Goal: Task Accomplishment & Management: Use online tool/utility

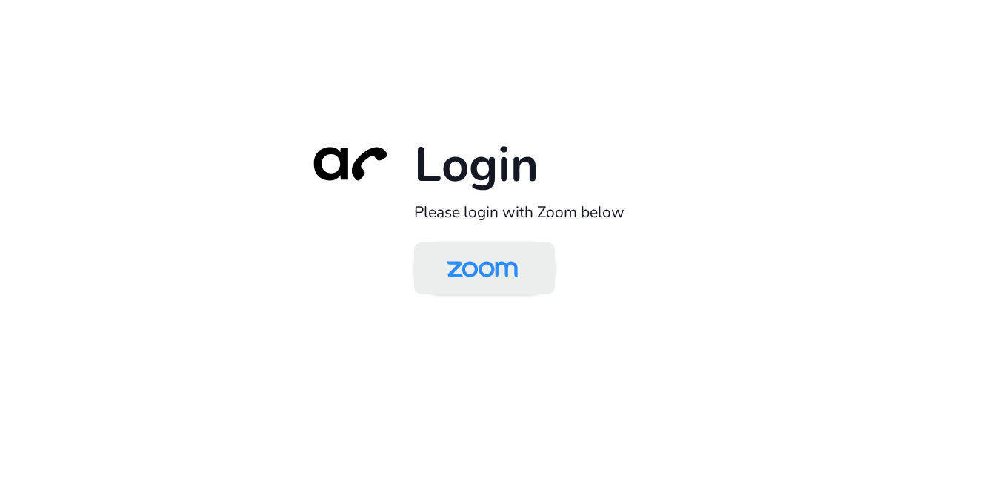
click at [502, 265] on img at bounding box center [482, 269] width 102 height 48
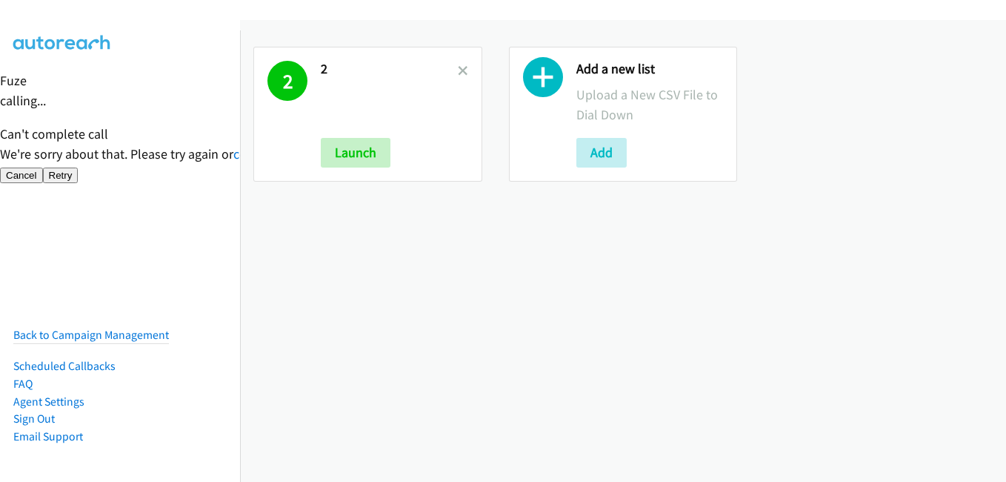
click at [460, 70] on icon at bounding box center [463, 72] width 10 height 10
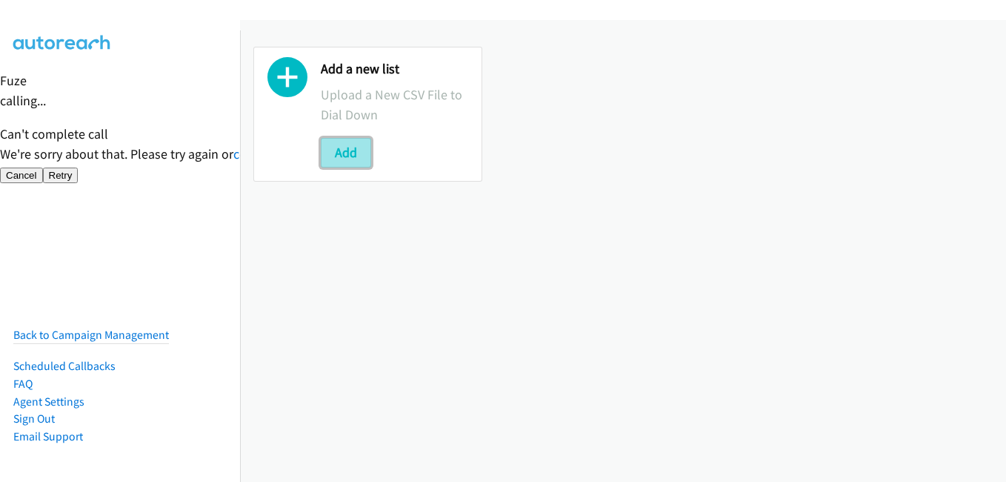
click at [358, 147] on button "Add" at bounding box center [346, 153] width 50 height 30
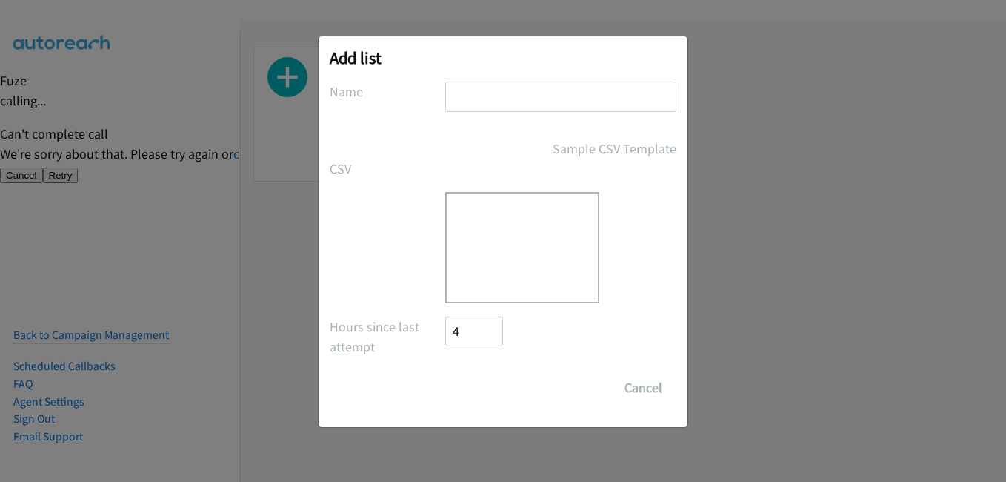
click at [525, 101] on input "text" at bounding box center [560, 96] width 231 height 30
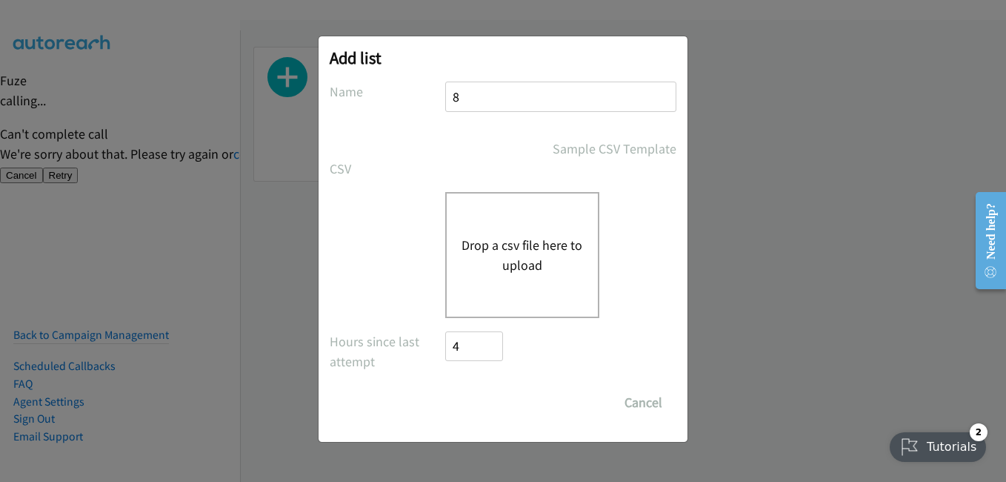
type input "8"
click at [466, 244] on button "Drop a csv file here to upload" at bounding box center [523, 255] width 122 height 40
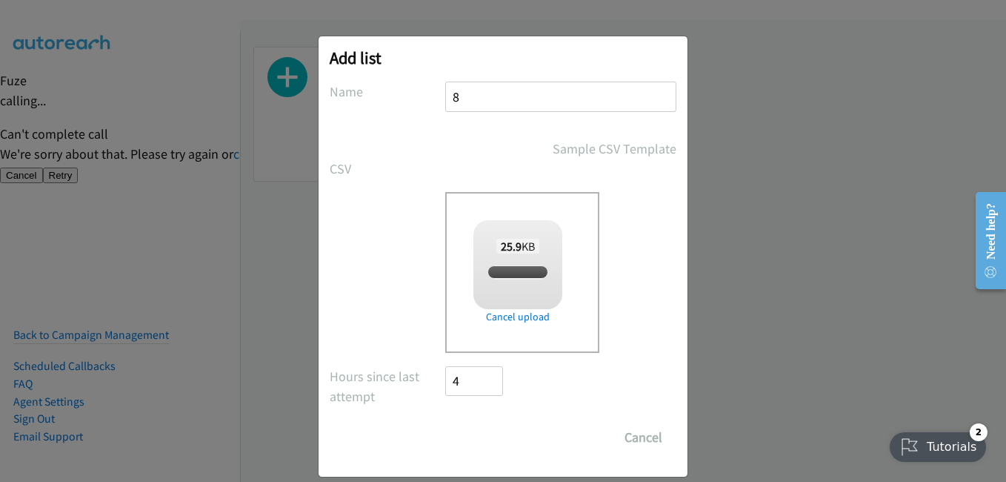
checkbox input "true"
drag, startPoint x: 496, startPoint y: 430, endPoint x: 507, endPoint y: 434, distance: 11.0
click at [496, 430] on input "Save List" at bounding box center [484, 437] width 78 height 30
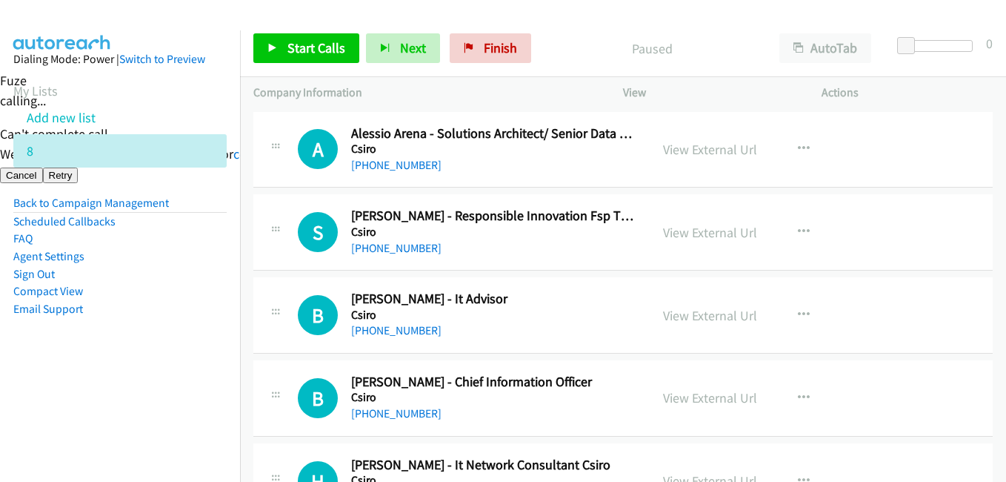
click at [114, 365] on aside "Dialing Mode: Power | Switch to Preview My Lists Add new list 8 Back to Campaig…" at bounding box center [120, 207] width 240 height 354
click at [308, 46] on span "Start Calls" at bounding box center [316, 47] width 58 height 17
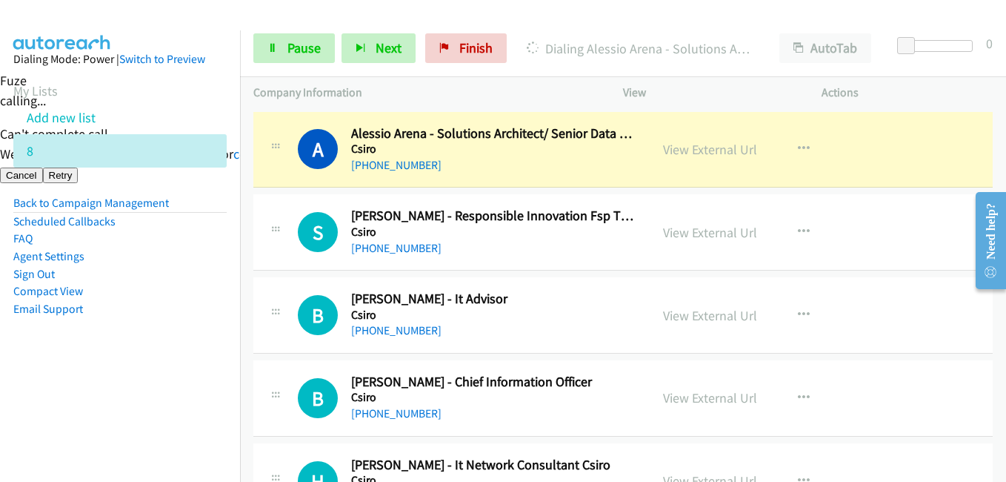
click at [182, 361] on aside "Dialing Mode: Power | Switch to Preview My Lists Add new list 8 Back to Campaig…" at bounding box center [120, 207] width 240 height 354
click at [305, 46] on span "Pause" at bounding box center [303, 47] width 33 height 17
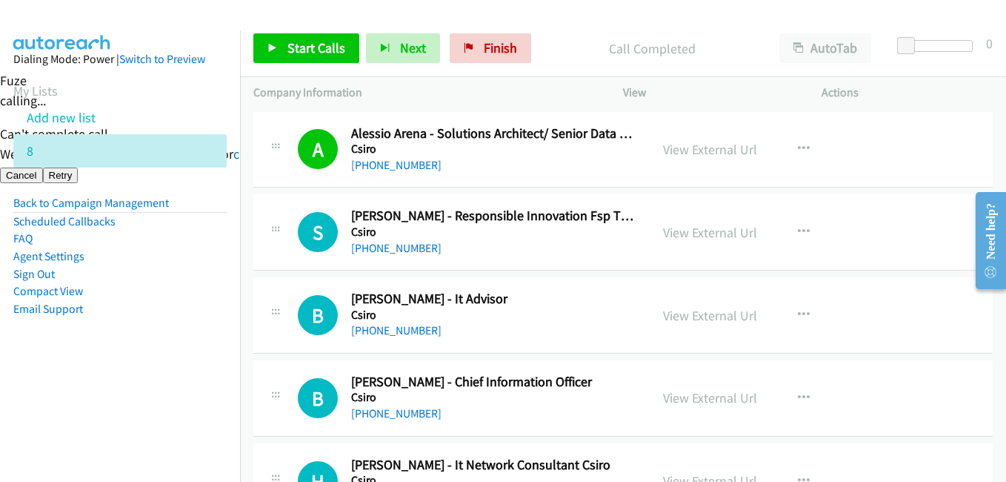
click at [161, 348] on aside "Dialing Mode: Power | Switch to Preview My Lists Add new list 8 Back to Campaig…" at bounding box center [120, 207] width 240 height 354
click at [323, 43] on span "Start Calls" at bounding box center [316, 47] width 58 height 17
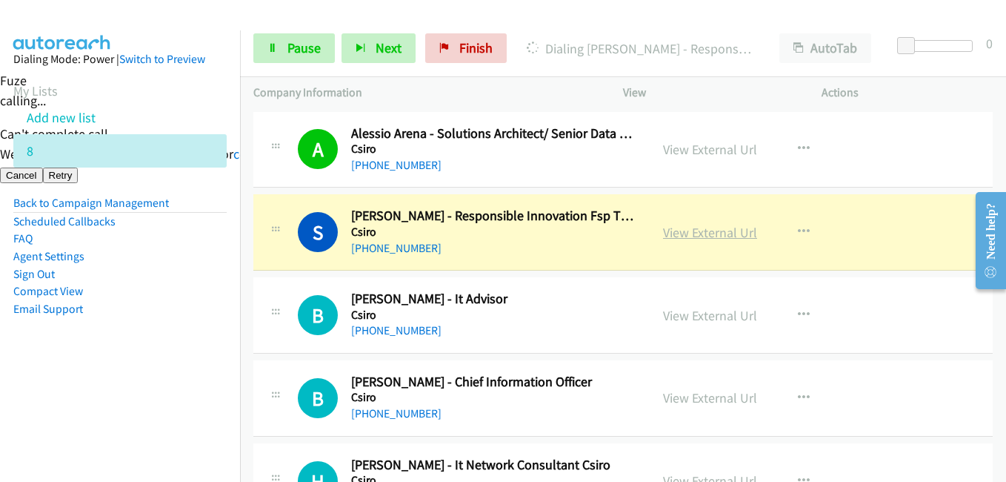
click at [711, 234] on link "View External Url" at bounding box center [710, 232] width 94 height 17
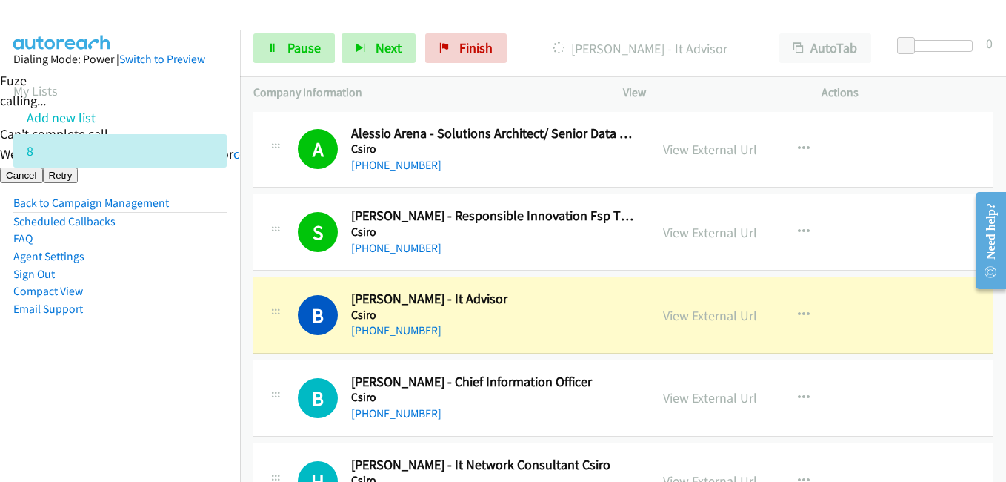
click at [182, 357] on aside "Dialing Mode: Power | Switch to Preview My Lists Add new list 8 Back to Campaig…" at bounding box center [120, 207] width 240 height 354
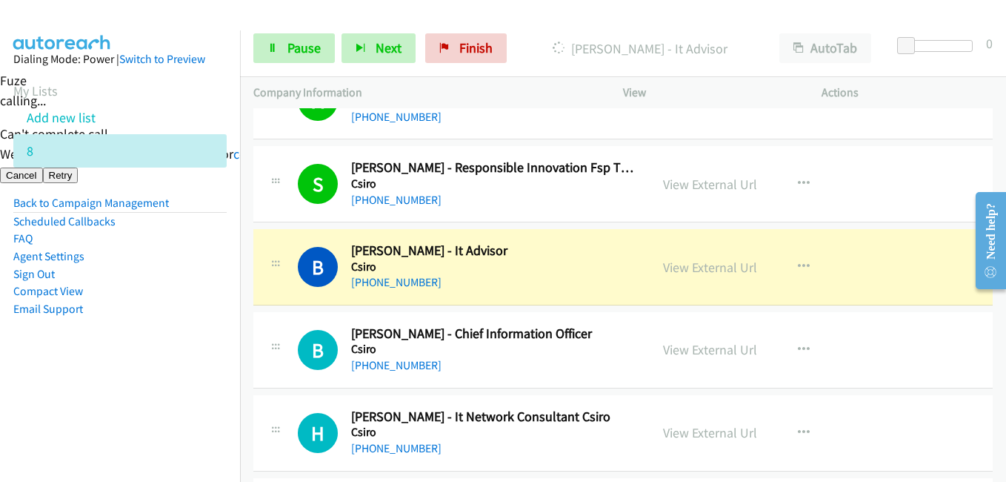
scroll to position [74, 0]
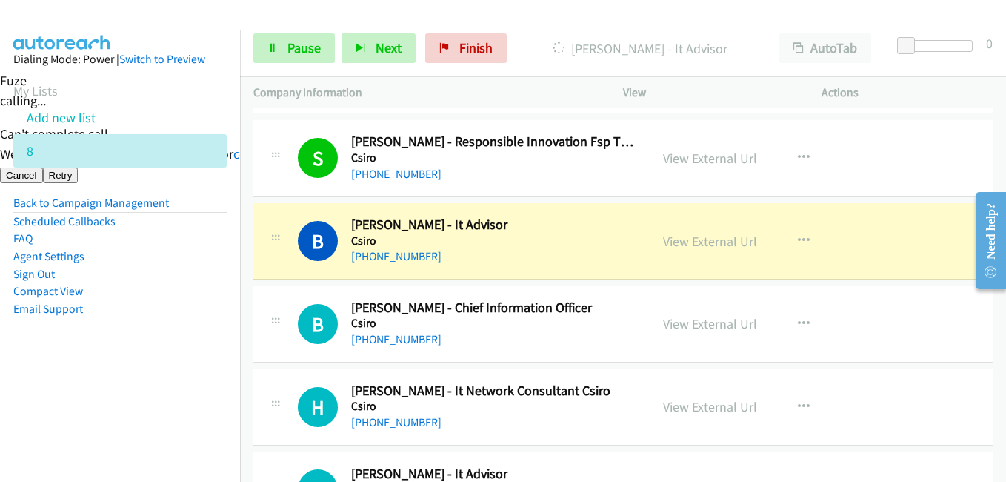
drag, startPoint x: 203, startPoint y: 355, endPoint x: 252, endPoint y: 353, distance: 48.9
click at [203, 355] on aside "Dialing Mode: Power | Switch to Preview My Lists Add new list 8 Back to Campaig…" at bounding box center [120, 207] width 240 height 354
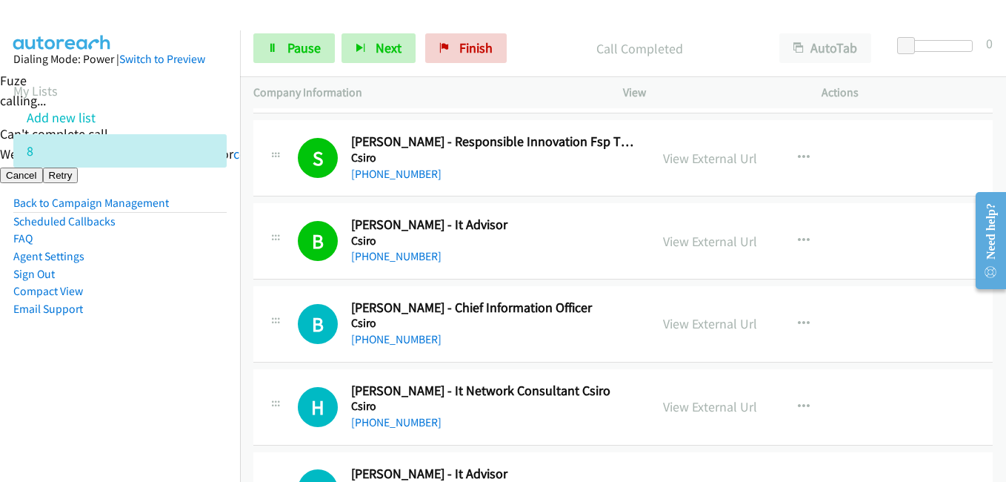
scroll to position [148, 0]
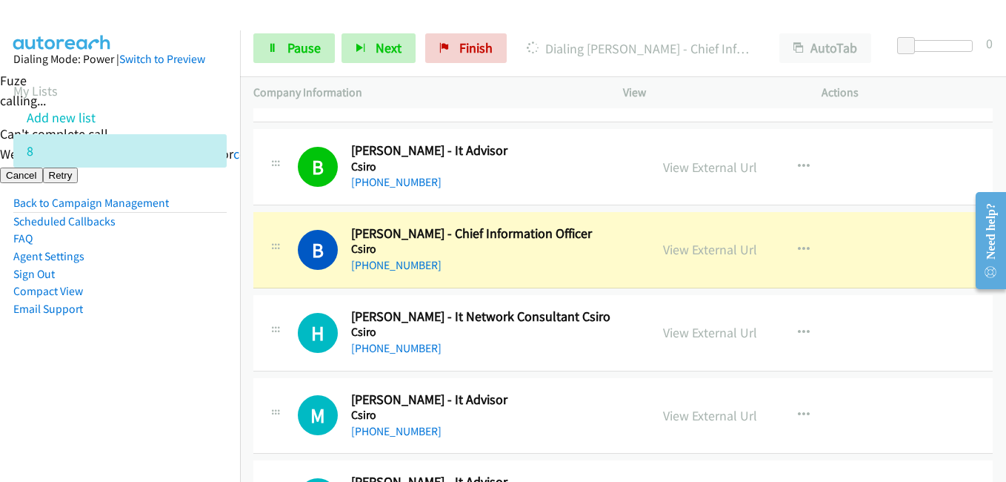
drag, startPoint x: 155, startPoint y: 363, endPoint x: 172, endPoint y: 360, distance: 17.3
click at [155, 363] on aside "Dialing Mode: Power | Switch to Preview My Lists Add new list 8 Back to Campaig…" at bounding box center [120, 207] width 240 height 354
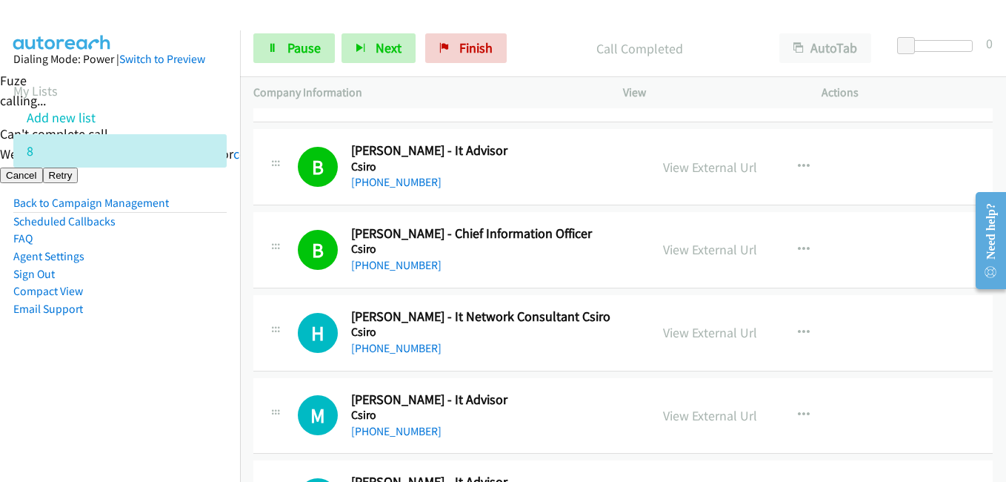
scroll to position [222, 0]
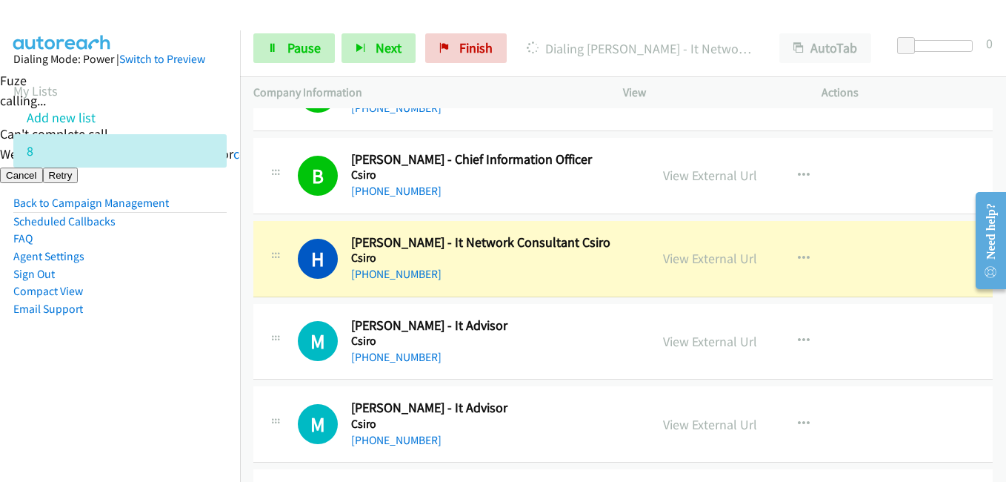
click at [162, 257] on li "Agent Settings" at bounding box center [119, 256] width 213 height 18
click at [724, 256] on link "View External Url" at bounding box center [710, 258] width 94 height 17
click at [302, 59] on link "Pause" at bounding box center [293, 48] width 81 height 30
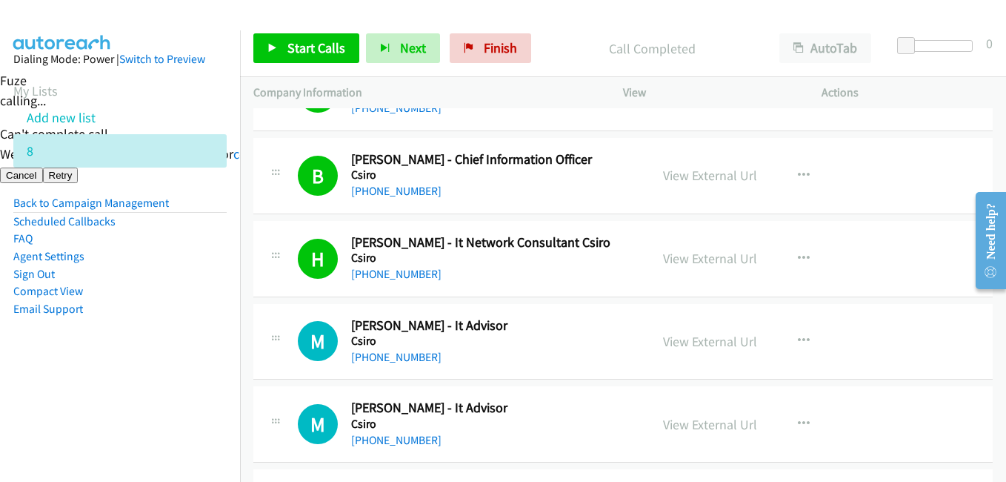
click at [178, 276] on li "Sign Out" at bounding box center [119, 274] width 213 height 18
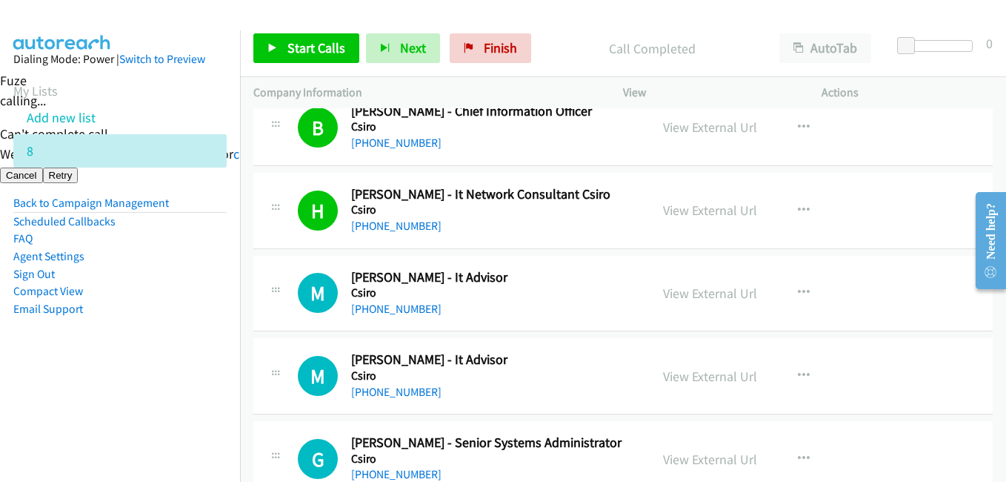
scroll to position [296, 0]
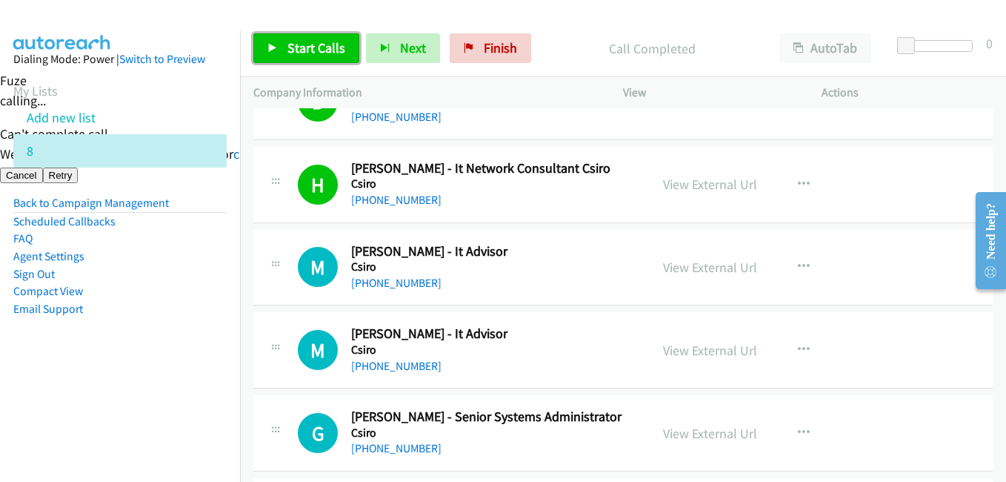
click at [296, 33] on link "Start Calls" at bounding box center [306, 48] width 106 height 30
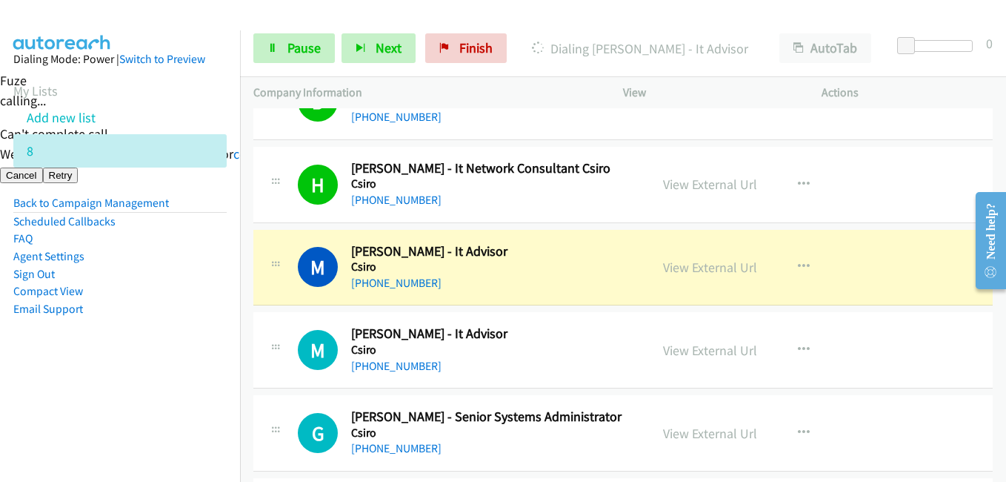
click at [153, 279] on li "Sign Out" at bounding box center [119, 274] width 213 height 18
drag, startPoint x: 171, startPoint y: 394, endPoint x: 202, endPoint y: 390, distance: 31.3
click at [173, 394] on nav "Dialing Mode: Power | Switch to Preview My Lists Add new list 8 Back to Campaig…" at bounding box center [120, 271] width 241 height 482
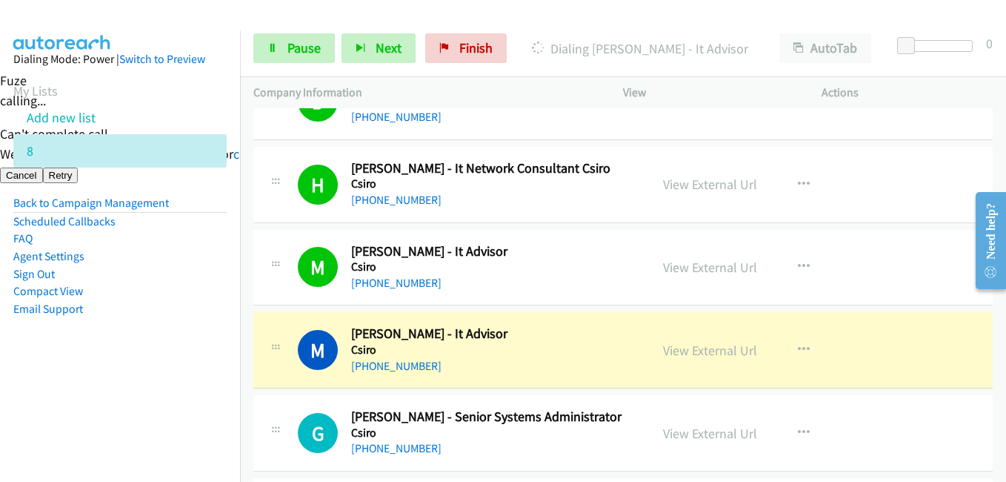
click at [176, 281] on li "Sign Out" at bounding box center [119, 274] width 213 height 18
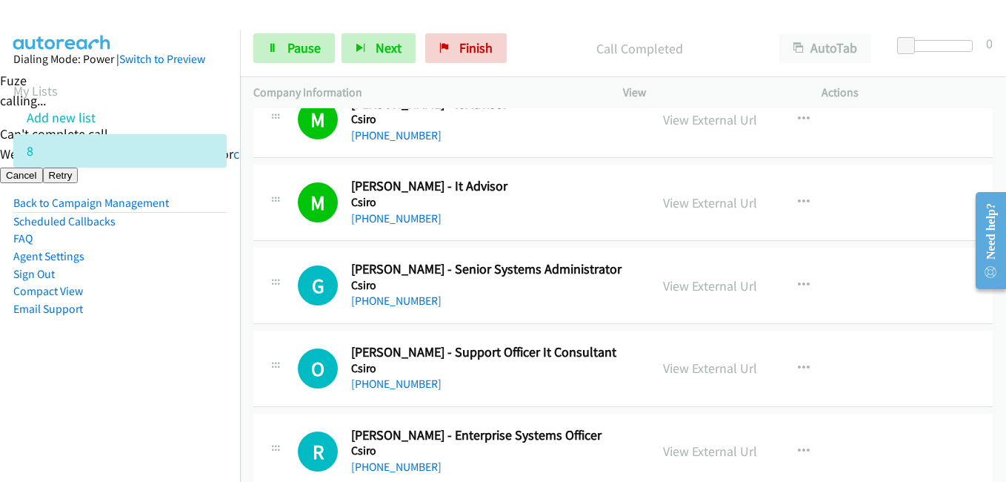
scroll to position [445, 0]
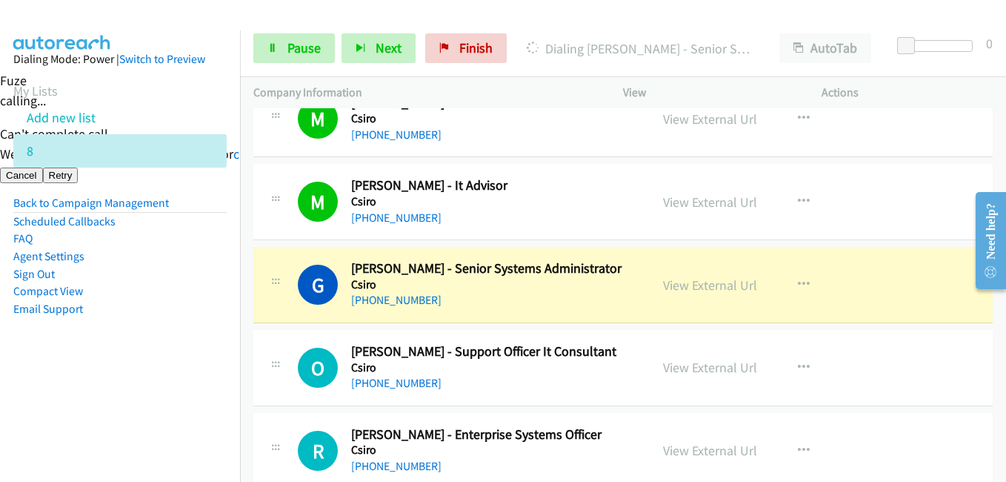
click at [167, 449] on nav "Dialing Mode: Power | Switch to Preview My Lists Add new list 8 Back to Campaig…" at bounding box center [120, 271] width 241 height 482
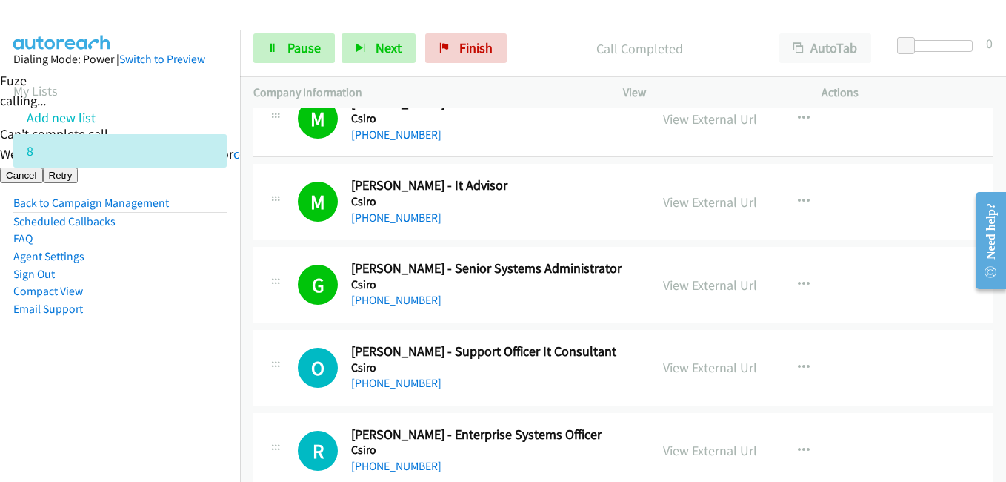
drag, startPoint x: 186, startPoint y: 305, endPoint x: 213, endPoint y: 210, distance: 98.7
click at [189, 296] on ul "Back to Campaign Management Scheduled Callbacks FAQ Agent Settings Sign Out Com…" at bounding box center [119, 255] width 213 height 123
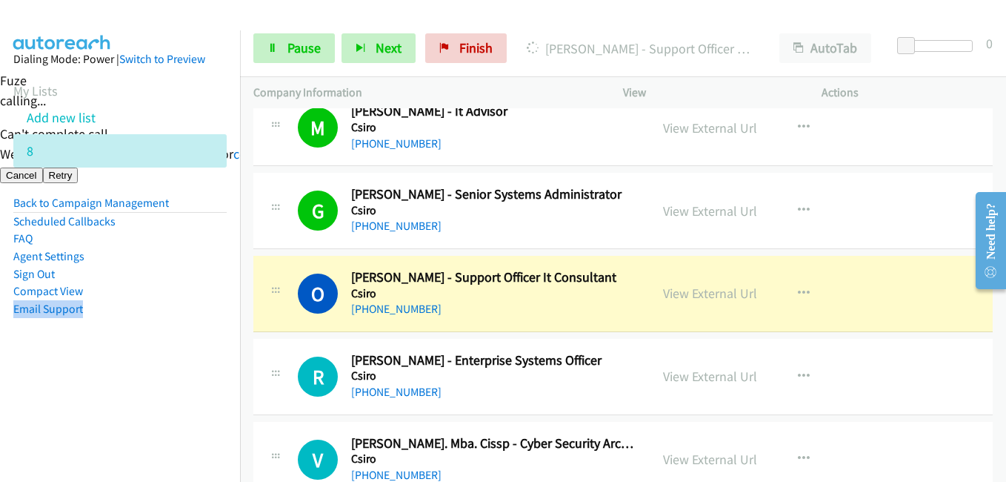
scroll to position [593, 0]
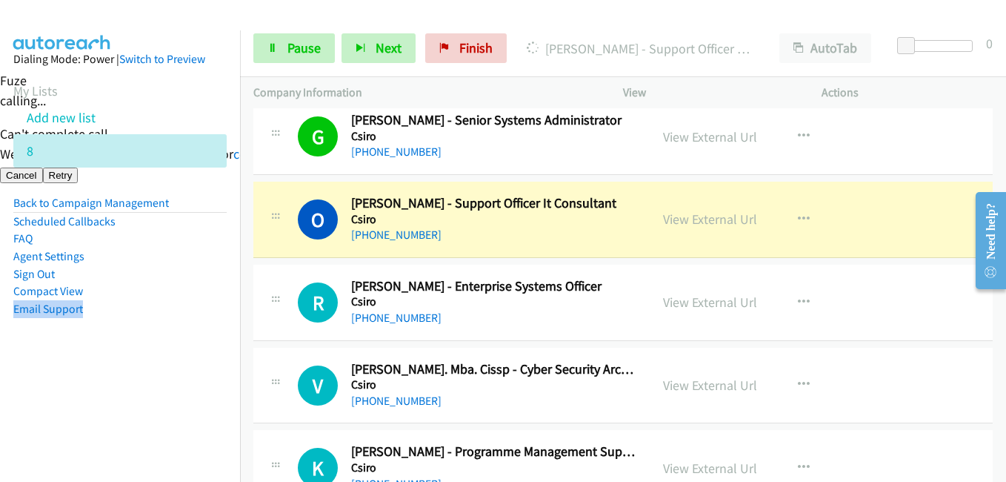
click at [225, 361] on aside "Dialing Mode: Power | Switch to Preview My Lists Add new list 8 Back to Campaig…" at bounding box center [120, 207] width 240 height 354
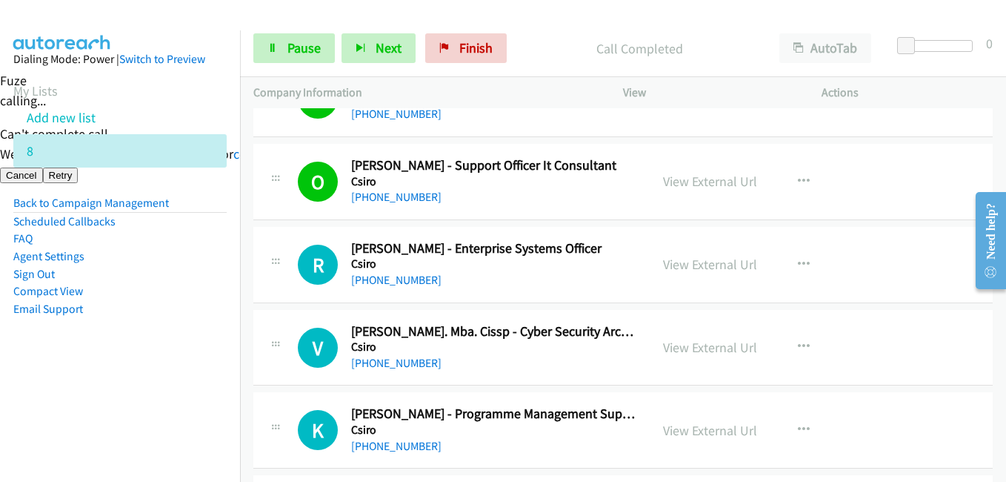
scroll to position [667, 0]
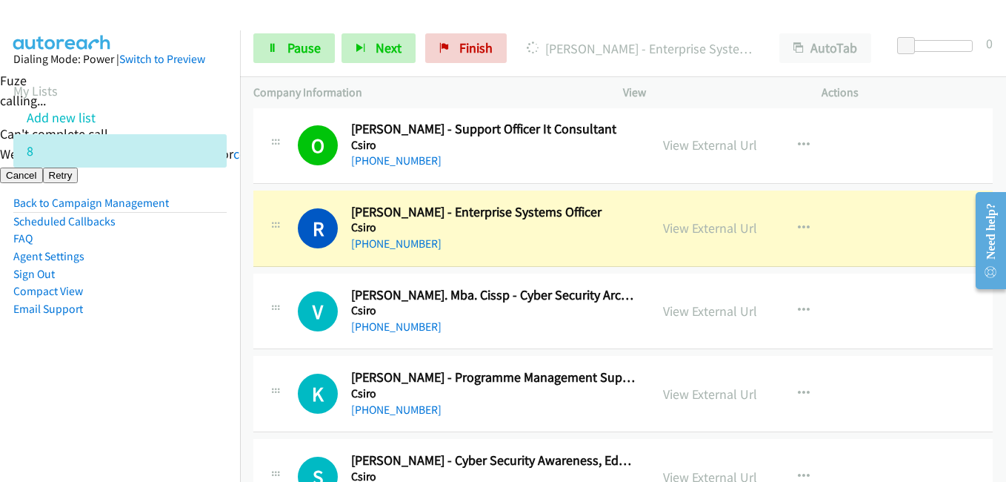
click at [162, 376] on aside "Dialing Mode: Power | Switch to Preview My Lists Add new list 8 Back to Campaig…" at bounding box center [120, 207] width 240 height 354
click at [720, 233] on link "View External Url" at bounding box center [710, 227] width 94 height 17
click at [298, 44] on span "Pause" at bounding box center [303, 47] width 33 height 17
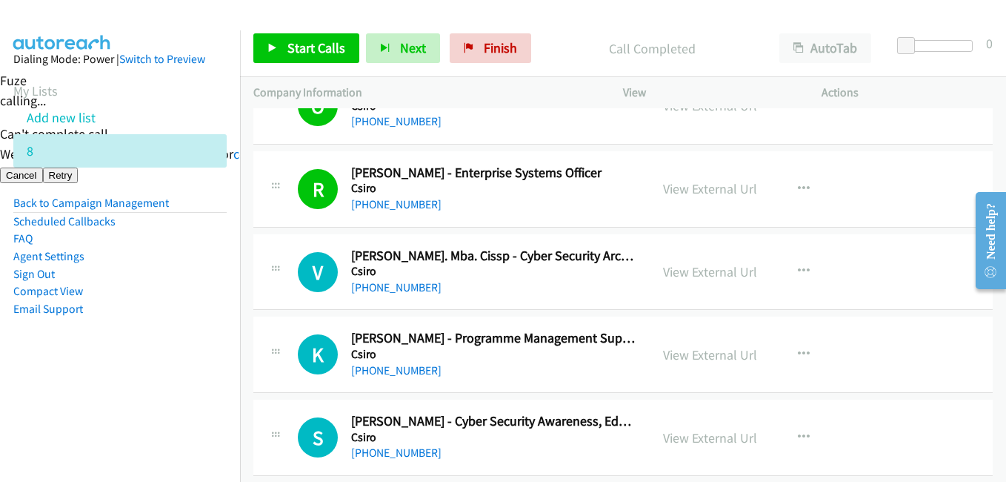
scroll to position [815, 0]
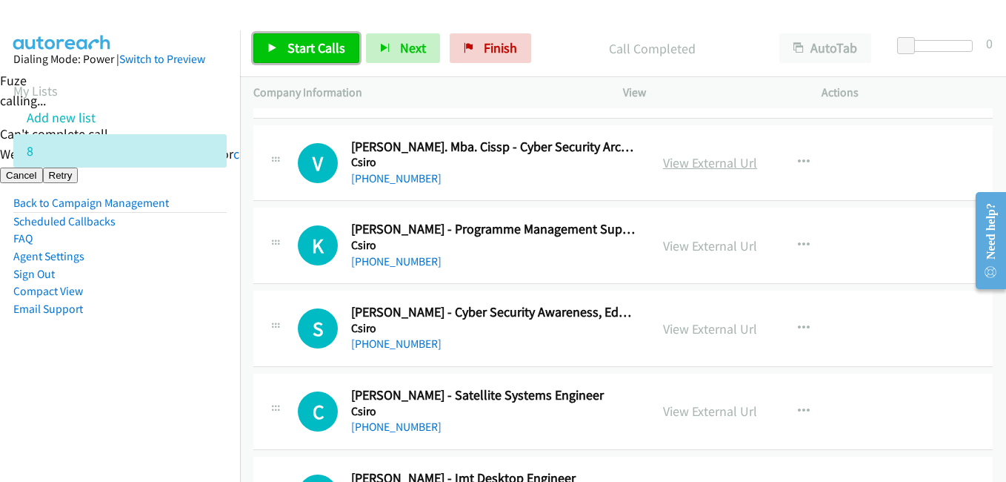
click at [321, 49] on span "Start Calls" at bounding box center [316, 47] width 58 height 17
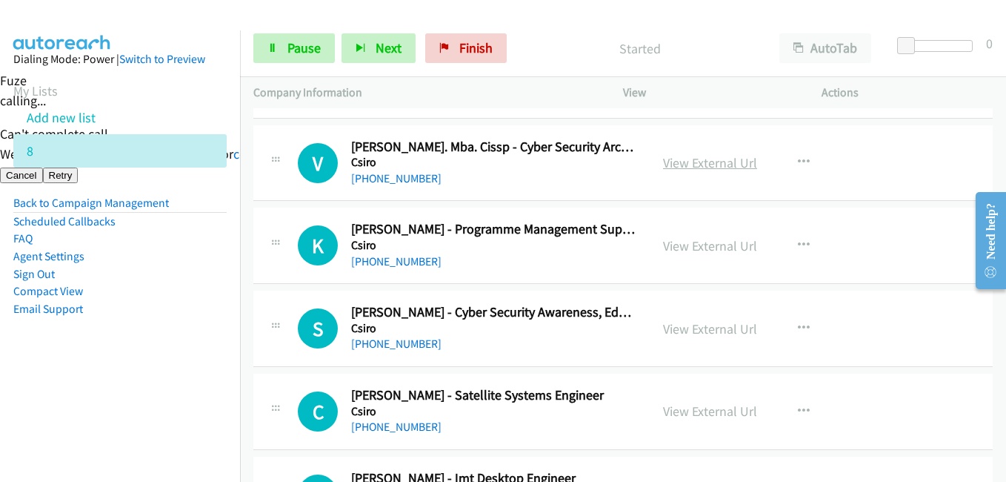
click at [727, 164] on link "View External Url" at bounding box center [710, 162] width 94 height 17
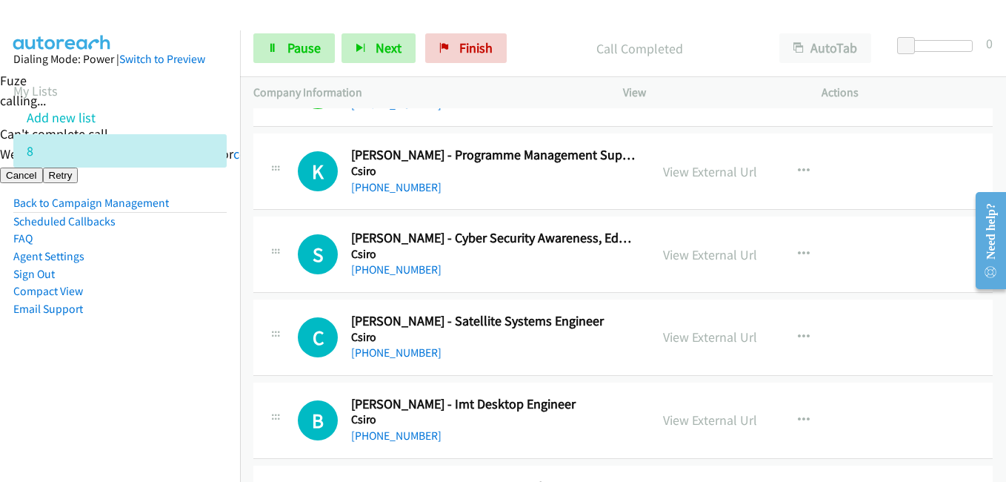
click at [196, 304] on li "Email Support" at bounding box center [119, 309] width 213 height 18
click at [727, 164] on link "View External Url" at bounding box center [710, 171] width 94 height 17
click at [179, 349] on aside "Dialing Mode: Power | Switch to Preview My Lists Add new list 8 Back to Campaig…" at bounding box center [120, 207] width 240 height 354
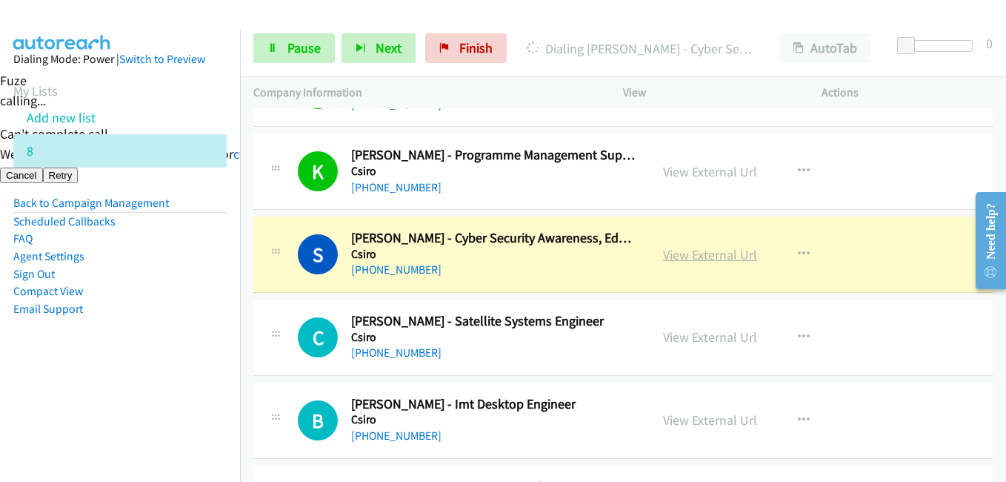
click at [728, 250] on link "View External Url" at bounding box center [710, 254] width 94 height 17
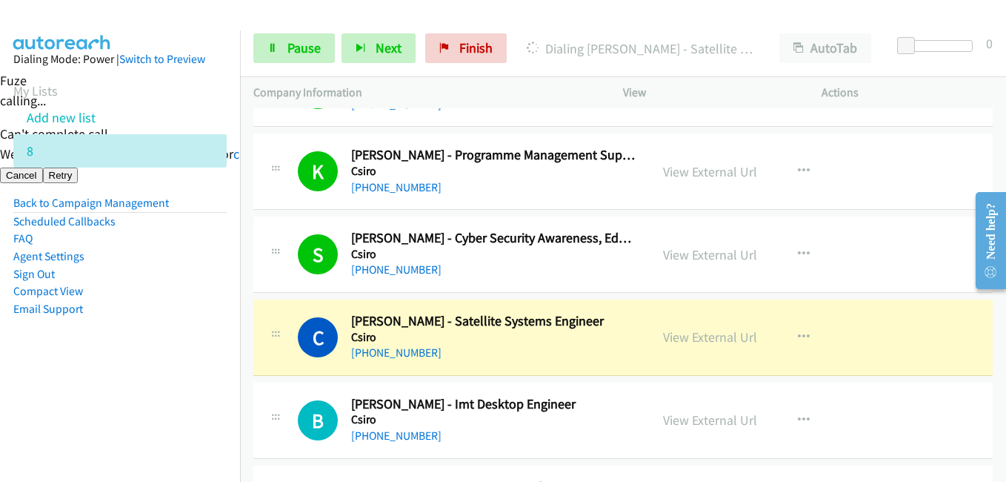
click at [184, 295] on li "Compact View" at bounding box center [119, 291] width 213 height 18
click at [313, 50] on span "Pause" at bounding box center [303, 47] width 33 height 17
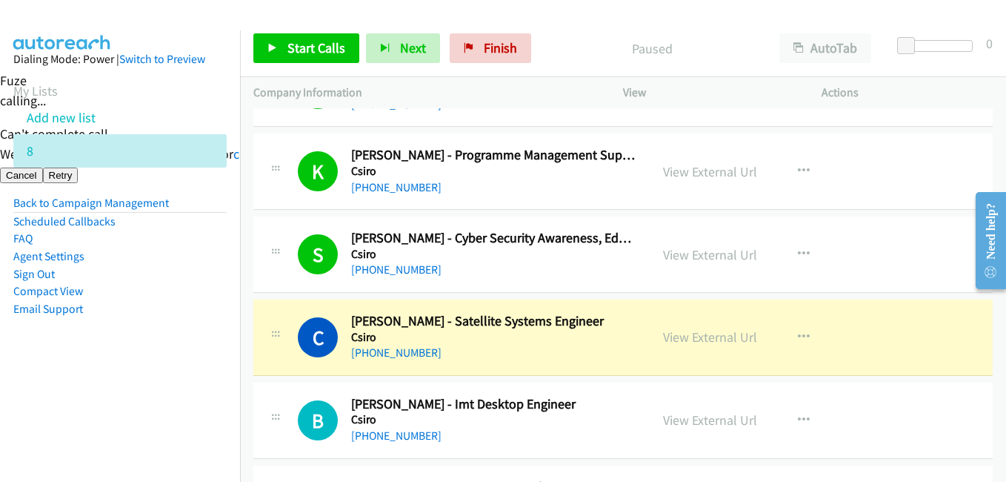
scroll to position [963, 0]
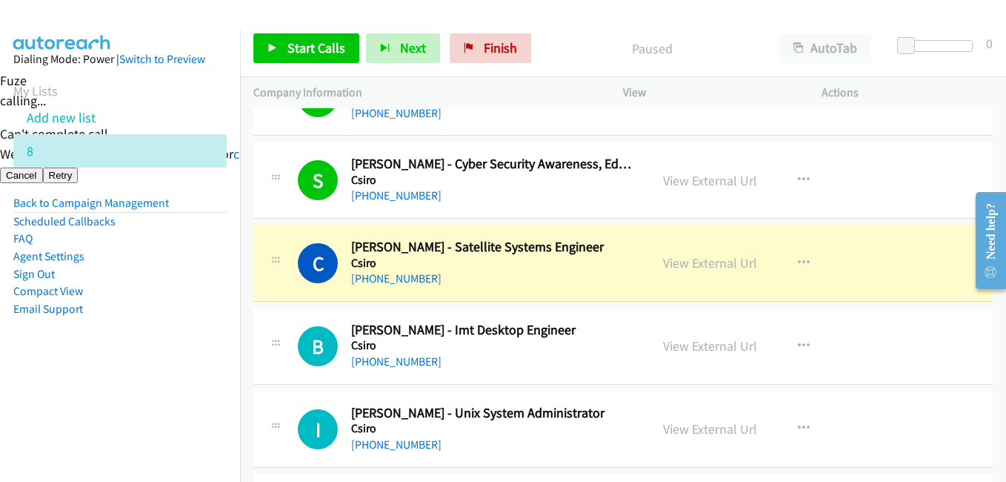
click at [109, 355] on aside "Dialing Mode: Power | Switch to Preview My Lists Add new list 8 Back to Campaig…" at bounding box center [120, 207] width 240 height 354
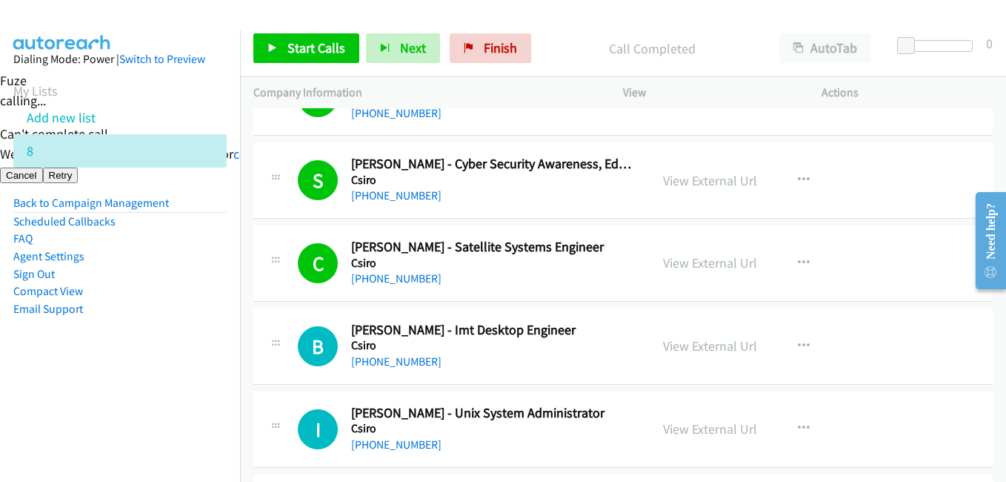
scroll to position [1037, 0]
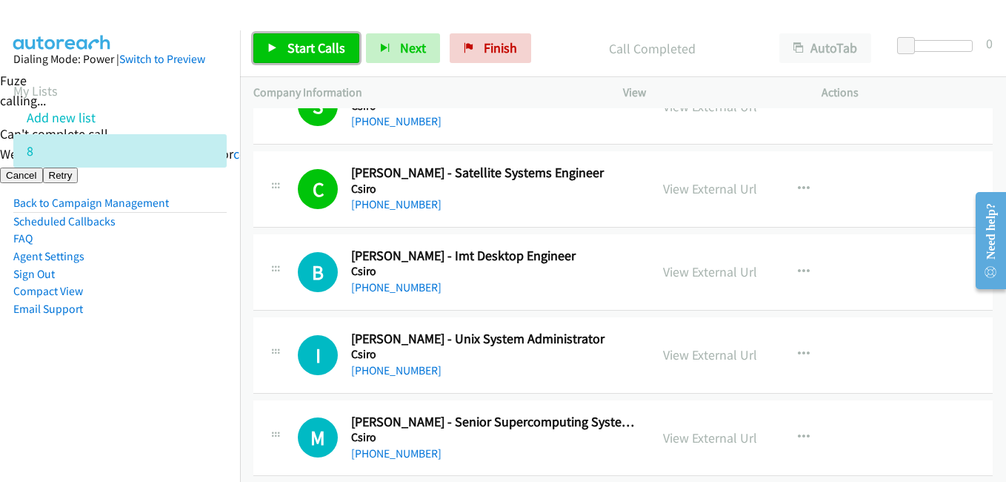
click at [328, 54] on span "Start Calls" at bounding box center [316, 47] width 58 height 17
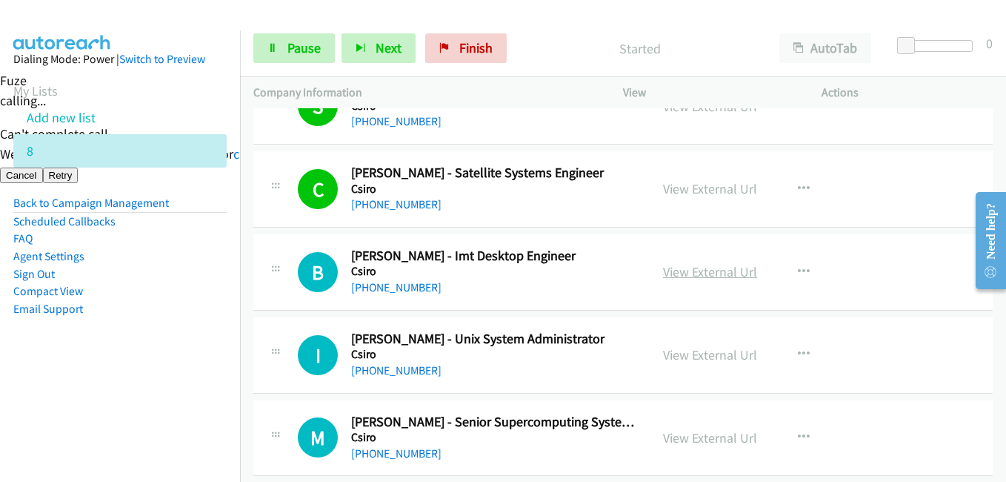
click at [725, 270] on link "View External Url" at bounding box center [710, 271] width 94 height 17
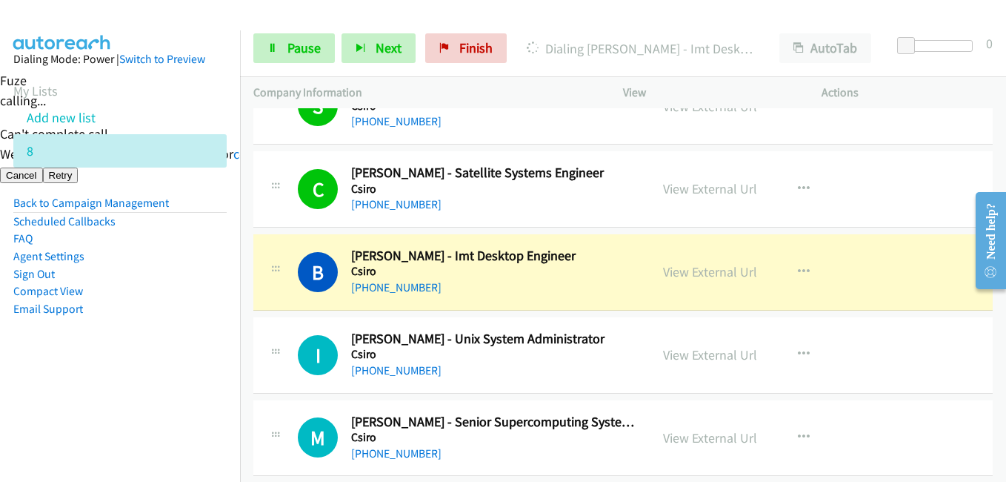
click at [223, 313] on aside "Dialing Mode: Power | Switch to Preview My Lists Add new list 8 Back to Campaig…" at bounding box center [120, 207] width 240 height 354
click at [179, 359] on aside "Dialing Mode: Power | Switch to Preview My Lists Add new list 8 Back to Campaig…" at bounding box center [120, 207] width 240 height 354
click at [302, 47] on span "Pause" at bounding box center [303, 47] width 33 height 17
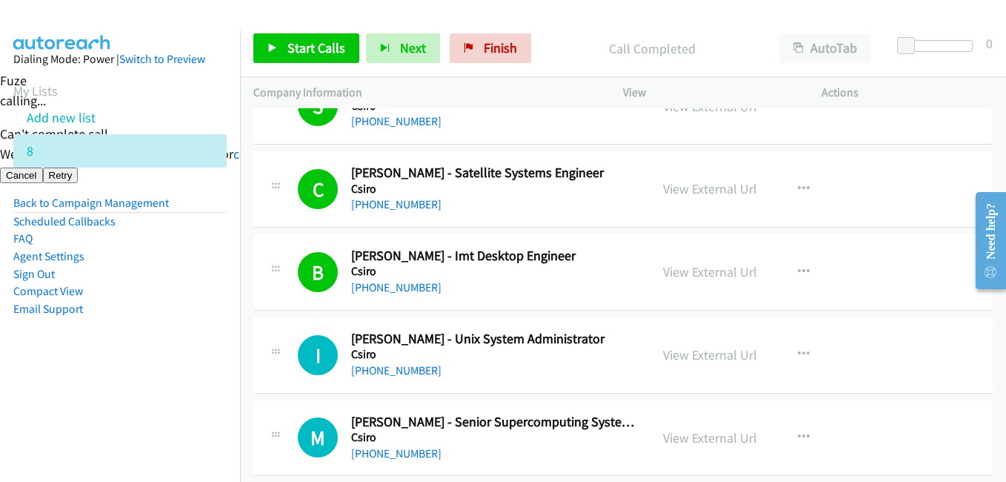
click at [162, 289] on li "Compact View" at bounding box center [119, 291] width 213 height 18
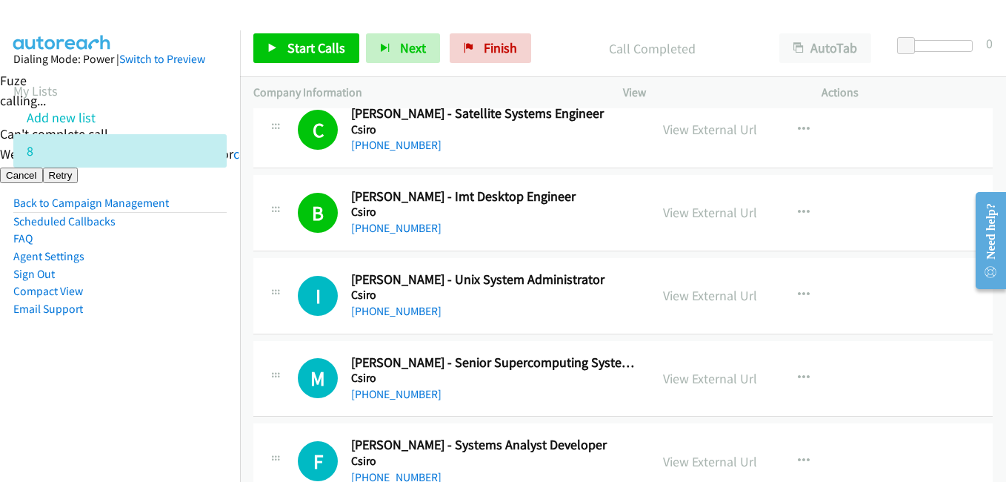
scroll to position [1185, 0]
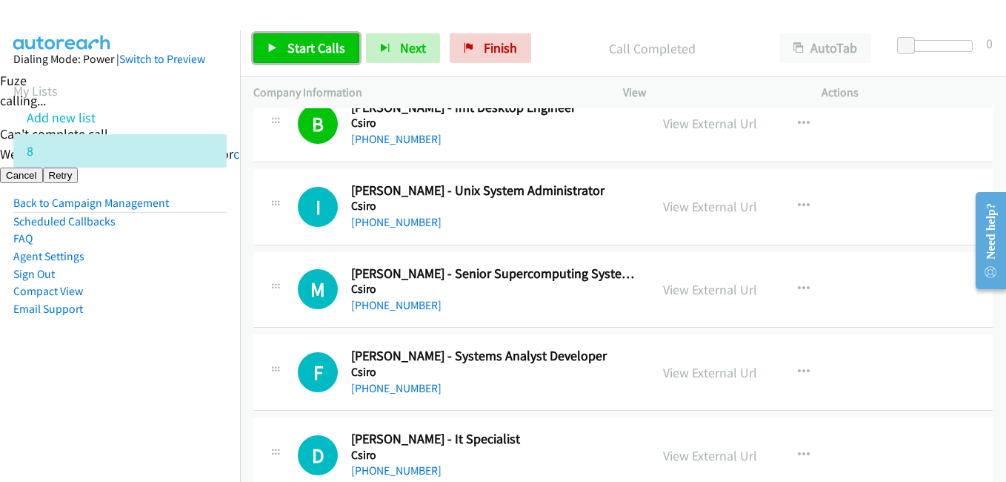
click at [330, 50] on span "Start Calls" at bounding box center [316, 47] width 58 height 17
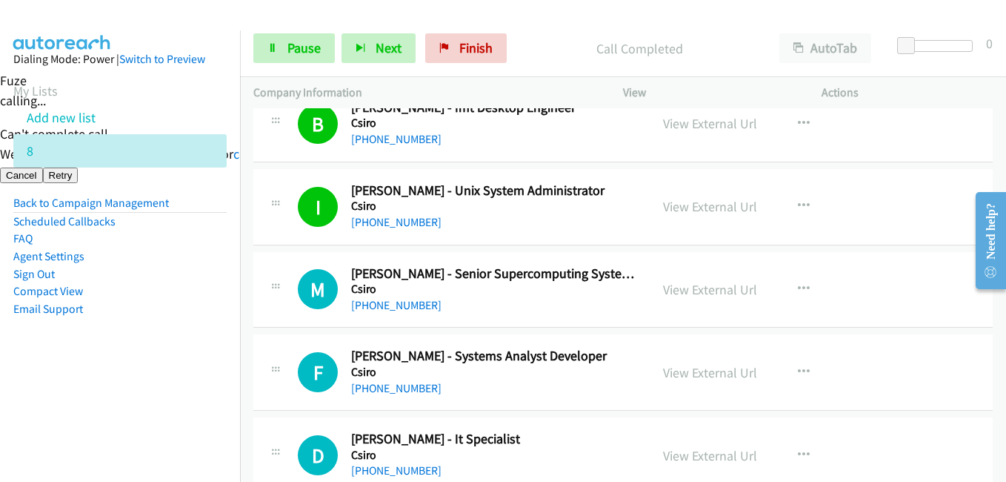
click at [170, 355] on aside "Dialing Mode: Power | Switch to Preview My Lists Add new list 8 Back to Campaig…" at bounding box center [120, 207] width 240 height 354
drag, startPoint x: 168, startPoint y: 366, endPoint x: 259, endPoint y: 358, distance: 90.8
click at [168, 366] on aside "Dialing Mode: Power | Switch to Preview My Lists Add new list 8 Back to Campaig…" at bounding box center [120, 207] width 240 height 354
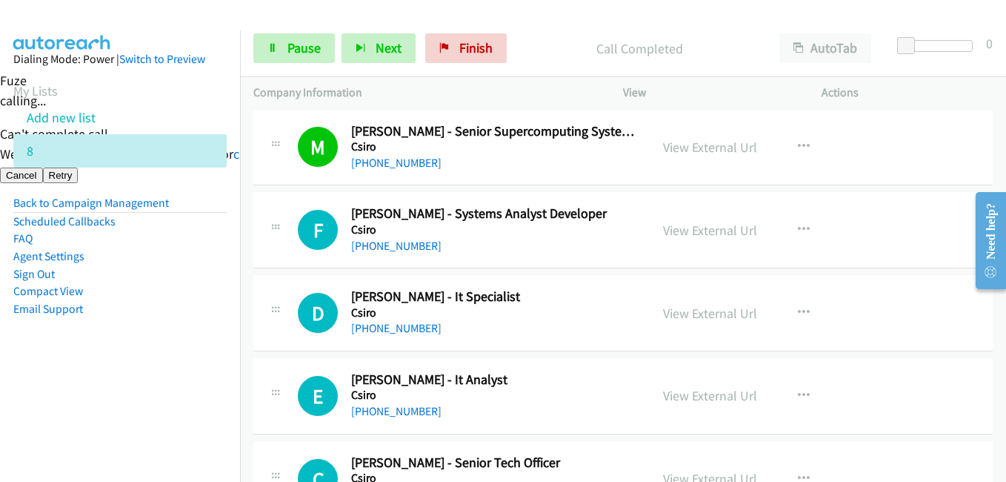
scroll to position [1334, 0]
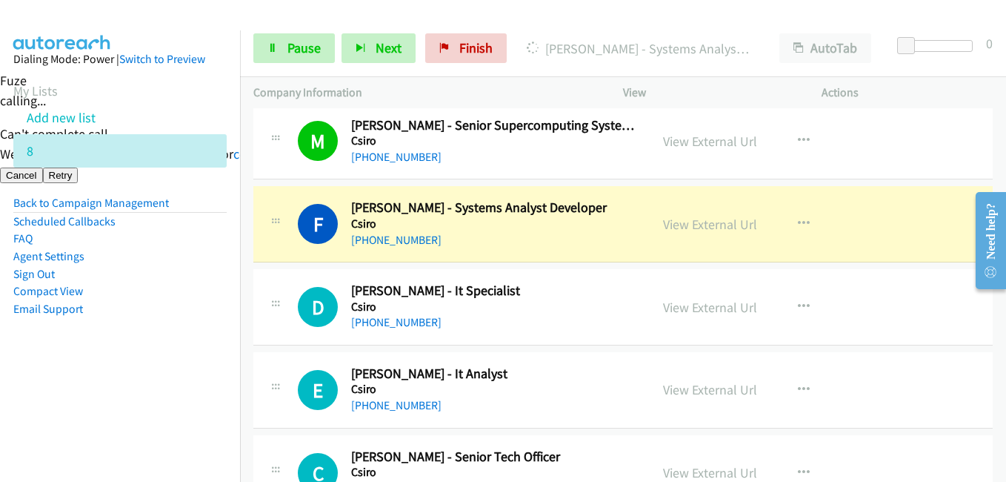
click at [127, 339] on aside "Dialing Mode: Power | Switch to Preview My Lists Add new list 8 Back to Campaig…" at bounding box center [120, 207] width 240 height 354
click at [736, 229] on link "View External Url" at bounding box center [710, 224] width 94 height 17
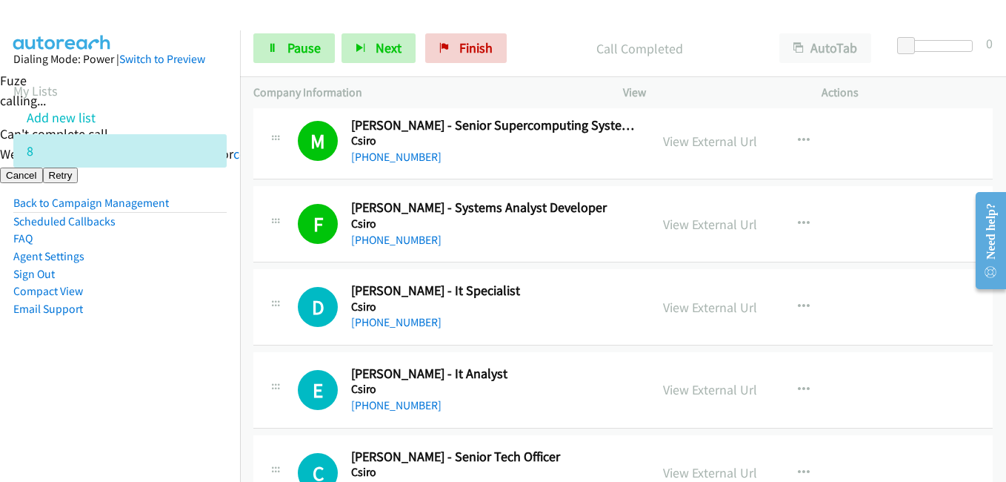
drag, startPoint x: 190, startPoint y: 301, endPoint x: 259, endPoint y: 290, distance: 69.7
click at [191, 301] on li "Email Support" at bounding box center [119, 309] width 213 height 18
drag, startPoint x: 127, startPoint y: 347, endPoint x: 137, endPoint y: 346, distance: 9.7
click at [129, 347] on aside "Dialing Mode: Power | Switch to Preview My Lists Add new list 8 Back to Campaig…" at bounding box center [120, 207] width 240 height 354
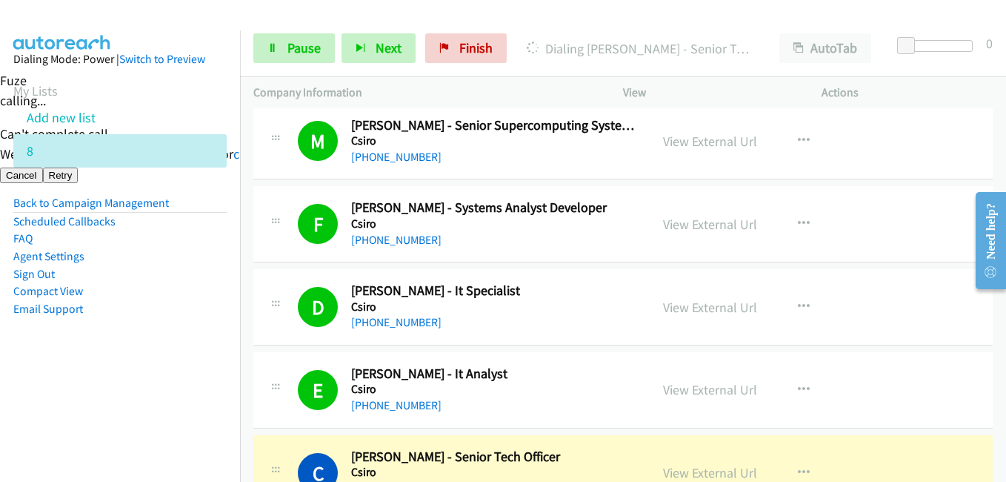
click at [187, 325] on aside "Dialing Mode: Power | Switch to Preview My Lists Add new list 8 Back to Campaig…" at bounding box center [120, 207] width 240 height 354
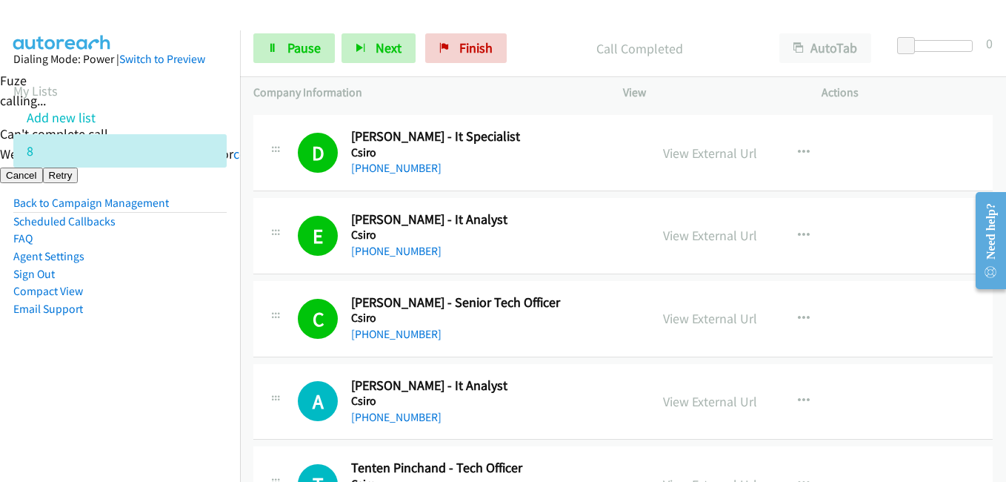
scroll to position [1630, 0]
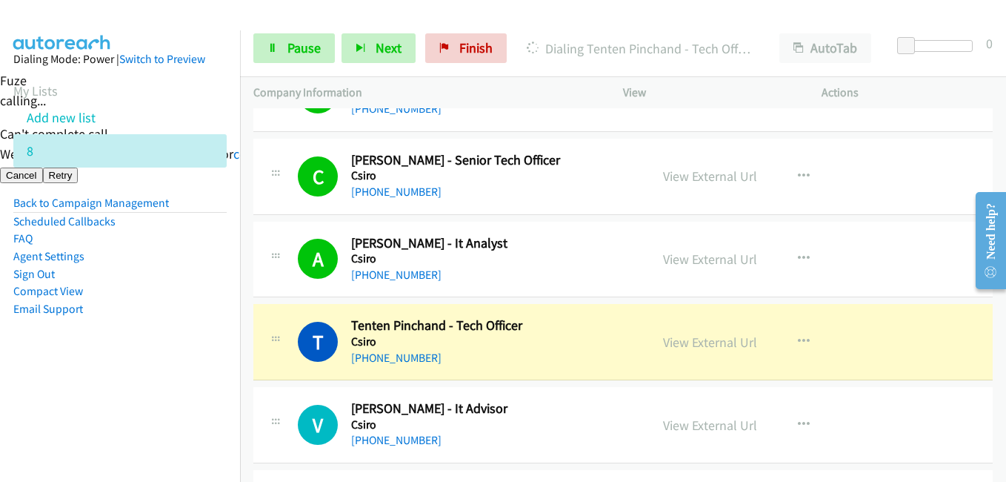
click at [182, 376] on aside "Dialing Mode: Power | Switch to Preview My Lists Add new list 8 Back to Campaig…" at bounding box center [120, 207] width 240 height 354
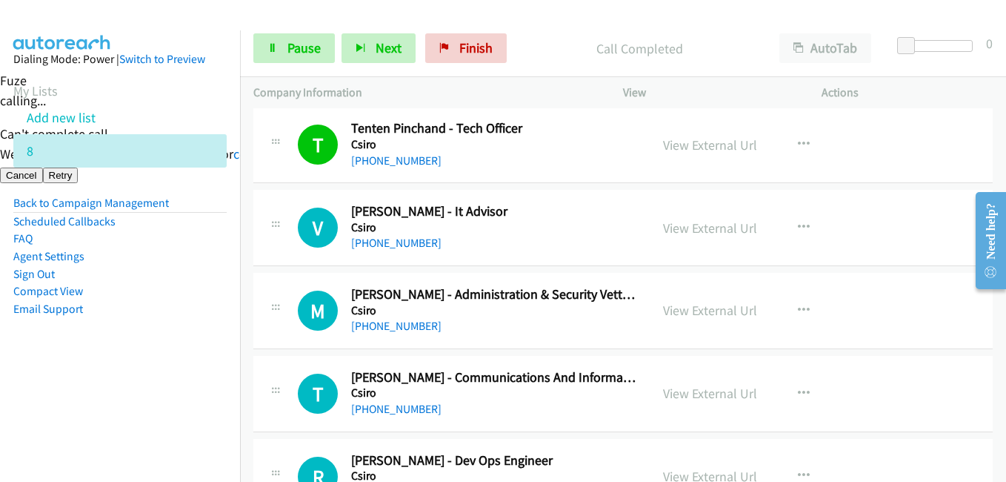
scroll to position [1852, 0]
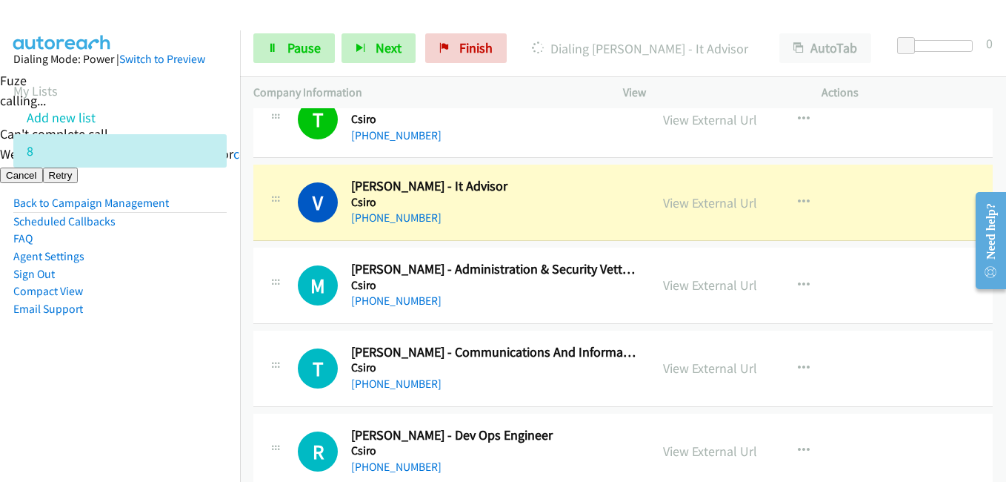
click at [134, 359] on aside "Dialing Mode: Power | Switch to Preview My Lists Add new list 8 Back to Campaig…" at bounding box center [120, 207] width 240 height 354
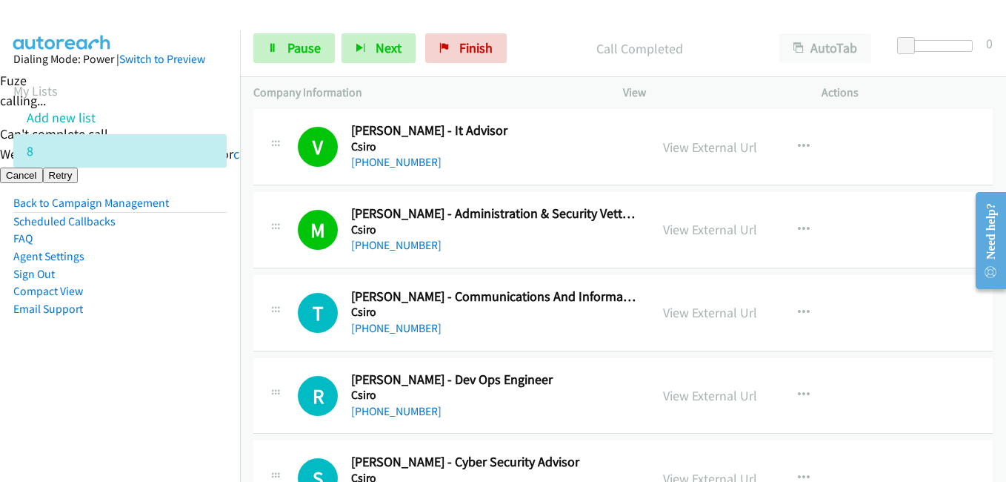
scroll to position [2000, 0]
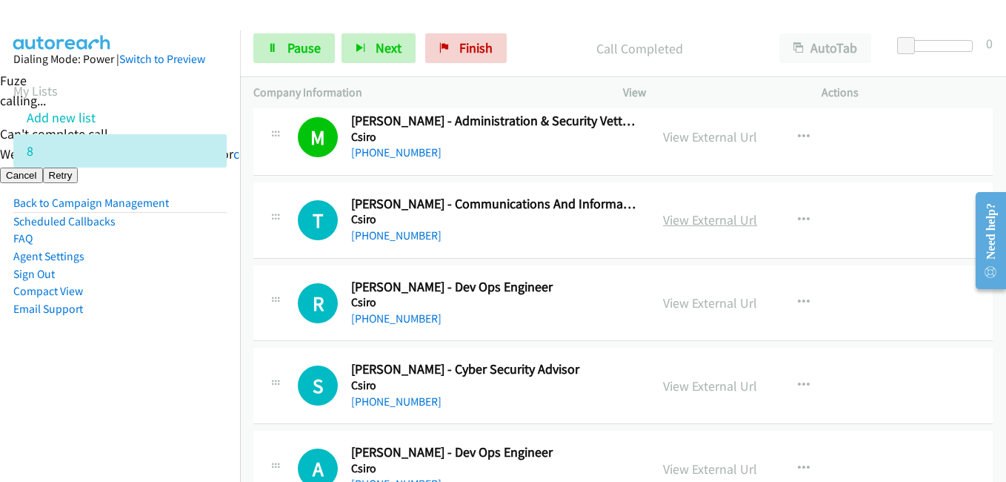
click at [735, 222] on link "View External Url" at bounding box center [710, 219] width 94 height 17
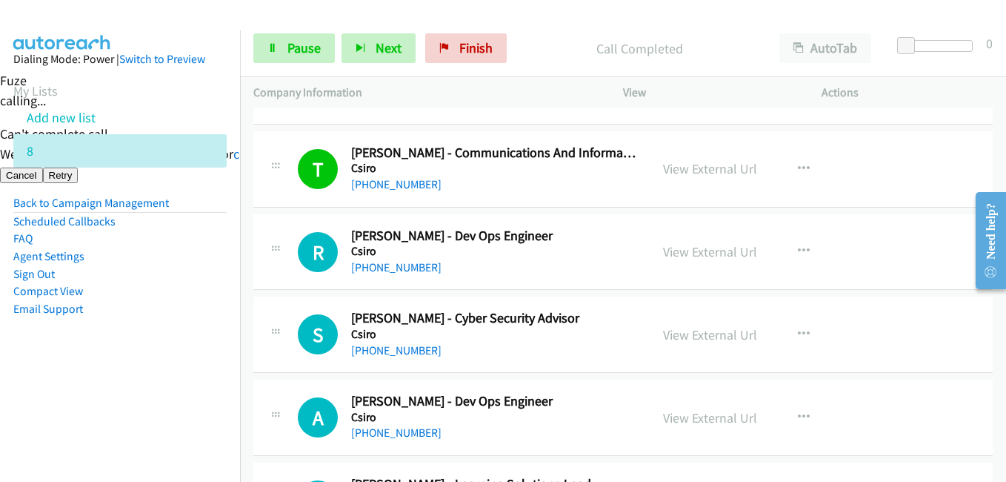
scroll to position [2075, 0]
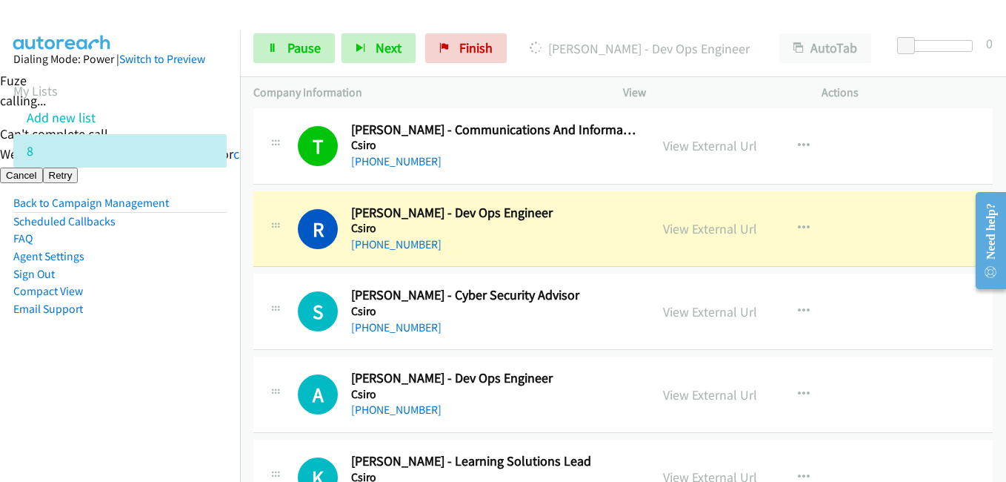
click at [209, 326] on aside "Dialing Mode: Power | Switch to Preview My Lists Add new list 8 Back to Campaig…" at bounding box center [120, 207] width 240 height 354
click at [725, 229] on link "View External Url" at bounding box center [710, 228] width 94 height 17
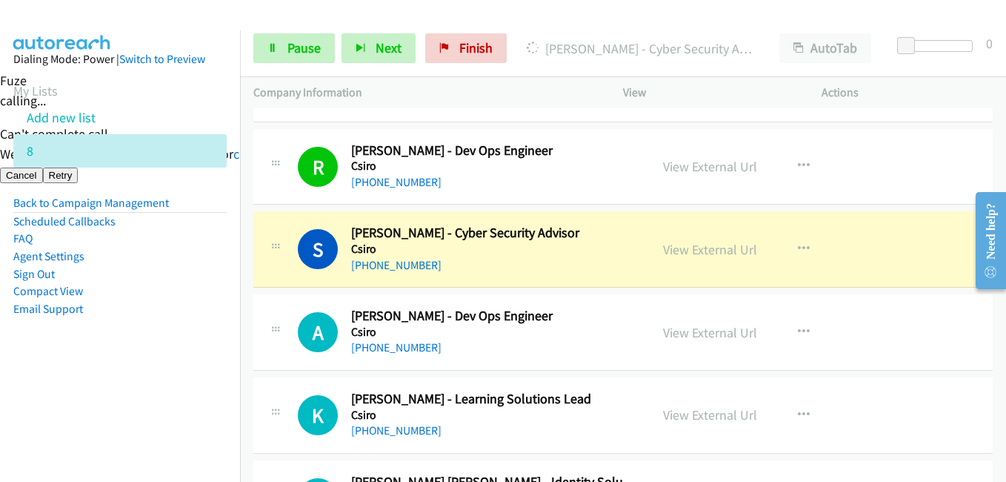
scroll to position [2223, 0]
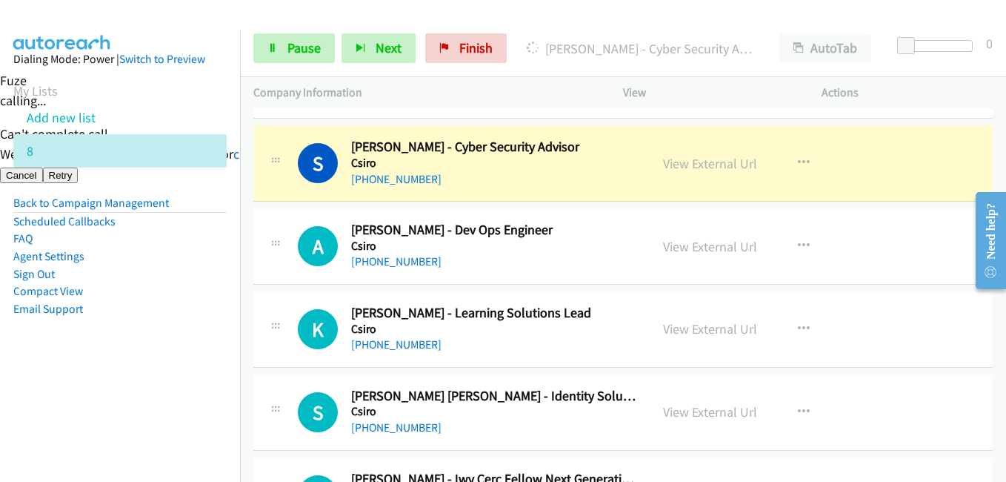
drag, startPoint x: 197, startPoint y: 390, endPoint x: 330, endPoint y: 373, distance: 134.4
click at [197, 390] on nav "Dialing Mode: Power | Switch to Preview My Lists Add new list 8 Back to Campaig…" at bounding box center [120, 271] width 241 height 482
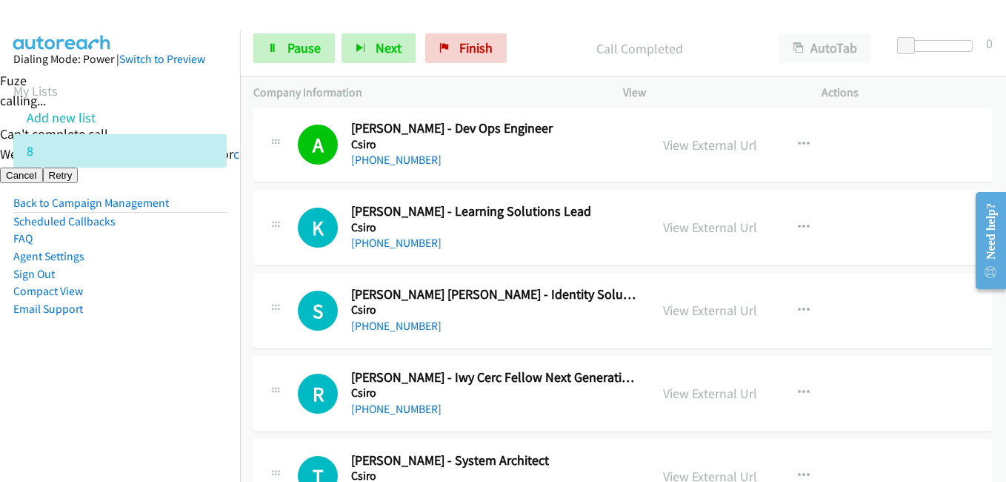
scroll to position [2371, 0]
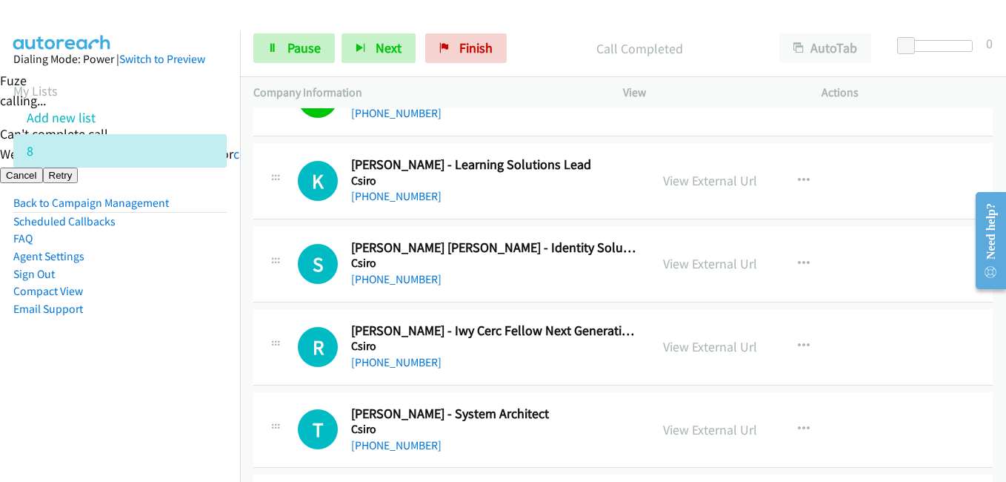
click at [189, 332] on aside "Dialing Mode: Power | Switch to Preview My Lists Add new list 8 Back to Campaig…" at bounding box center [120, 207] width 240 height 354
click at [718, 262] on link "View External Url" at bounding box center [710, 263] width 94 height 17
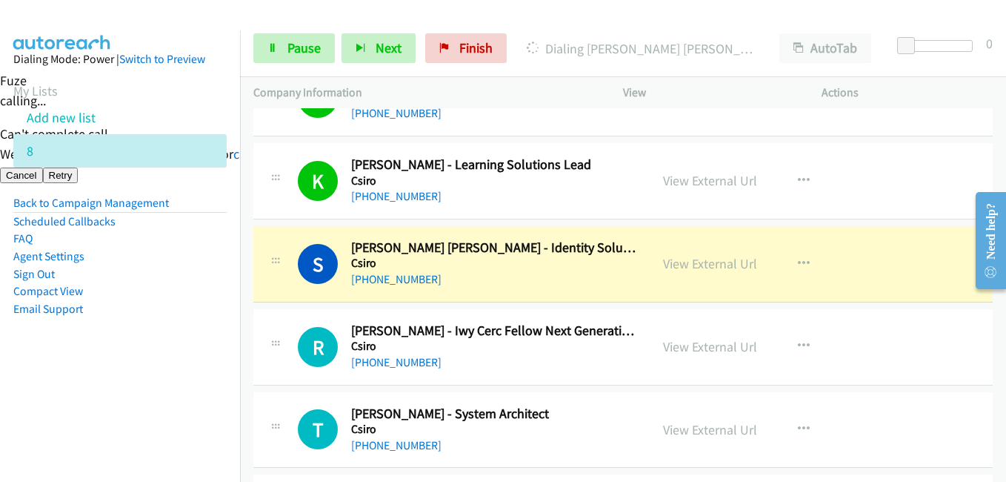
click at [185, 353] on aside "Dialing Mode: Power | Switch to Preview My Lists Add new list 8 Back to Campaig…" at bounding box center [120, 207] width 240 height 354
click at [309, 41] on span "Pause" at bounding box center [303, 47] width 33 height 17
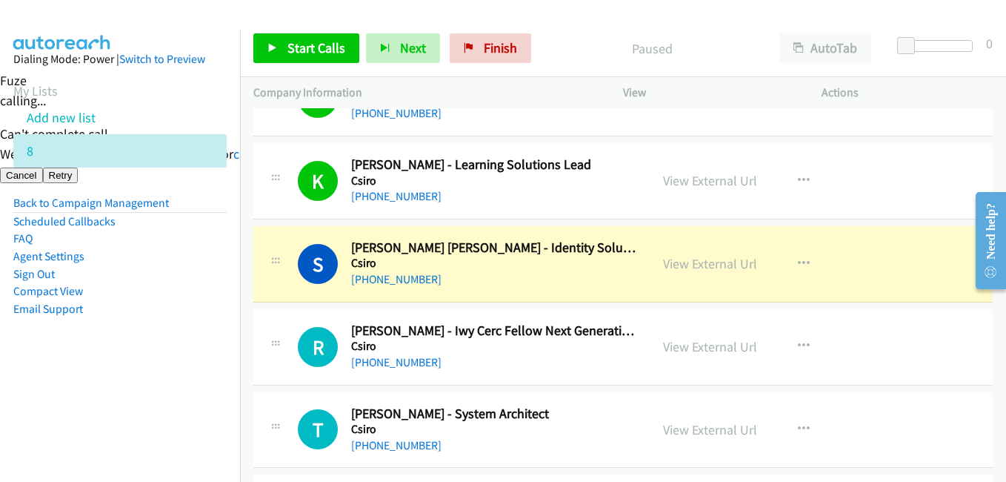
drag, startPoint x: 178, startPoint y: 385, endPoint x: 226, endPoint y: 383, distance: 48.2
click at [179, 385] on nav "Dialing Mode: Power | Switch to Preview My Lists Add new list 8 Back to Campaig…" at bounding box center [120, 271] width 241 height 482
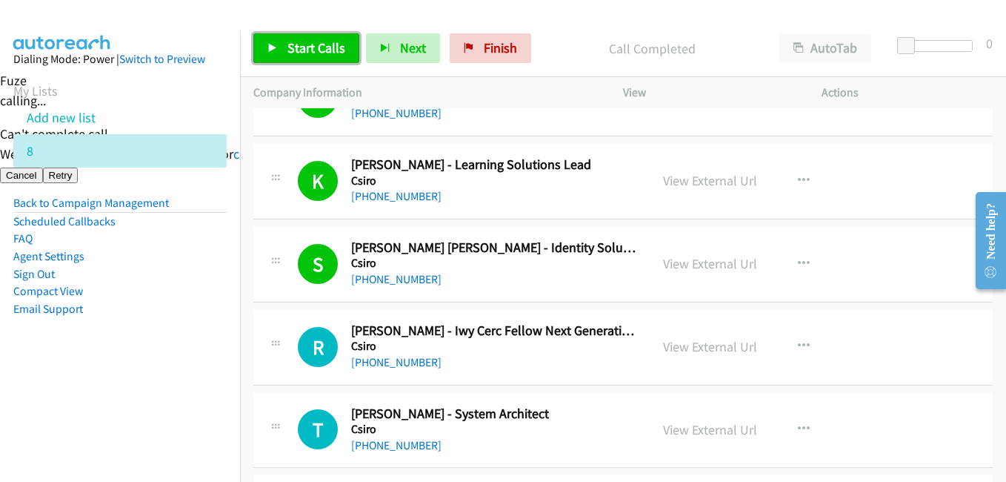
click at [316, 45] on span "Start Calls" at bounding box center [316, 47] width 58 height 17
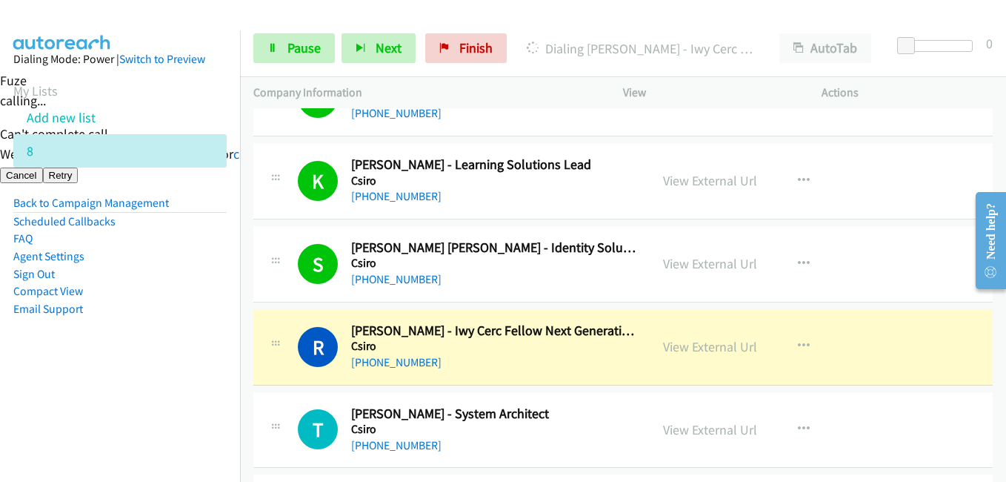
drag, startPoint x: 211, startPoint y: 293, endPoint x: 269, endPoint y: 291, distance: 57.8
click at [211, 293] on li "Compact View" at bounding box center [119, 291] width 213 height 18
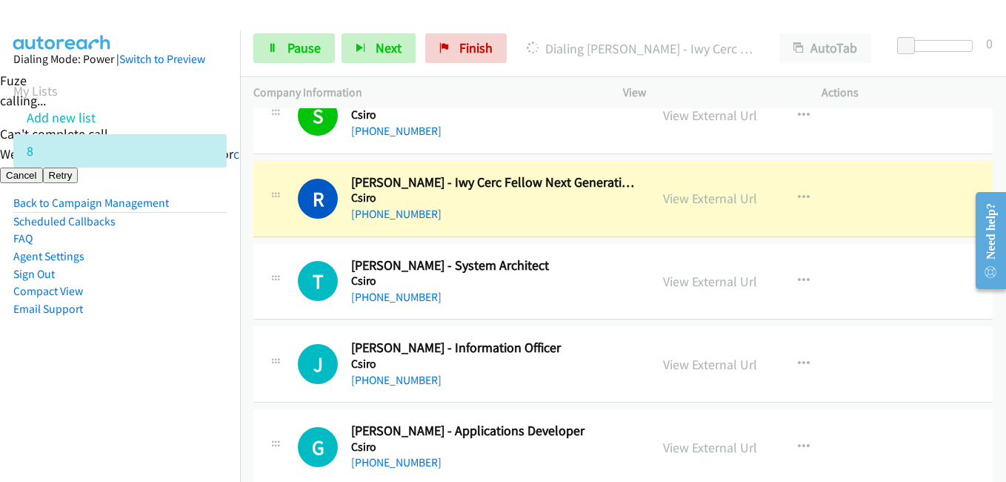
click at [150, 387] on nav "Dialing Mode: Power | Switch to Preview My Lists Add new list 8 Back to Campaig…" at bounding box center [120, 271] width 241 height 482
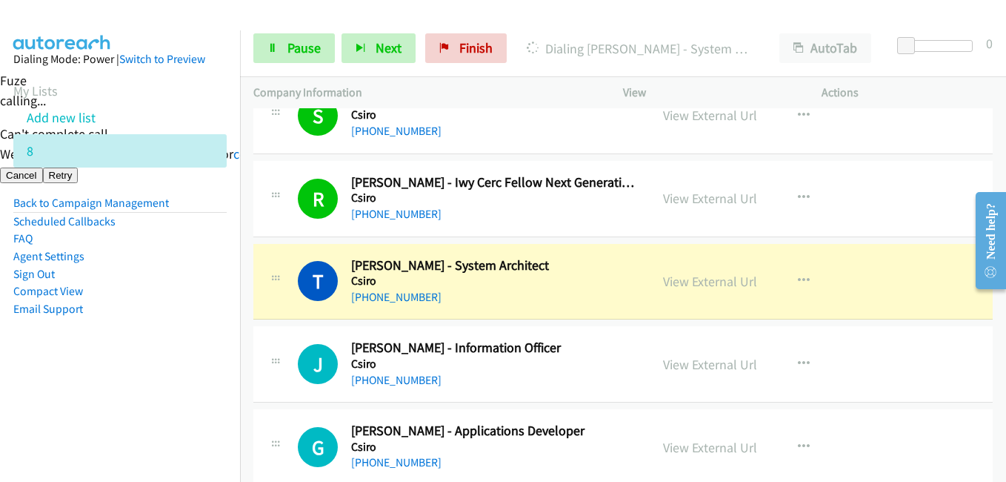
drag, startPoint x: 196, startPoint y: 329, endPoint x: 555, endPoint y: 293, distance: 361.1
click at [196, 328] on aside "Dialing Mode: Power | Switch to Preview My Lists Add new list 8 Back to Campaig…" at bounding box center [120, 207] width 240 height 354
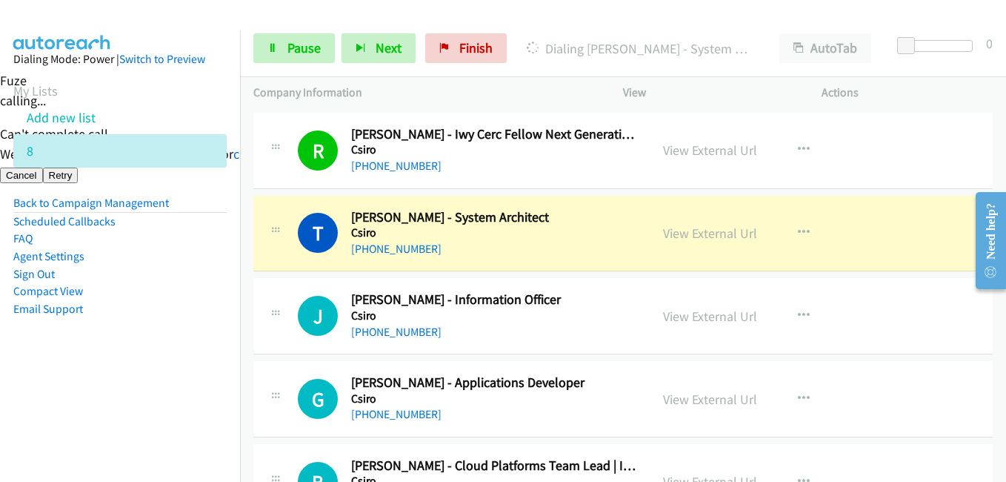
scroll to position [2593, 0]
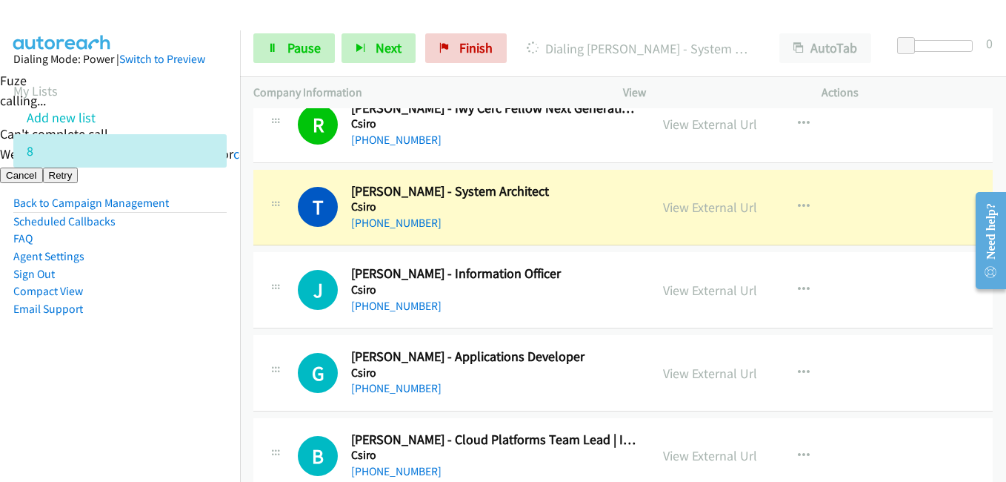
drag, startPoint x: 156, startPoint y: 387, endPoint x: 436, endPoint y: 358, distance: 281.5
click at [157, 385] on nav "Dialing Mode: Power | Switch to Preview My Lists Add new list 8 Back to Campaig…" at bounding box center [120, 271] width 241 height 482
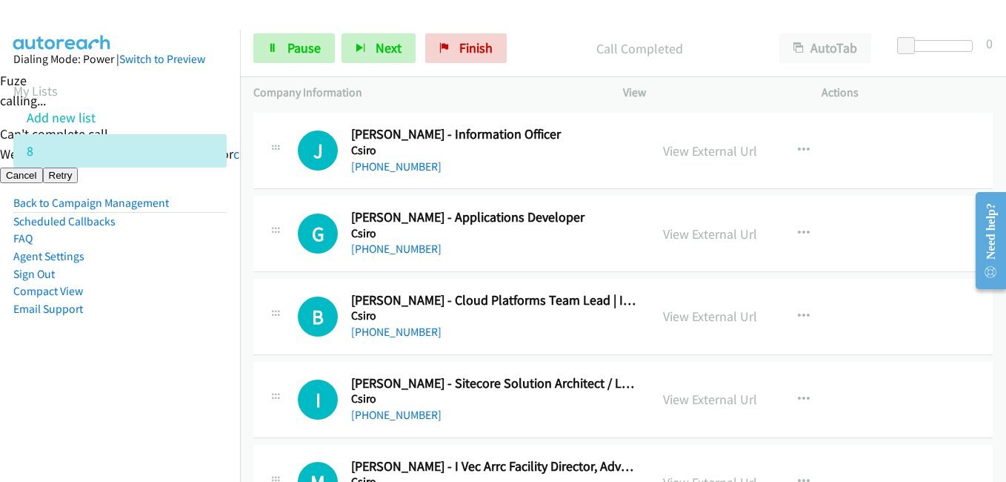
scroll to position [2741, 0]
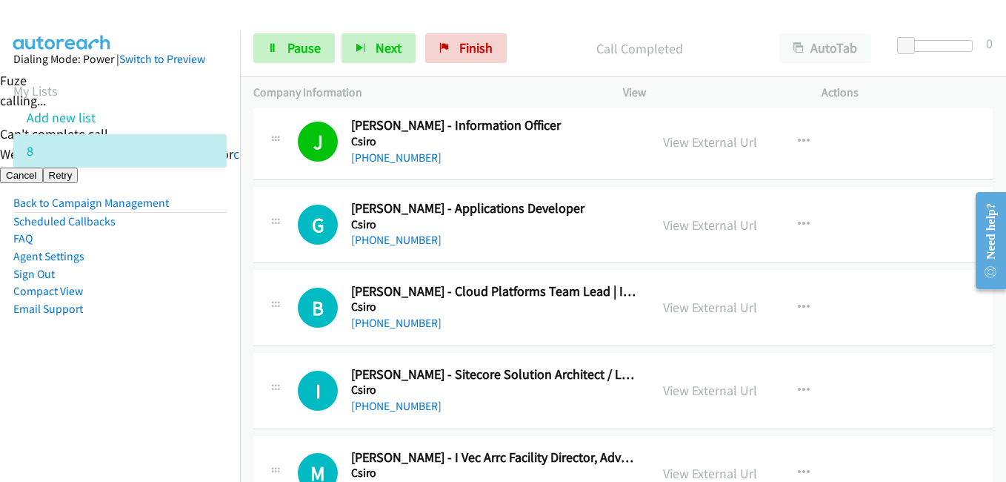
click at [245, 347] on td "B Callback Scheduled Brendan Speet - Cloud Platforms Team Lead | Information Ma…" at bounding box center [623, 307] width 766 height 83
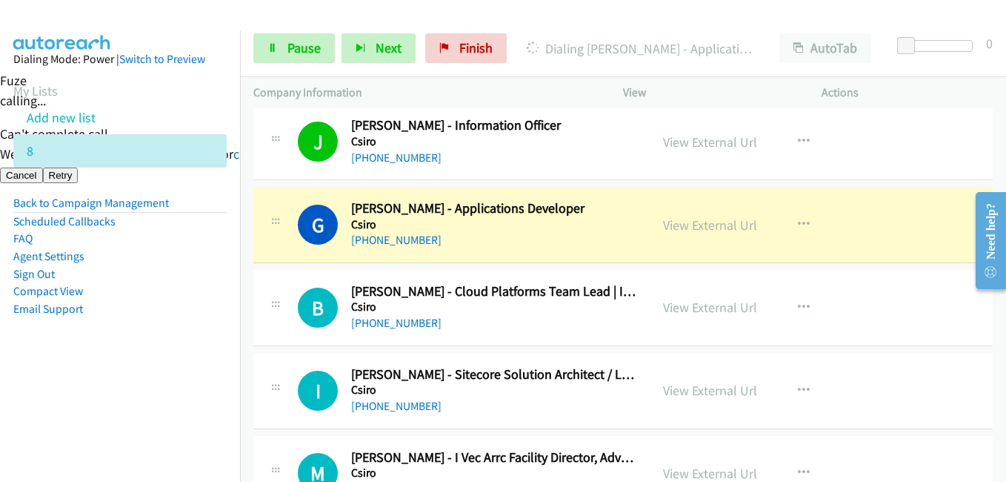
click at [168, 296] on li "Compact View" at bounding box center [119, 291] width 213 height 18
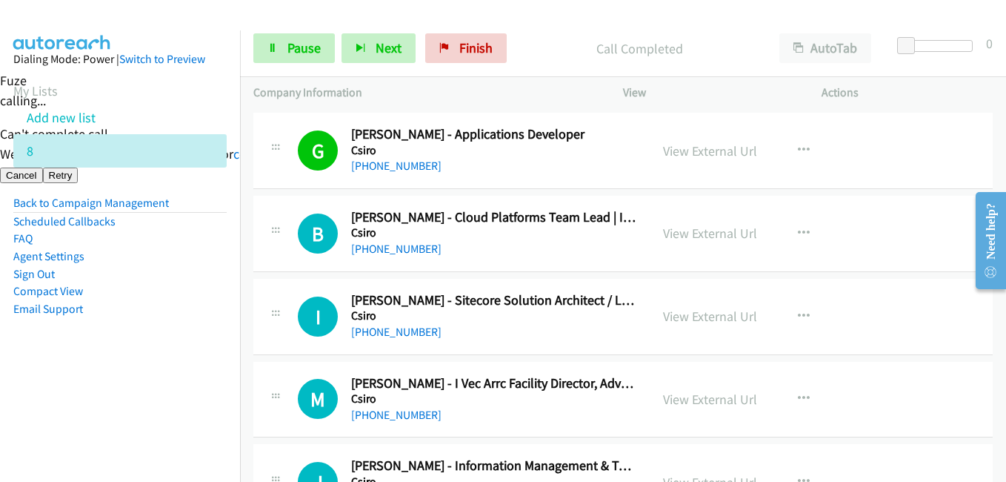
drag, startPoint x: 138, startPoint y: 316, endPoint x: 272, endPoint y: 278, distance: 139.5
click at [142, 316] on li "Email Support" at bounding box center [119, 309] width 213 height 18
drag, startPoint x: 210, startPoint y: 264, endPoint x: 575, endPoint y: 226, distance: 367.2
click at [215, 262] on li "Agent Settings" at bounding box center [119, 256] width 213 height 18
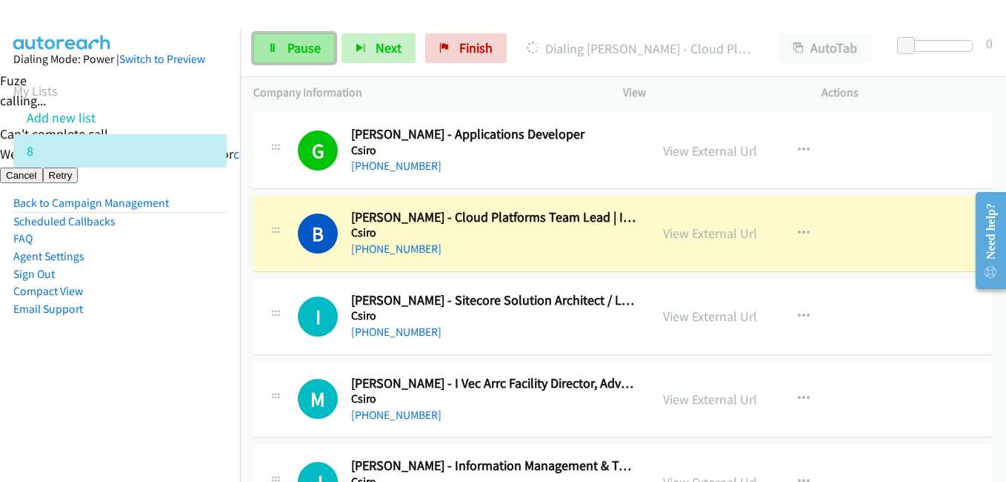
click at [322, 43] on link "Pause" at bounding box center [293, 48] width 81 height 30
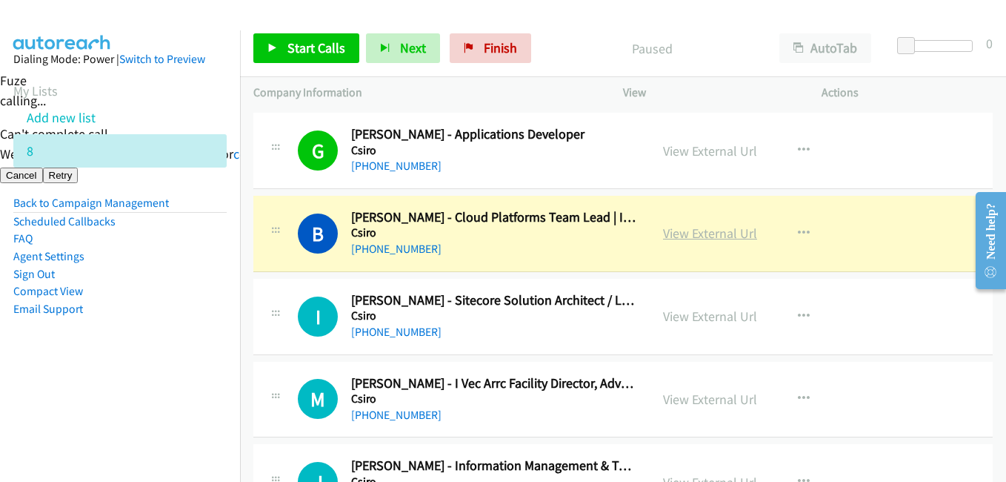
click at [745, 233] on link "View External Url" at bounding box center [710, 232] width 94 height 17
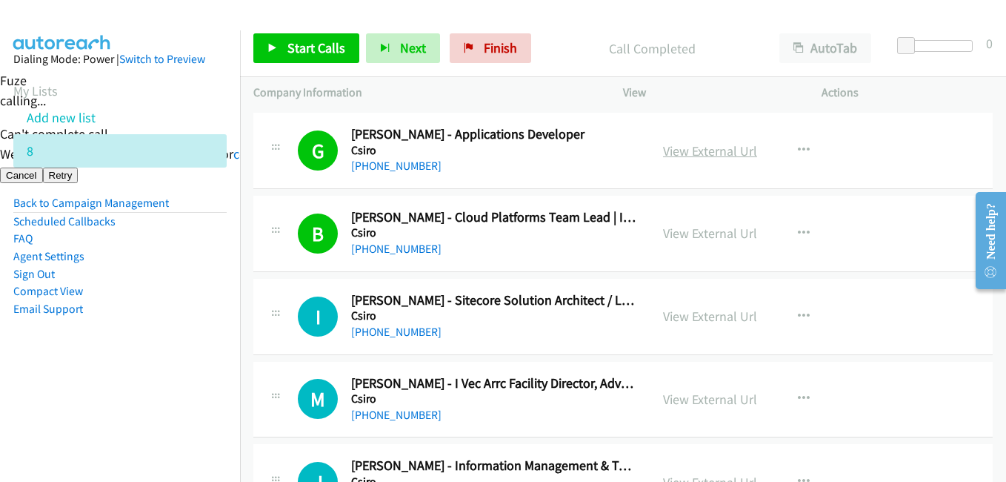
click at [696, 152] on link "View External Url" at bounding box center [710, 150] width 94 height 17
click at [190, 385] on nav "Dialing Mode: Power | Switch to Preview My Lists Add new list 8 Back to Campaig…" at bounding box center [120, 271] width 241 height 482
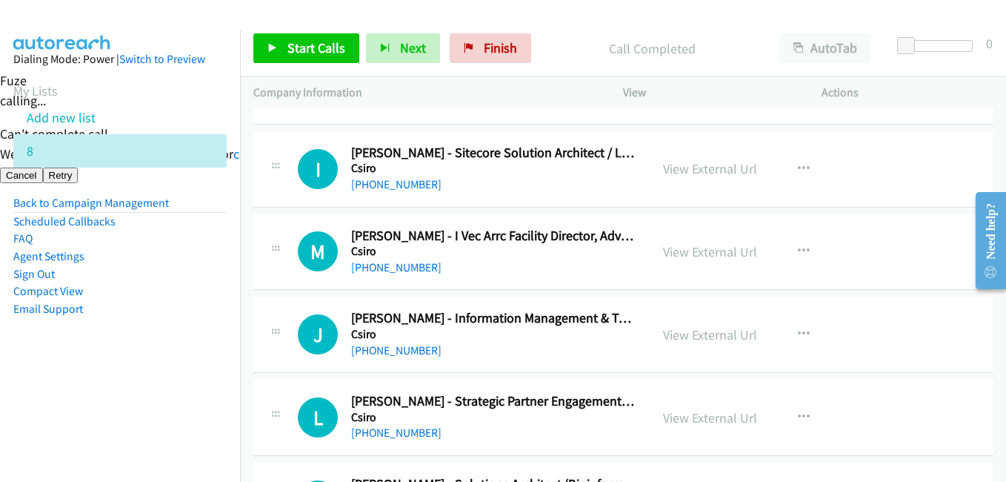
scroll to position [2964, 0]
drag, startPoint x: 288, startPoint y: 42, endPoint x: 339, endPoint y: 42, distance: 51.1
click at [288, 42] on span "Start Calls" at bounding box center [316, 47] width 58 height 17
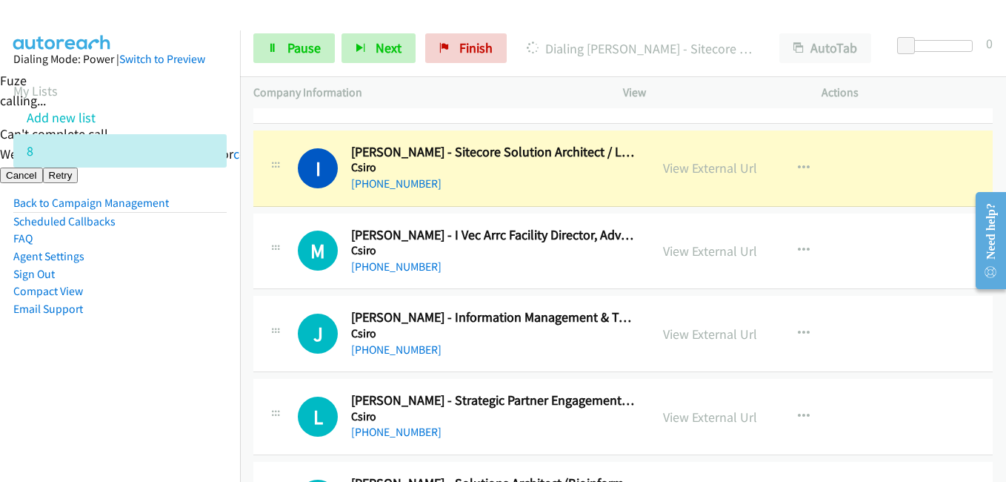
drag, startPoint x: 158, startPoint y: 345, endPoint x: 490, endPoint y: 297, distance: 336.0
click at [159, 345] on aside "Dialing Mode: Power | Switch to Preview My Lists Add new list 8 Back to Campaig…" at bounding box center [120, 207] width 240 height 354
click at [738, 170] on link "View External Url" at bounding box center [710, 167] width 94 height 17
click at [287, 46] on link "Pause" at bounding box center [293, 48] width 81 height 30
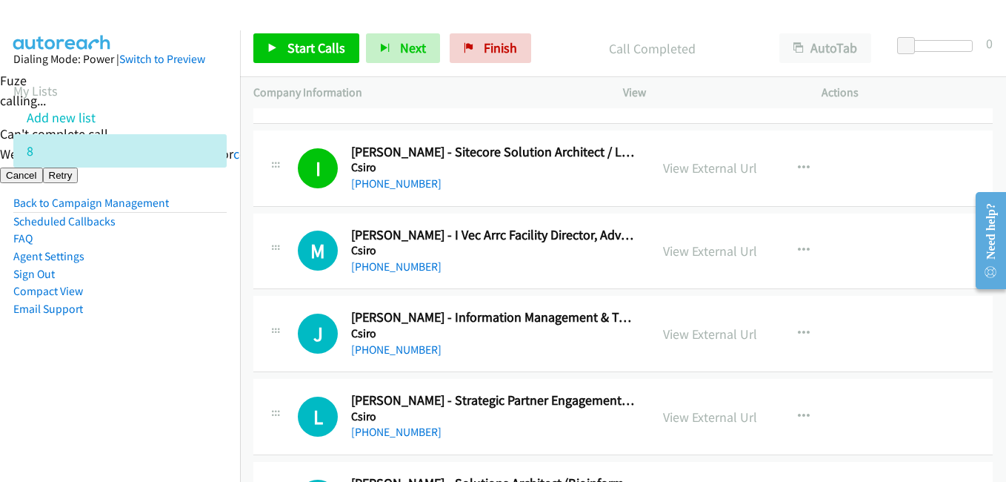
click at [192, 285] on li "Compact View" at bounding box center [119, 291] width 213 height 18
click at [741, 251] on link "View External Url" at bounding box center [710, 250] width 94 height 17
click at [696, 333] on link "View External Url" at bounding box center [710, 333] width 94 height 17
click at [292, 41] on span "Start Calls" at bounding box center [316, 47] width 58 height 17
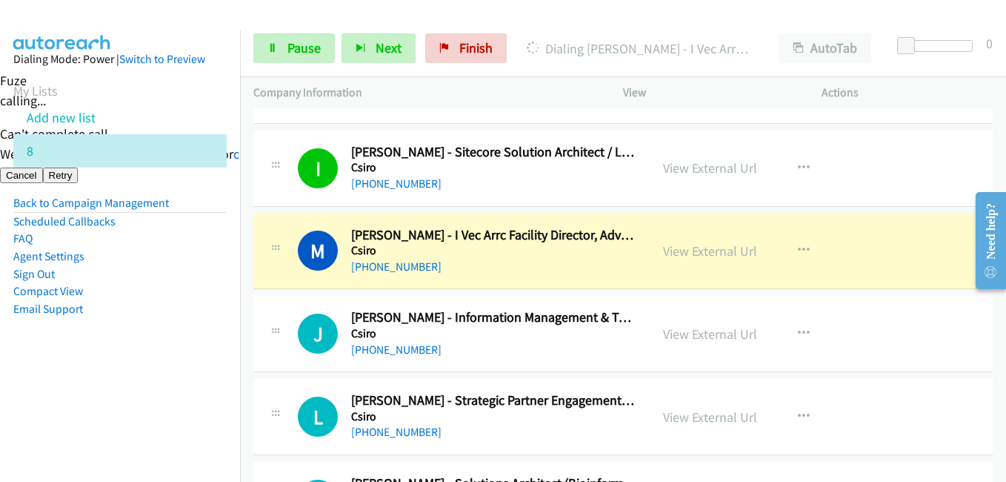
drag, startPoint x: 184, startPoint y: 359, endPoint x: 246, endPoint y: 353, distance: 62.5
click at [186, 358] on aside "Dialing Mode: Power | Switch to Preview My Lists Add new list 8 Back to Campaig…" at bounding box center [120, 207] width 240 height 354
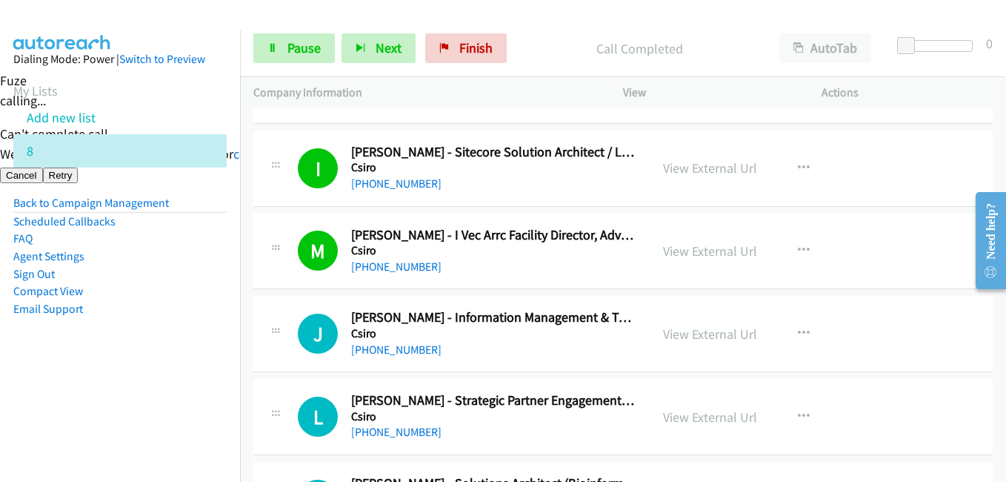
scroll to position [3038, 0]
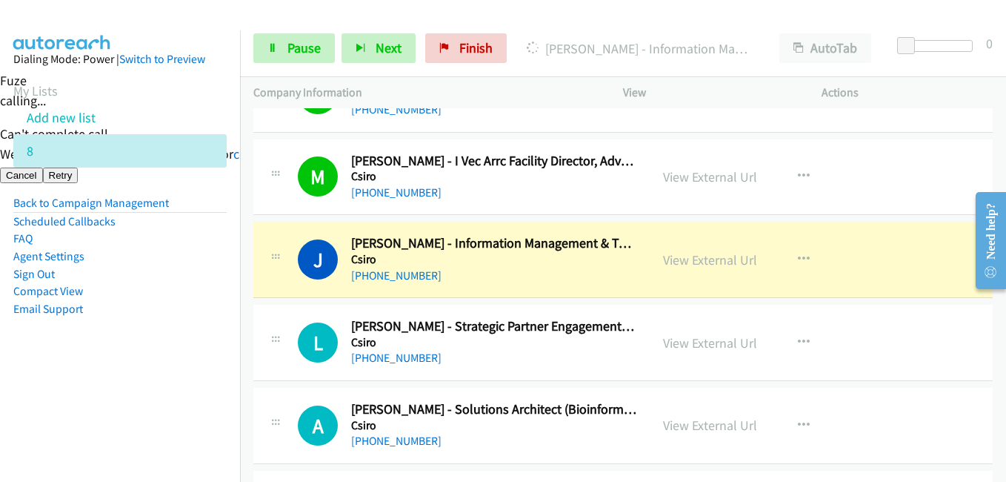
click at [200, 314] on li "Email Support" at bounding box center [119, 309] width 213 height 18
click at [713, 345] on link "View External Url" at bounding box center [710, 342] width 94 height 17
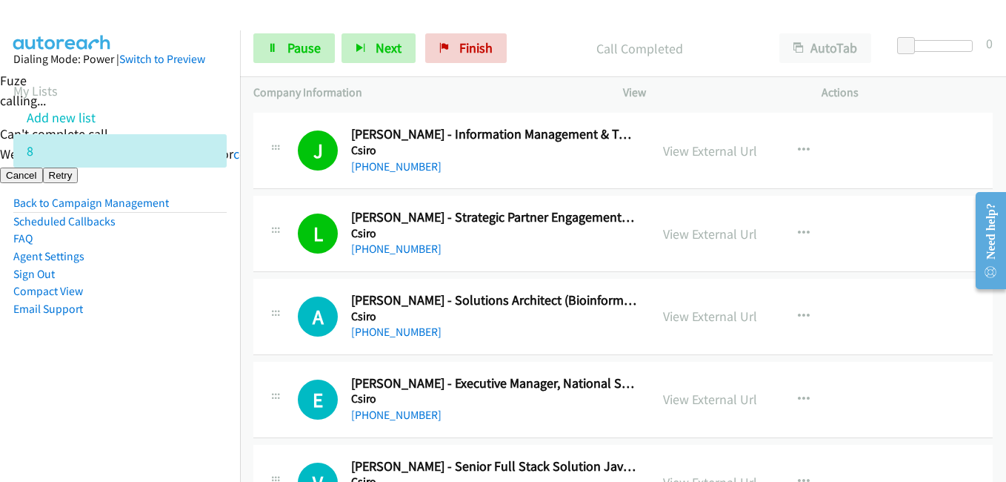
scroll to position [3260, 0]
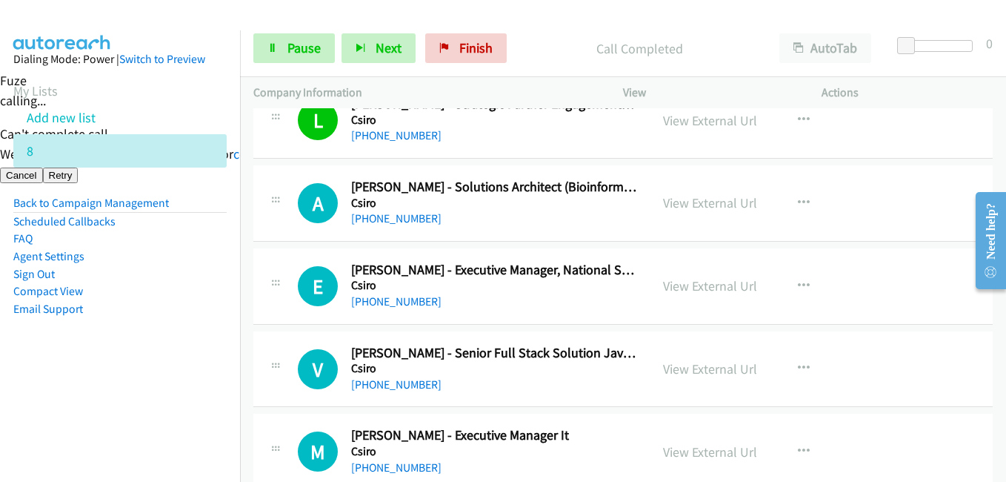
click at [183, 375] on aside "Dialing Mode: Power | Switch to Preview My Lists Add new list 8 Back to Campaig…" at bounding box center [120, 207] width 240 height 354
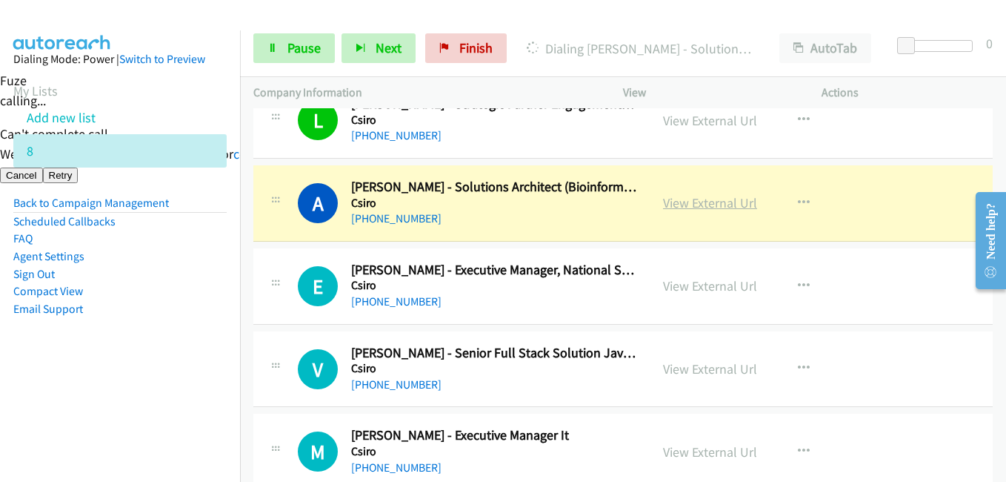
click at [691, 205] on link "View External Url" at bounding box center [710, 202] width 94 height 17
click at [715, 286] on link "View External Url" at bounding box center [710, 285] width 94 height 17
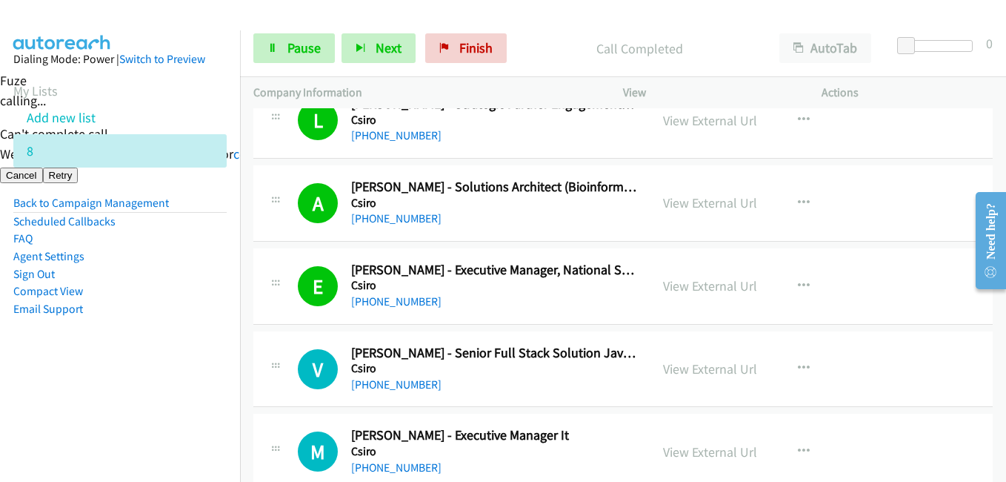
scroll to position [3334, 0]
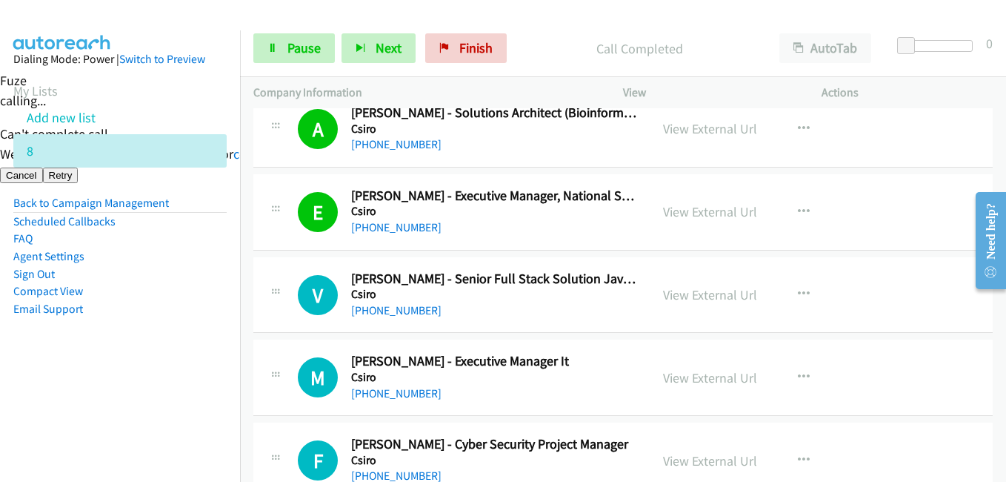
drag, startPoint x: 184, startPoint y: 303, endPoint x: 422, endPoint y: 292, distance: 238.1
click at [184, 303] on li "Email Support" at bounding box center [119, 309] width 213 height 18
click at [735, 296] on link "View External Url" at bounding box center [710, 294] width 94 height 17
click at [295, 52] on span "Pause" at bounding box center [303, 47] width 33 height 17
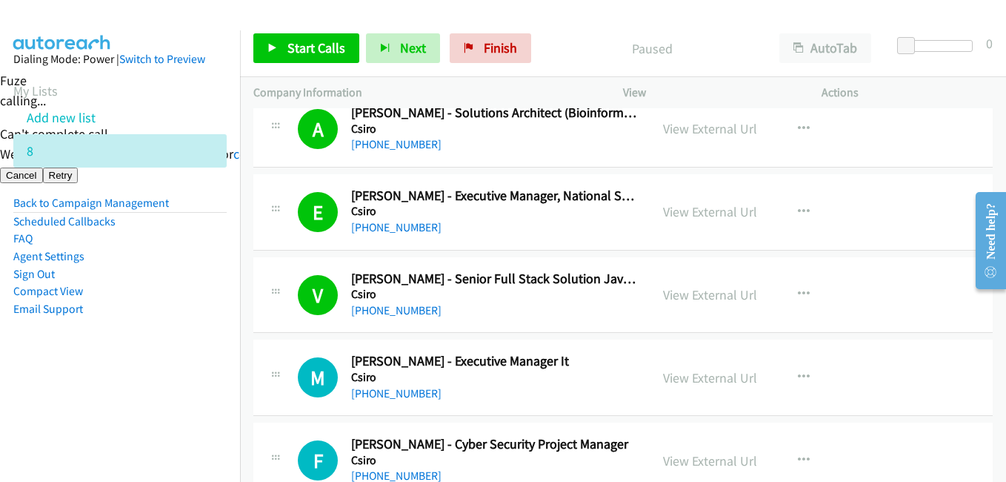
drag, startPoint x: 98, startPoint y: 346, endPoint x: 153, endPoint y: 349, distance: 55.6
click at [101, 347] on aside "Dialing Mode: Power | Switch to Preview My Lists Add new list 8 Back to Campaig…" at bounding box center [120, 207] width 240 height 354
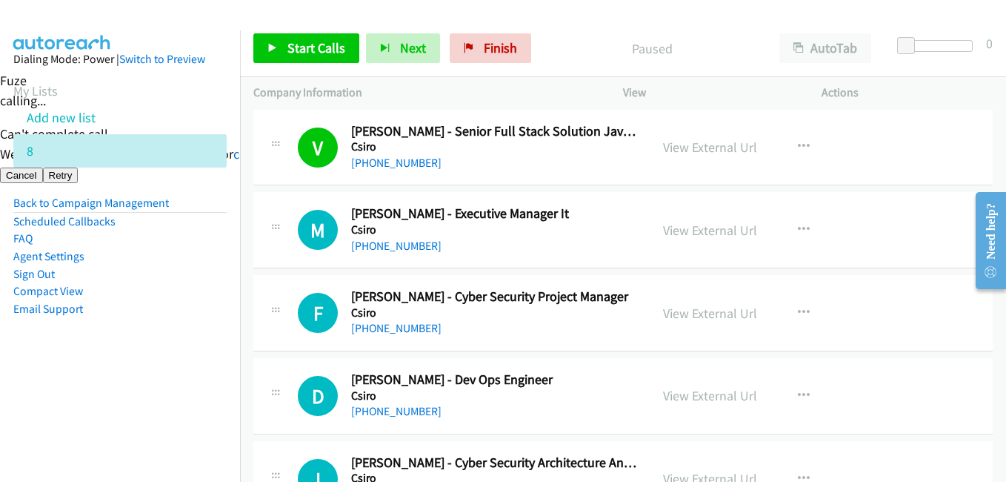
scroll to position [3482, 0]
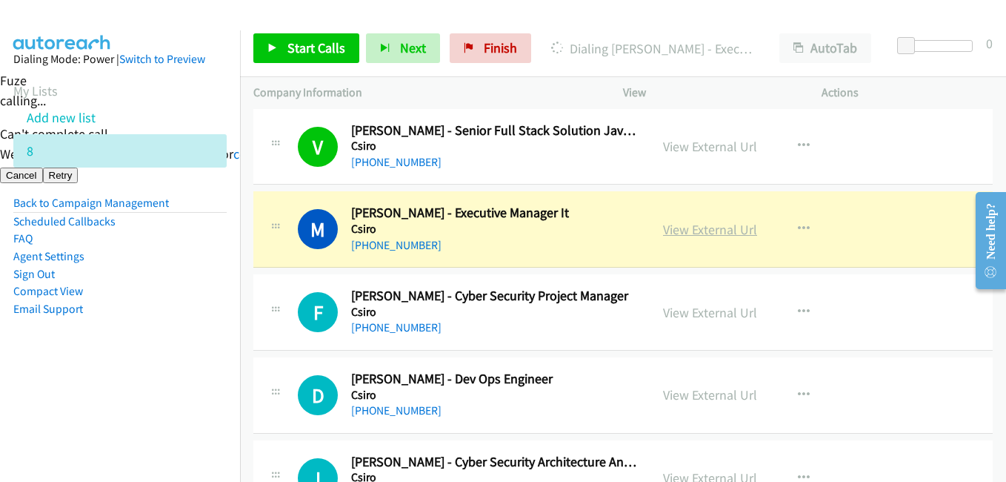
click at [713, 224] on link "View External Url" at bounding box center [710, 229] width 94 height 17
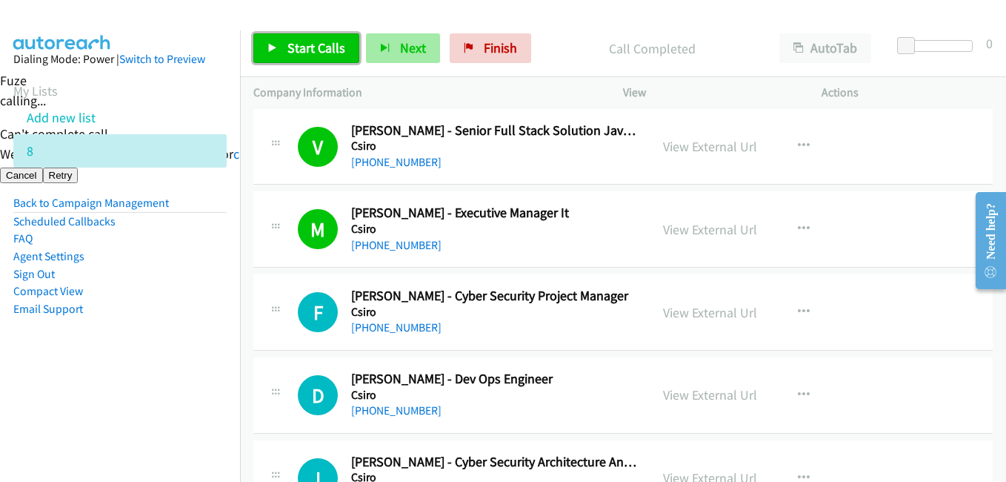
drag, startPoint x: 340, startPoint y: 49, endPoint x: 400, endPoint y: 52, distance: 60.1
click at [340, 49] on span "Start Calls" at bounding box center [316, 47] width 58 height 17
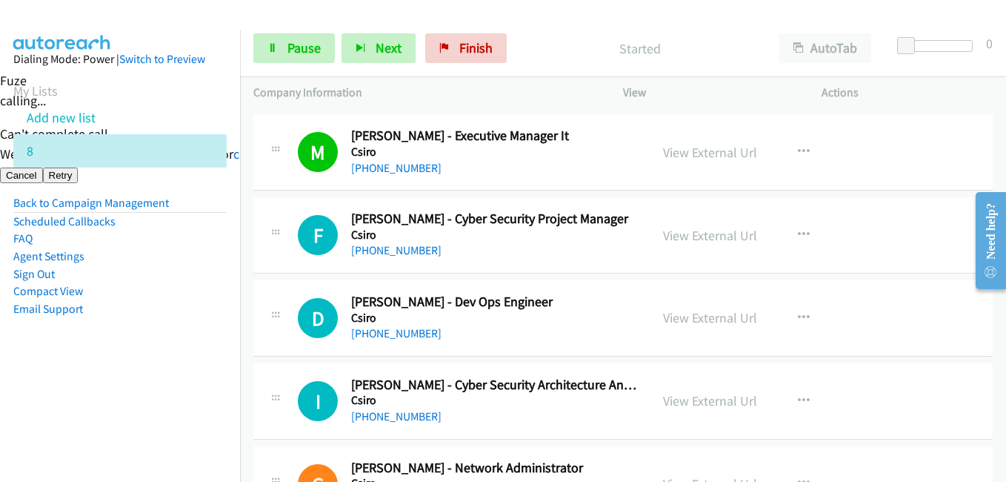
scroll to position [3630, 0]
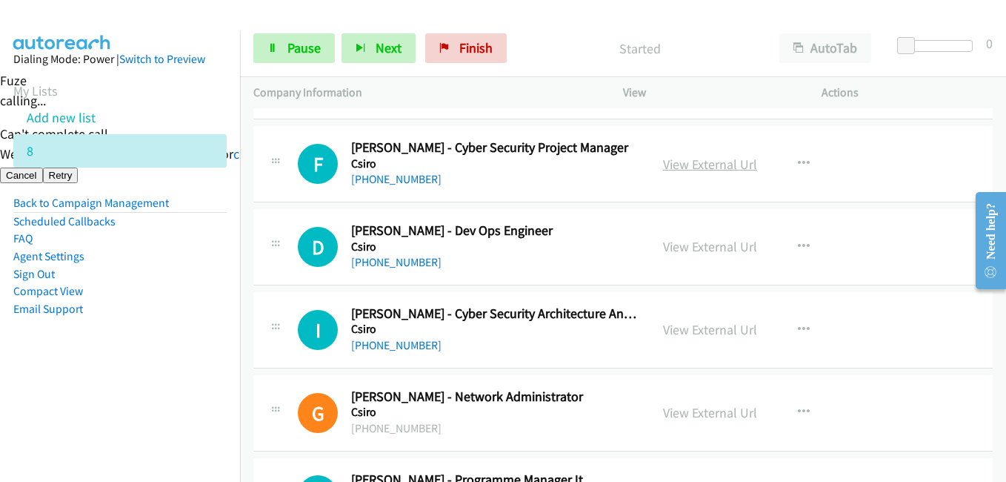
click at [711, 165] on link "View External Url" at bounding box center [710, 164] width 94 height 17
click at [705, 244] on link "View External Url" at bounding box center [710, 246] width 94 height 17
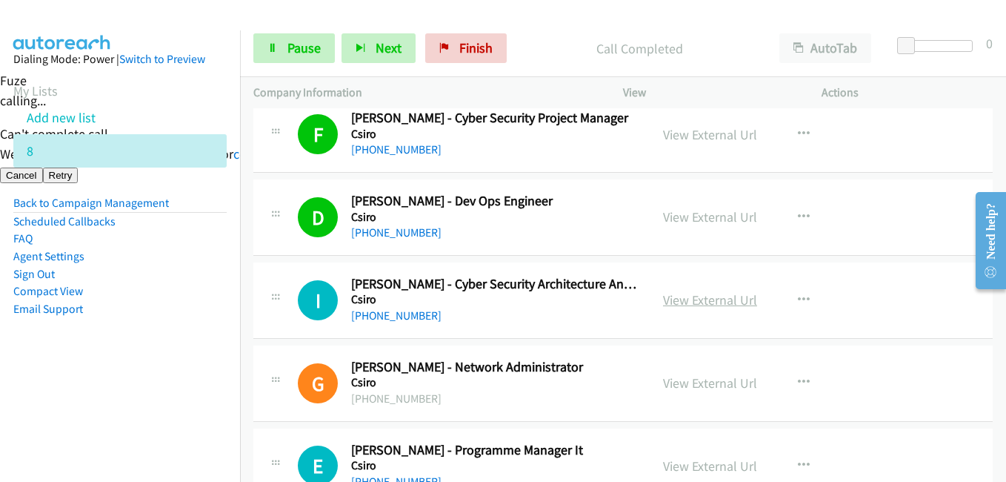
scroll to position [3705, 0]
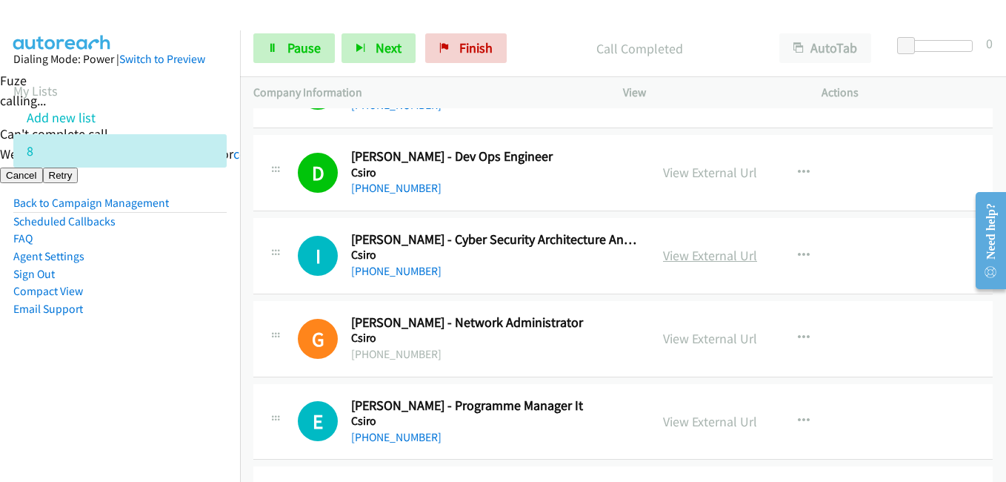
click at [704, 258] on link "View External Url" at bounding box center [710, 255] width 94 height 17
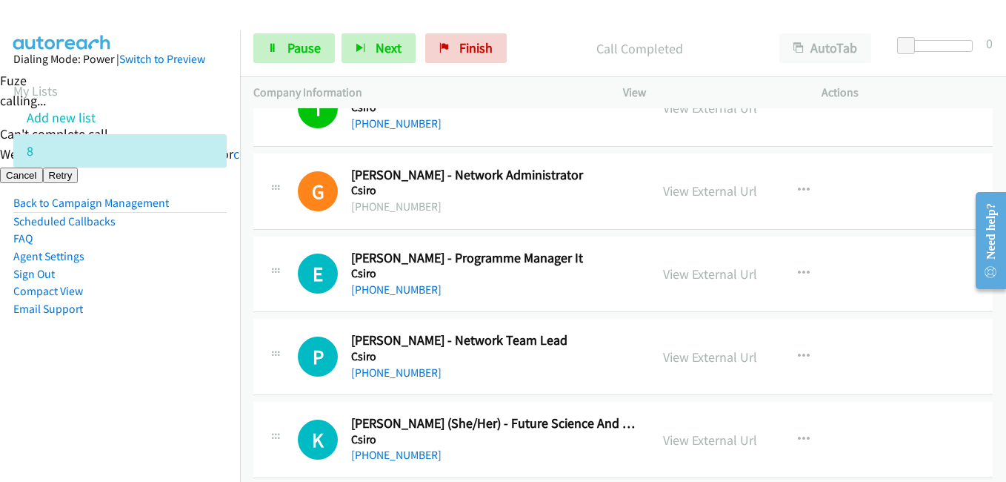
scroll to position [3853, 0]
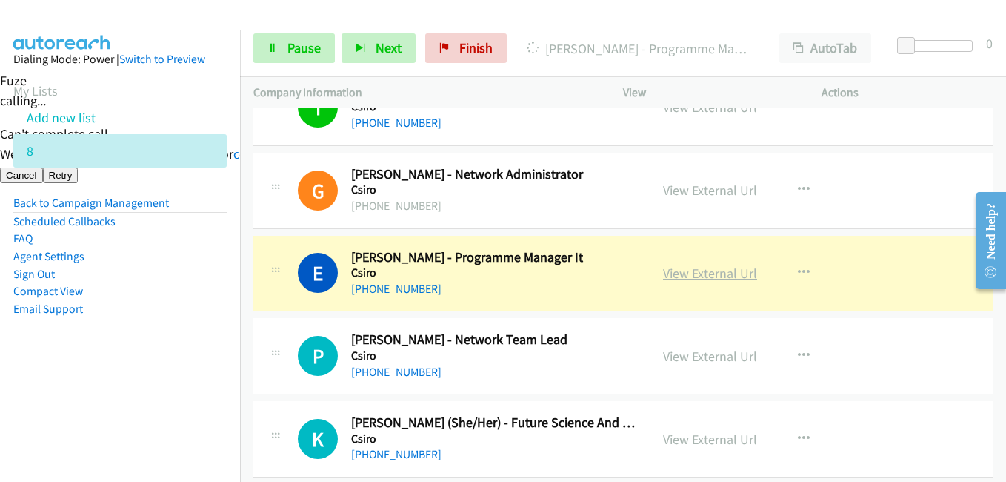
click at [729, 279] on link "View External Url" at bounding box center [710, 273] width 94 height 17
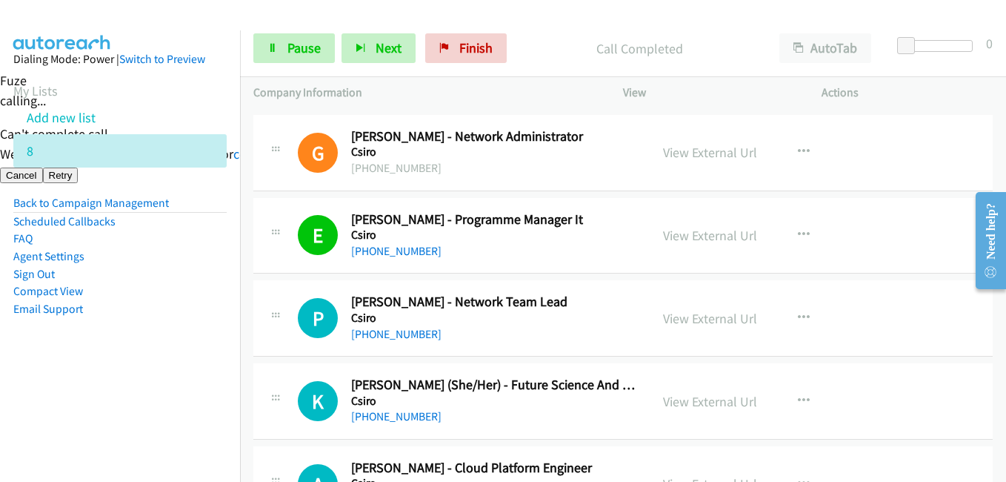
scroll to position [3927, 0]
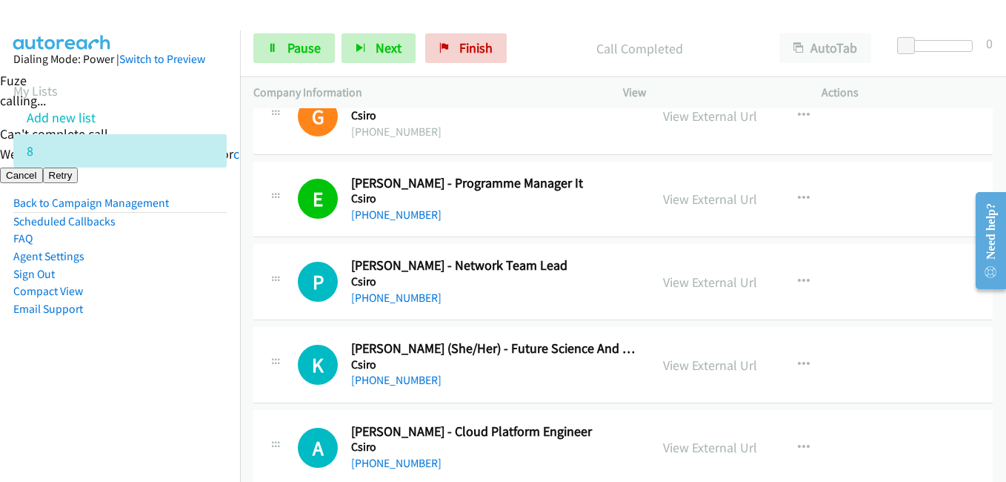
click at [210, 326] on aside "Dialing Mode: Power | Switch to Preview My Lists Add new list 8 Back to Campaig…" at bounding box center [120, 207] width 240 height 354
click at [741, 282] on link "View External Url" at bounding box center [710, 281] width 94 height 17
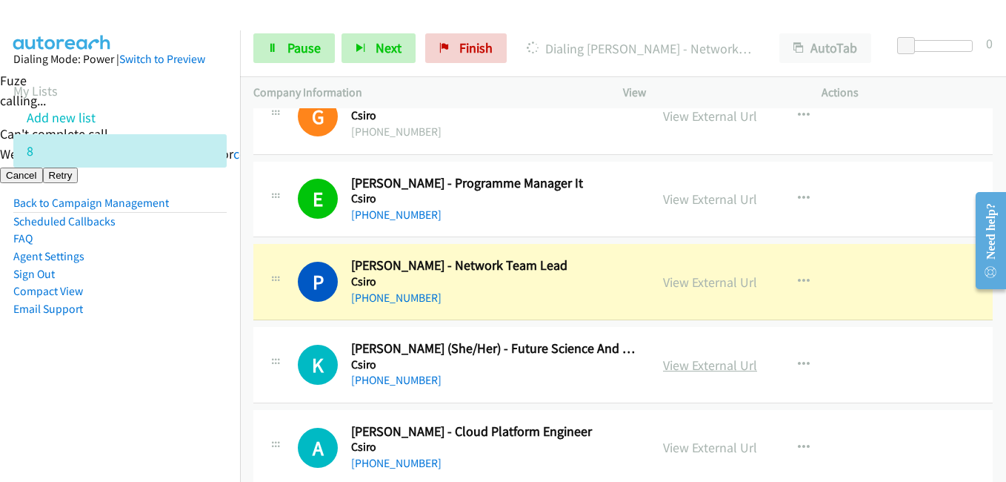
click at [719, 365] on link "View External Url" at bounding box center [710, 364] width 94 height 17
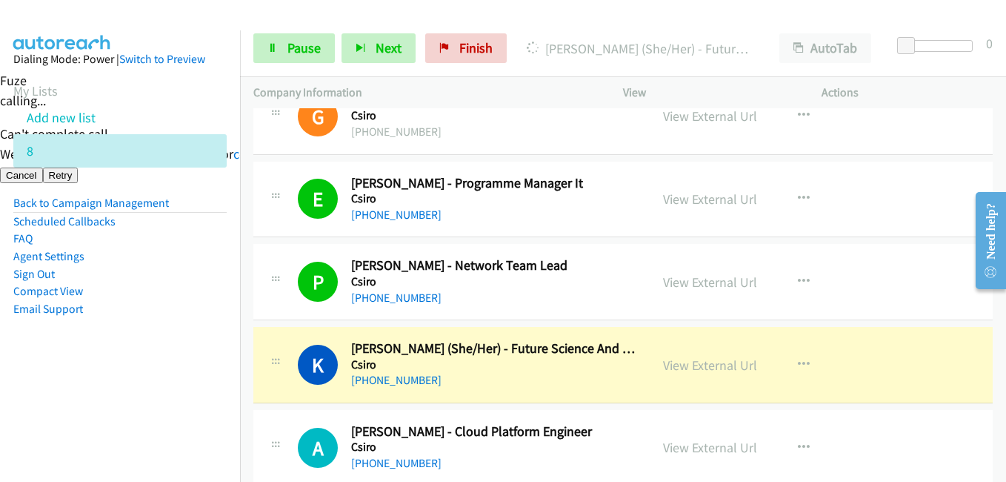
click at [114, 234] on li "FAQ" at bounding box center [119, 239] width 213 height 18
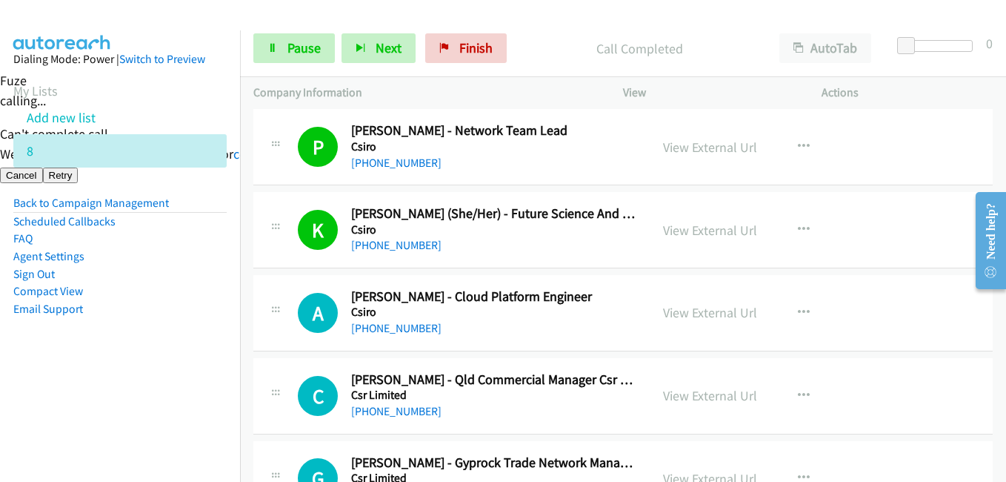
scroll to position [4075, 0]
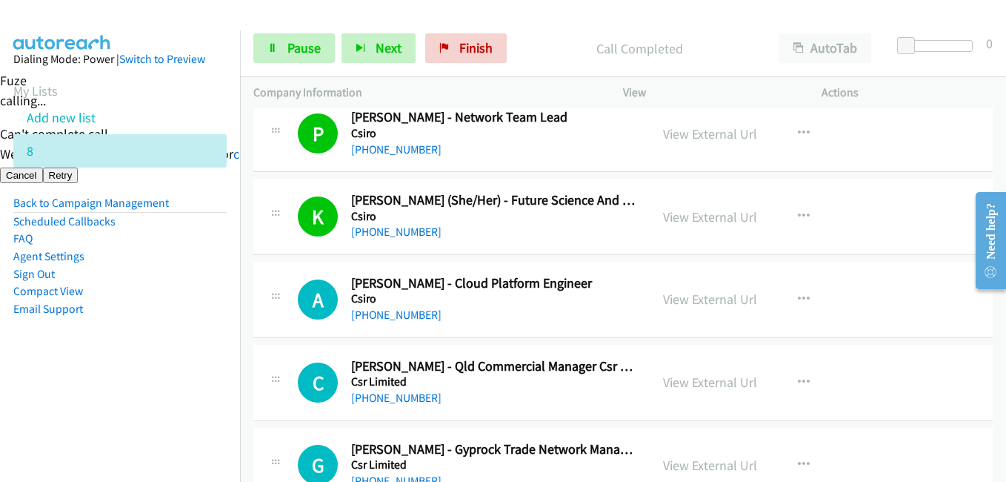
click at [174, 325] on aside "Dialing Mode: Power | Switch to Preview My Lists Add new list 8 Back to Campaig…" at bounding box center [120, 207] width 240 height 354
click at [729, 290] on link "View External Url" at bounding box center [710, 298] width 94 height 17
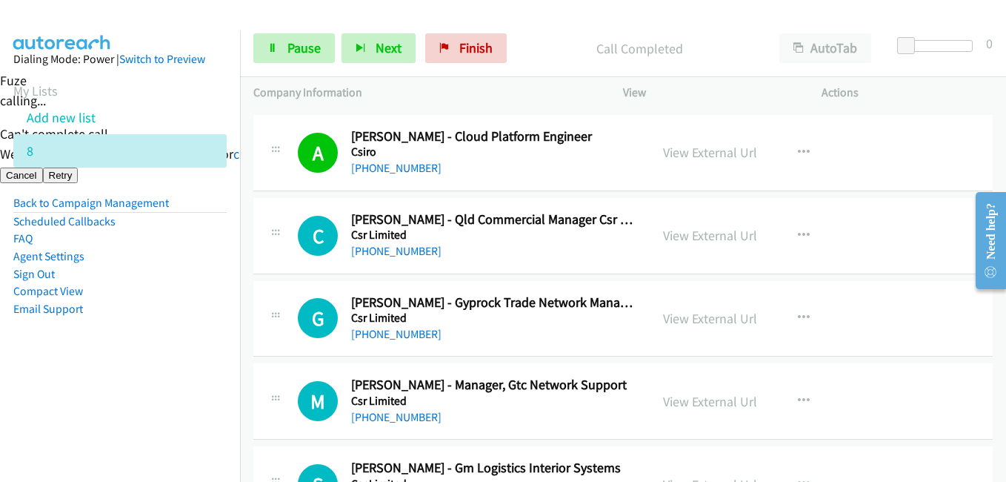
scroll to position [4223, 0]
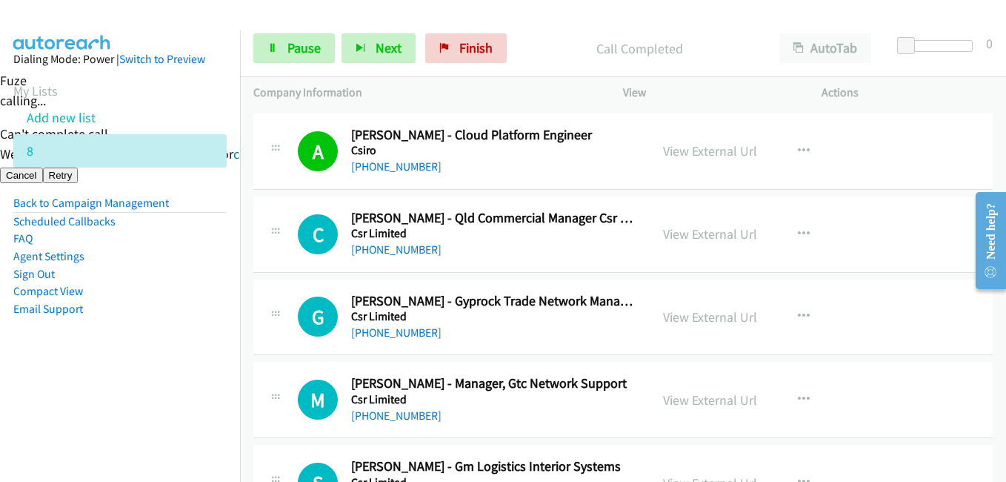
click at [189, 322] on aside "Dialing Mode: Power | Switch to Preview My Lists Add new list 8 Back to Campaig…" at bounding box center [120, 207] width 240 height 354
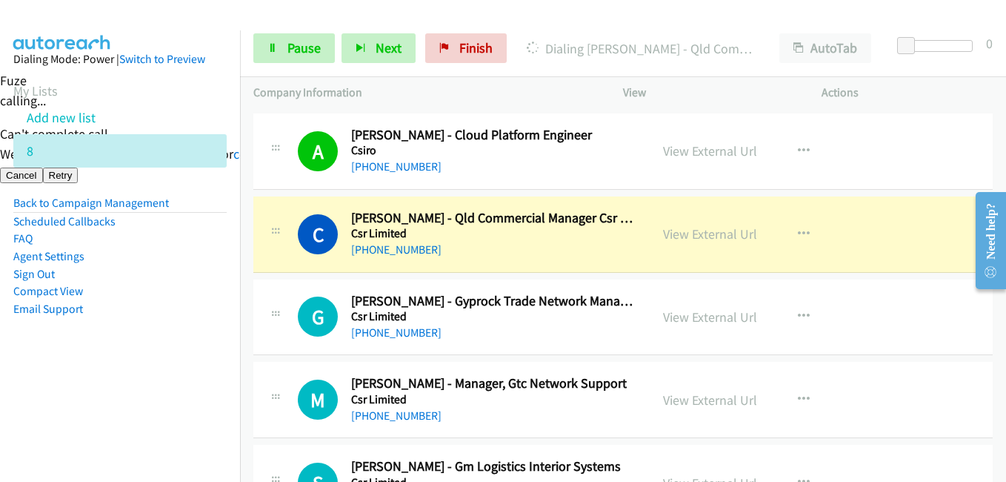
click at [155, 362] on aside "Dialing Mode: Power | Switch to Preview My Lists Add new list 8 Back to Campaig…" at bounding box center [120, 207] width 240 height 354
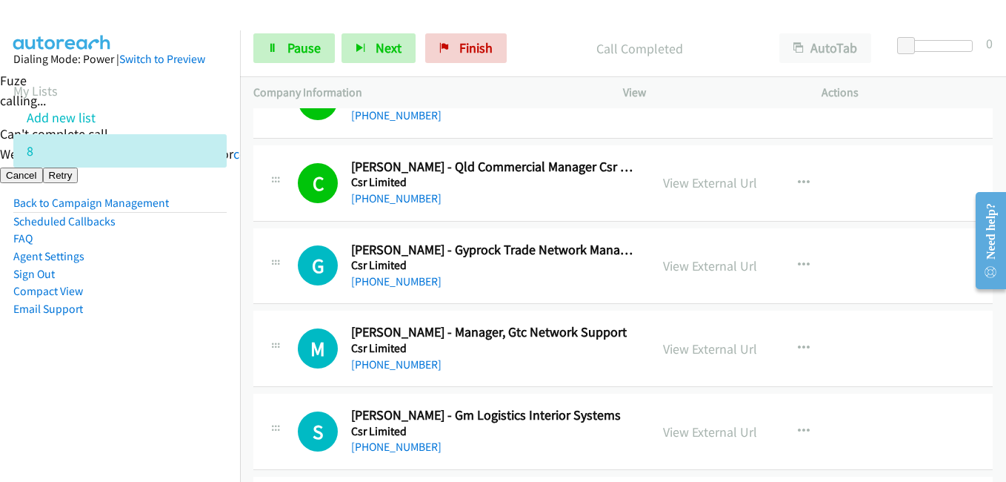
scroll to position [4371, 0]
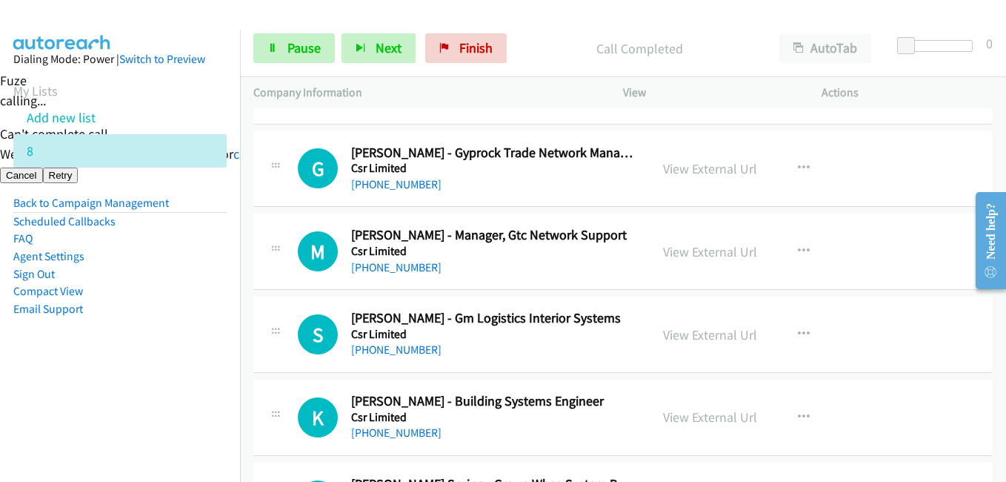
click at [186, 323] on aside "Dialing Mode: Power | Switch to Preview My Lists Add new list 8 Back to Campaig…" at bounding box center [120, 207] width 240 height 354
drag, startPoint x: 110, startPoint y: 373, endPoint x: 347, endPoint y: 342, distance: 239.1
click at [110, 372] on aside "Dialing Mode: Power | Switch to Preview My Lists Add new list 8 Back to Campaig…" at bounding box center [120, 207] width 240 height 354
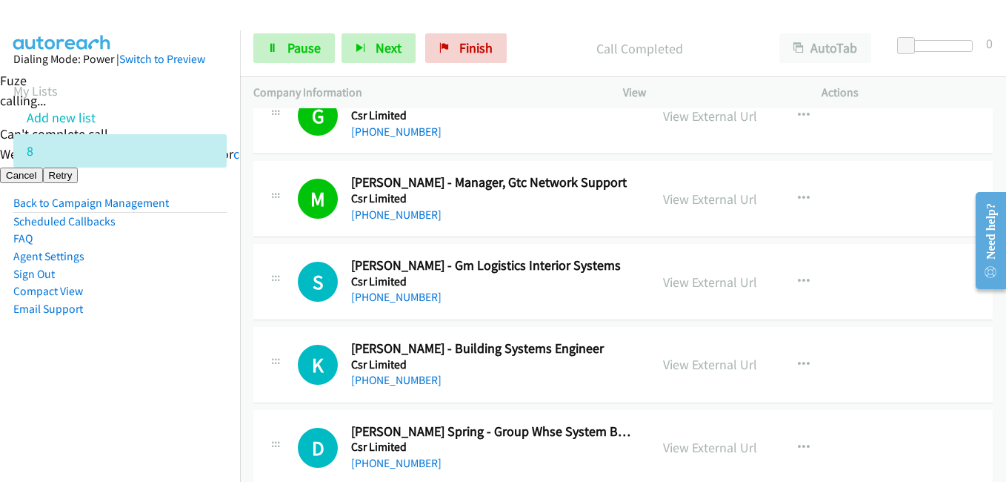
scroll to position [4445, 0]
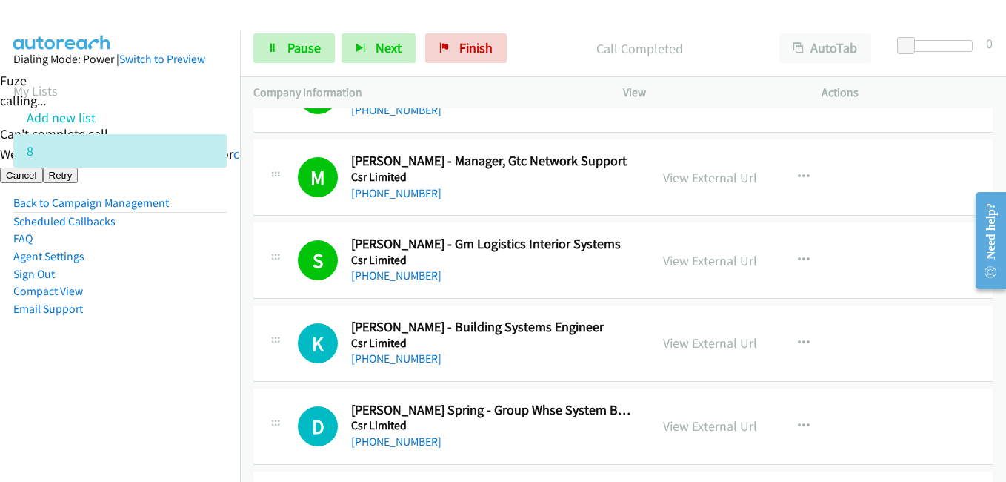
click at [195, 288] on li "Compact View" at bounding box center [119, 291] width 213 height 18
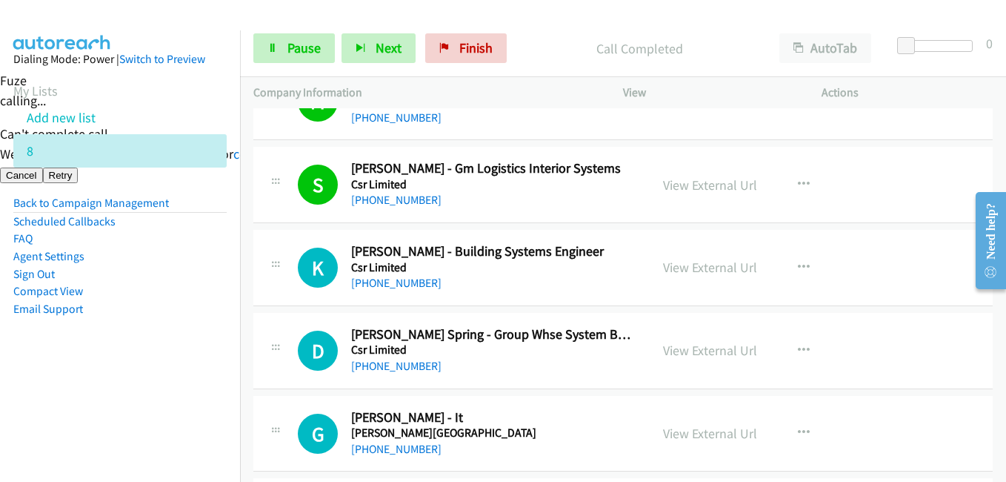
scroll to position [4519, 0]
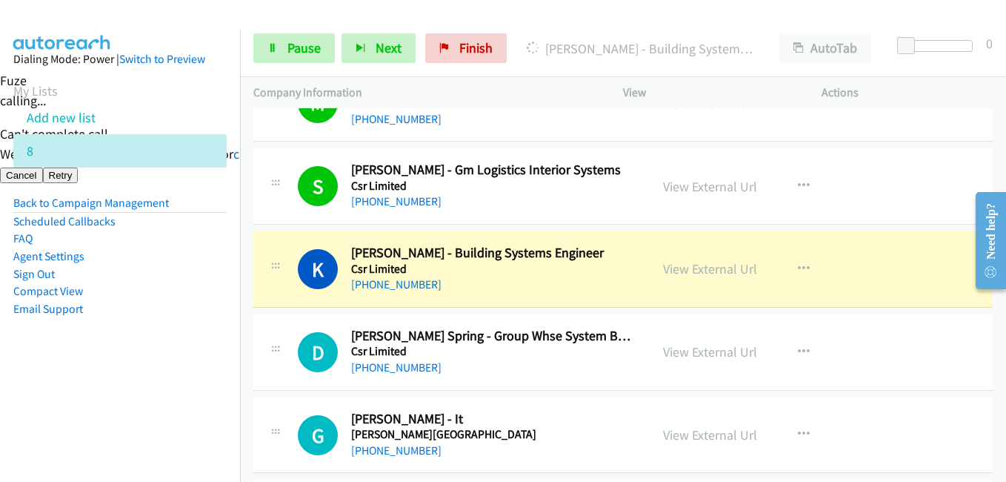
drag, startPoint x: 181, startPoint y: 339, endPoint x: 342, endPoint y: 330, distance: 161.8
click at [181, 339] on aside "Dialing Mode: Power | Switch to Preview My Lists Add new list 8 Back to Campaig…" at bounding box center [120, 207] width 240 height 354
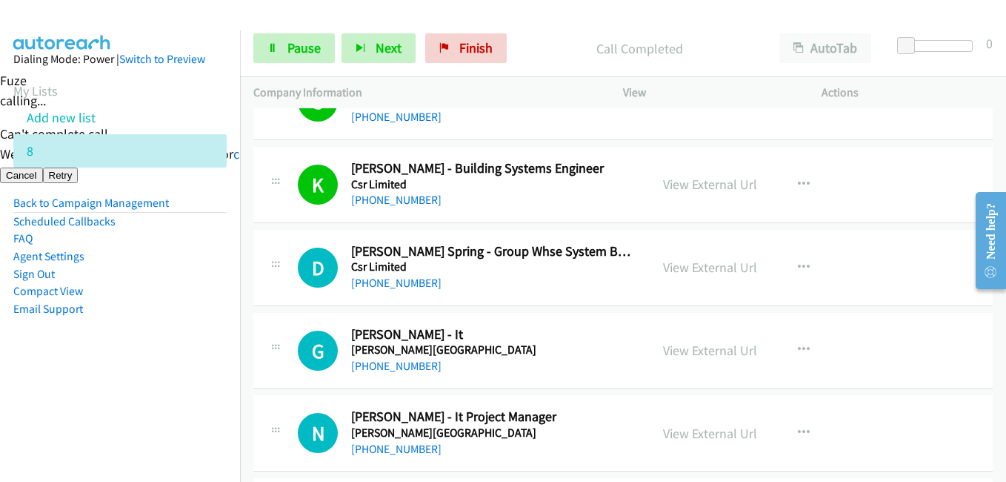
scroll to position [4668, 0]
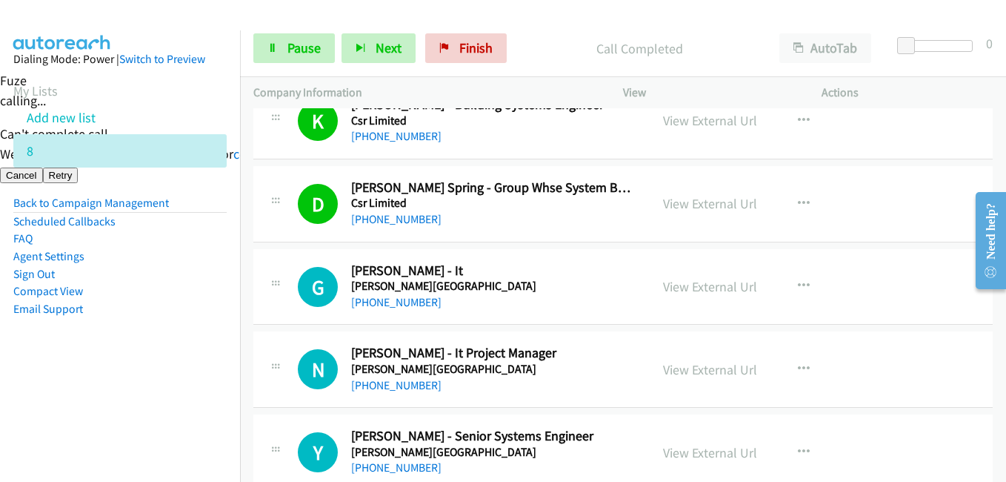
drag, startPoint x: 127, startPoint y: 339, endPoint x: 362, endPoint y: 334, distance: 234.9
click at [127, 339] on aside "Dialing Mode: Power | Switch to Preview My Lists Add new list 8 Back to Campaig…" at bounding box center [120, 207] width 240 height 354
drag, startPoint x: 140, startPoint y: 293, endPoint x: 190, endPoint y: 287, distance: 50.7
click at [140, 293] on li "Compact View" at bounding box center [119, 291] width 213 height 18
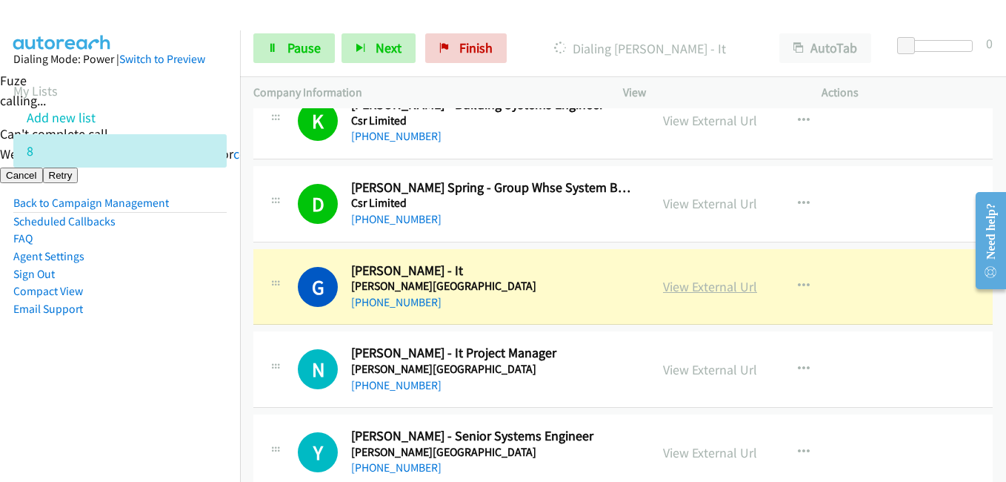
click at [739, 286] on link "View External Url" at bounding box center [710, 286] width 94 height 17
click at [291, 49] on span "Pause" at bounding box center [303, 47] width 33 height 17
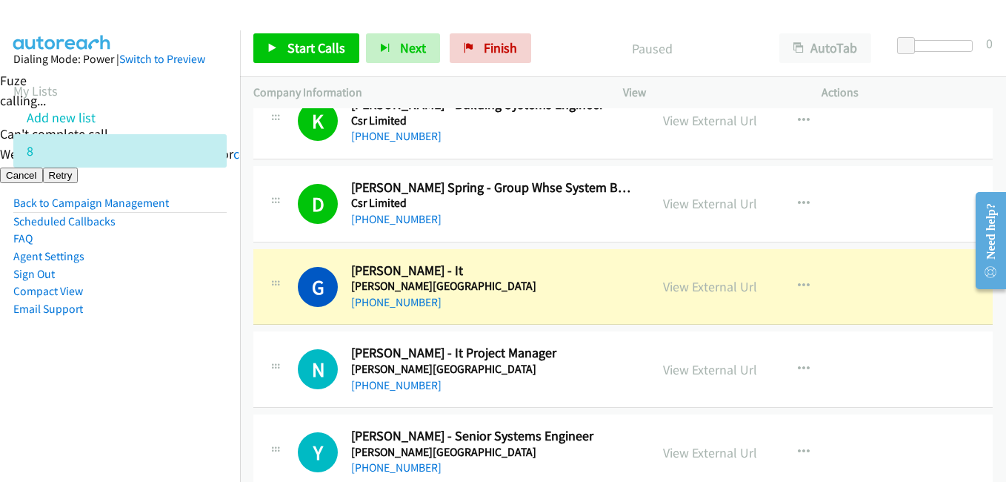
click at [223, 382] on aside "Dialing Mode: Power | Switch to Preview My Lists Add new list 8 Back to Campaig…" at bounding box center [120, 207] width 240 height 354
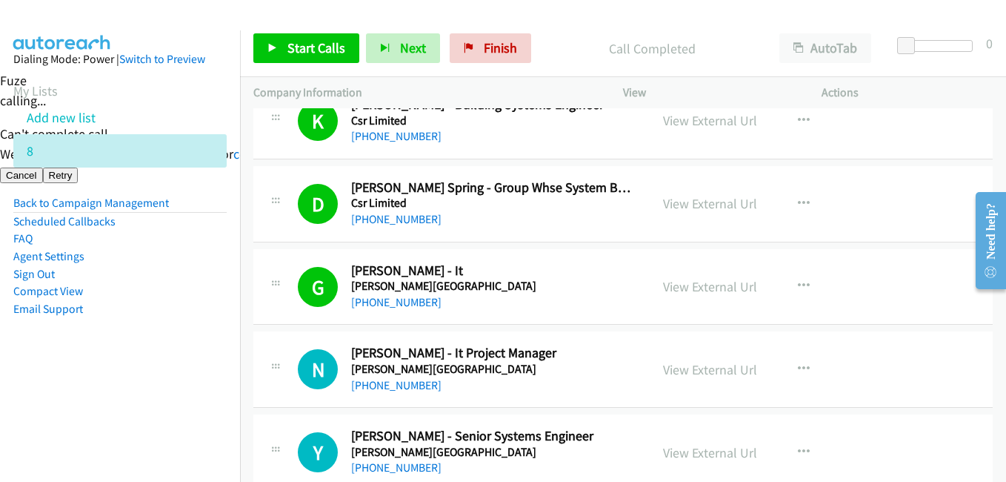
scroll to position [4816, 0]
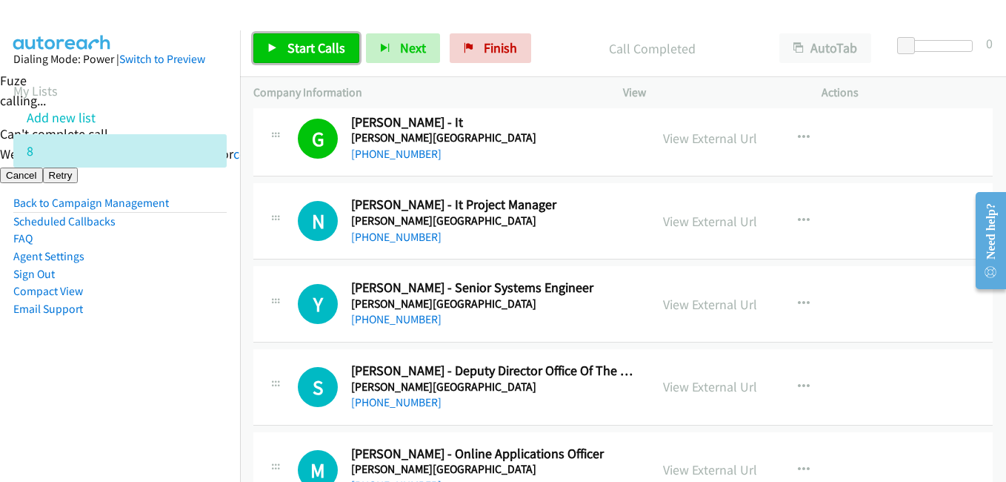
click at [321, 50] on span "Start Calls" at bounding box center [316, 47] width 58 height 17
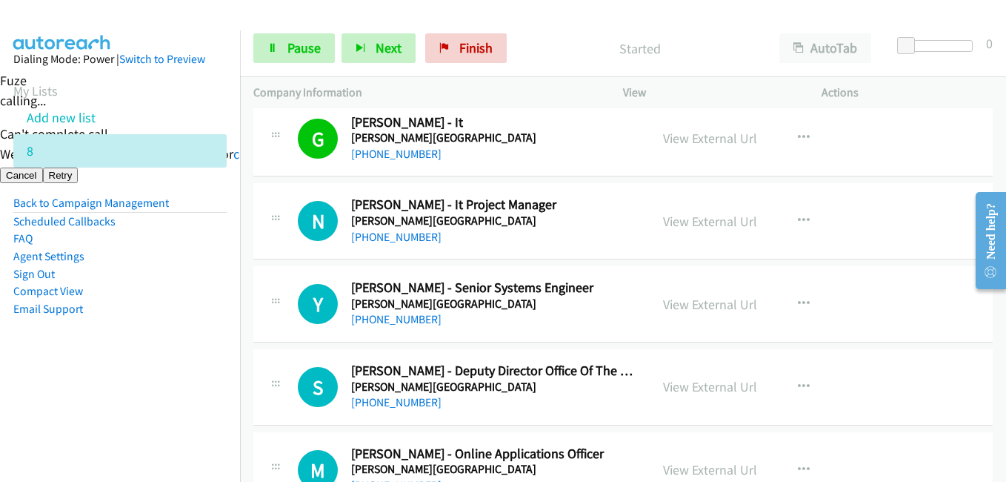
scroll to position [4964, 0]
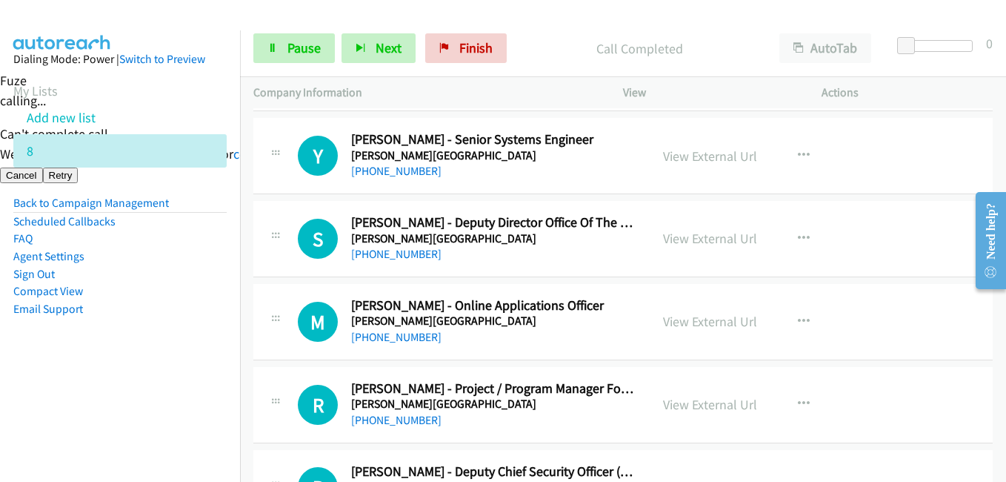
click at [188, 307] on li "Email Support" at bounding box center [119, 309] width 213 height 18
drag, startPoint x: 167, startPoint y: 258, endPoint x: 218, endPoint y: 254, distance: 50.5
click at [168, 259] on li "Agent Settings" at bounding box center [119, 256] width 213 height 18
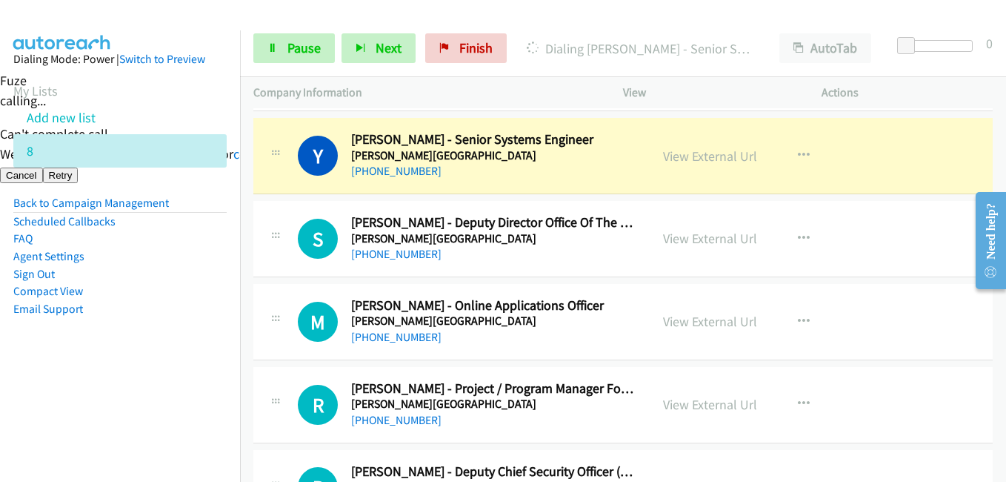
drag, startPoint x: 127, startPoint y: 336, endPoint x: 273, endPoint y: 334, distance: 146.0
click at [127, 335] on aside "Dialing Mode: Power | Switch to Preview My Lists Add new list 8 Back to Campaig…" at bounding box center [120, 207] width 240 height 354
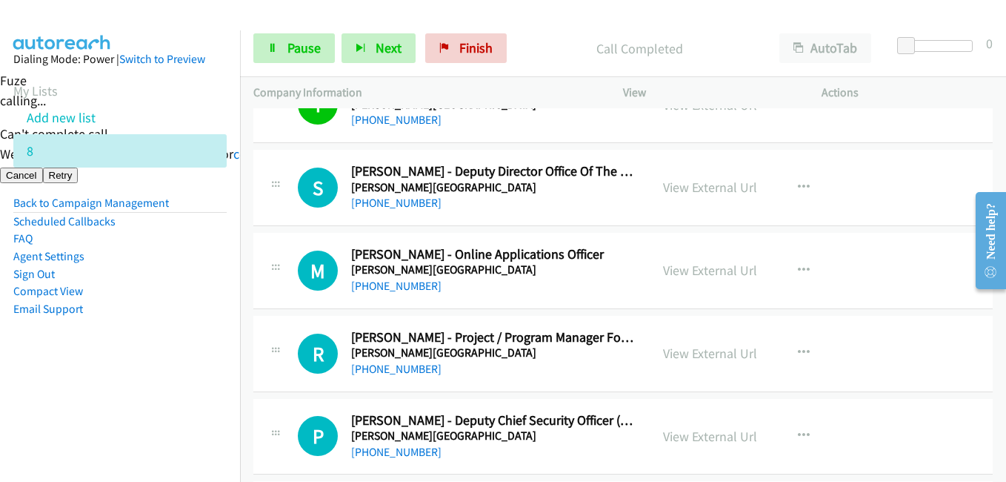
scroll to position [5038, 0]
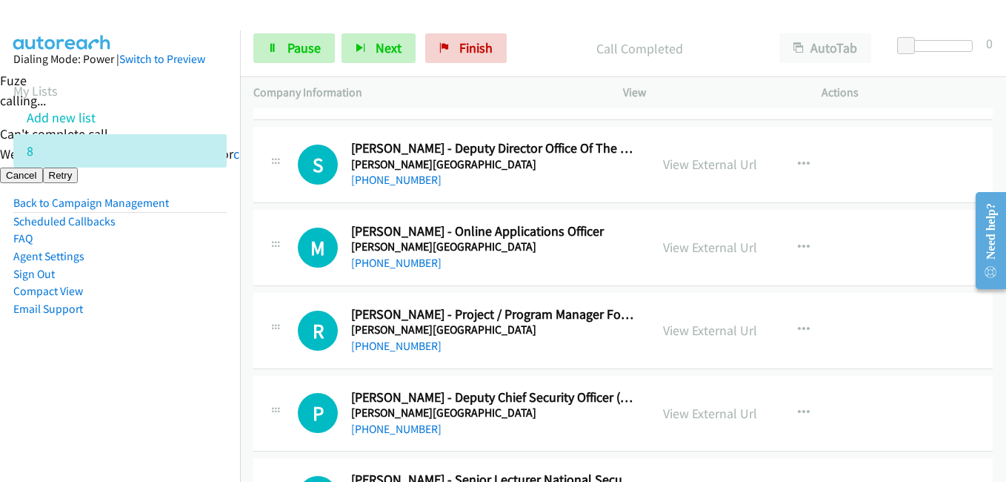
click at [162, 353] on aside "Dialing Mode: Power | Switch to Preview My Lists Add new list 8 Back to Campaig…" at bounding box center [120, 207] width 240 height 354
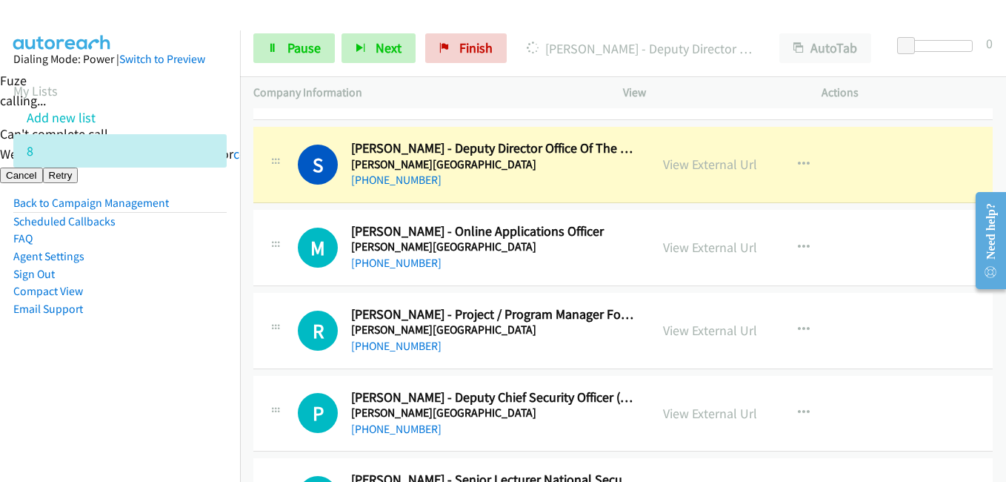
drag, startPoint x: 186, startPoint y: 325, endPoint x: 195, endPoint y: 322, distance: 9.2
click at [186, 325] on aside "Dialing Mode: Power | Switch to Preview My Lists Add new list 8 Back to Campaig…" at bounding box center [120, 207] width 240 height 354
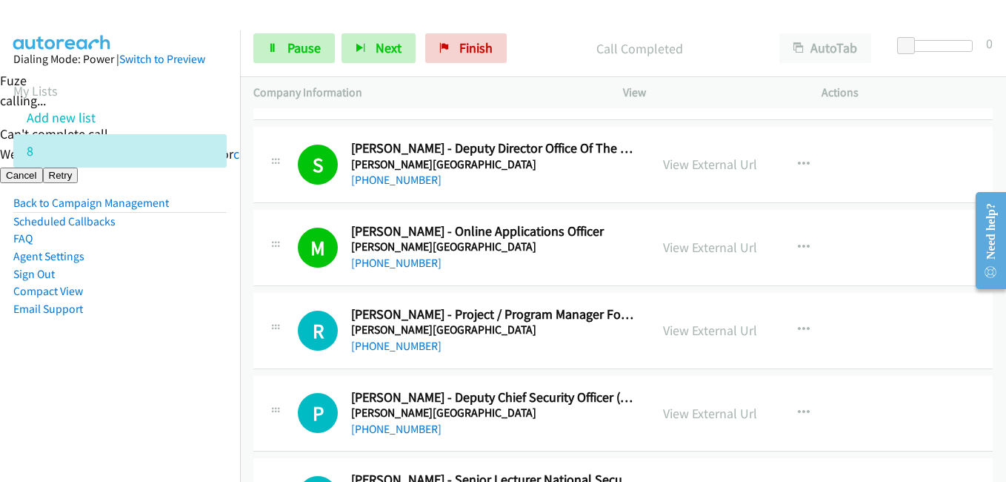
drag, startPoint x: 163, startPoint y: 322, endPoint x: 181, endPoint y: 318, distance: 18.2
click at [164, 322] on aside "Dialing Mode: Power | Switch to Preview My Lists Add new list 8 Back to Campaig…" at bounding box center [120, 207] width 240 height 354
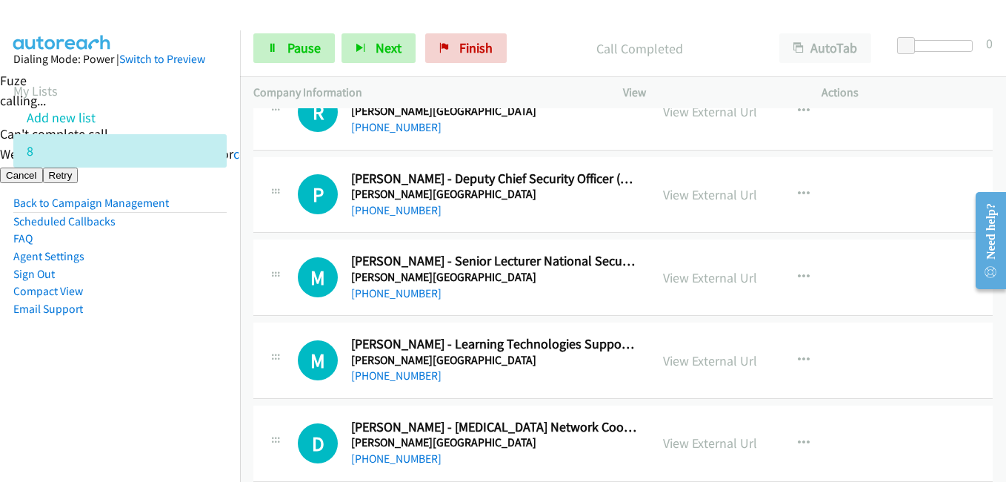
scroll to position [5260, 0]
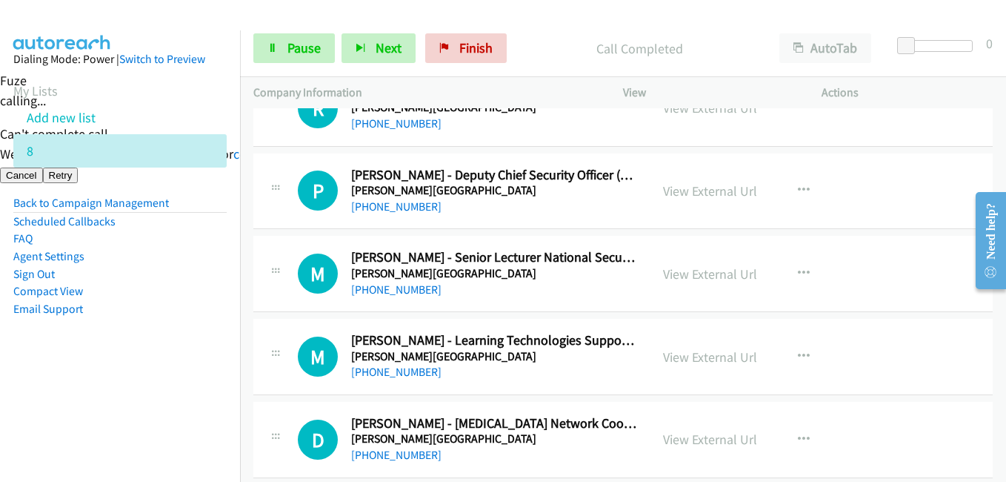
click at [190, 312] on li "Email Support" at bounding box center [119, 309] width 213 height 18
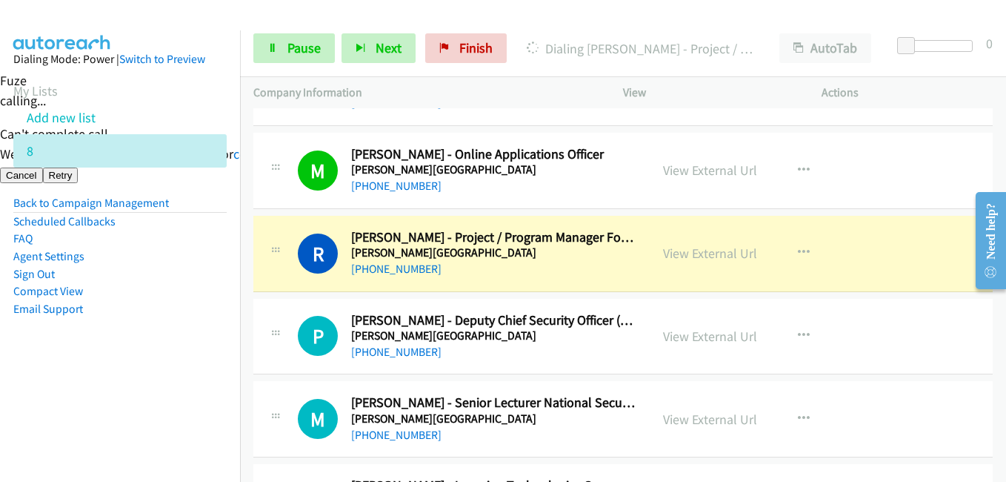
scroll to position [5112, 0]
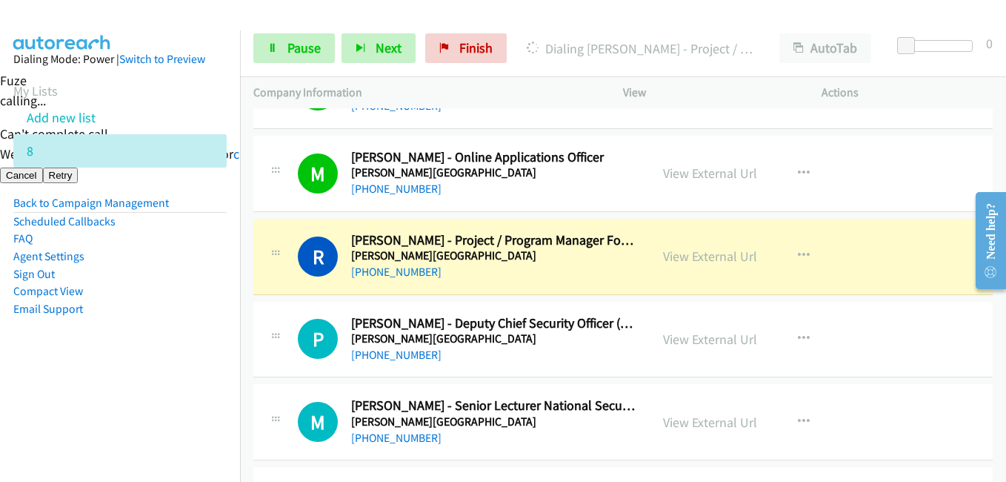
drag, startPoint x: 150, startPoint y: 379, endPoint x: 468, endPoint y: 345, distance: 318.9
click at [153, 378] on aside "Dialing Mode: Power | Switch to Preview My Lists Add new list 8 Back to Campaig…" at bounding box center [120, 207] width 240 height 354
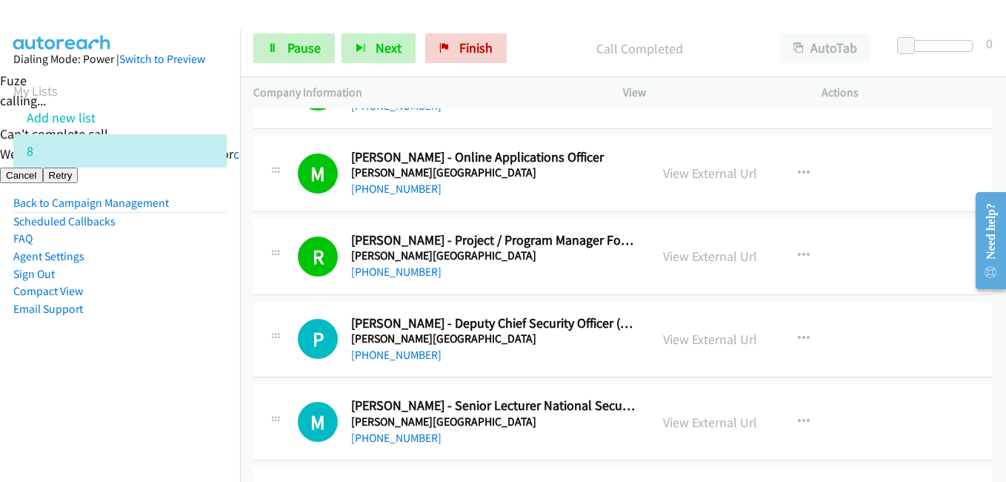
scroll to position [5260, 0]
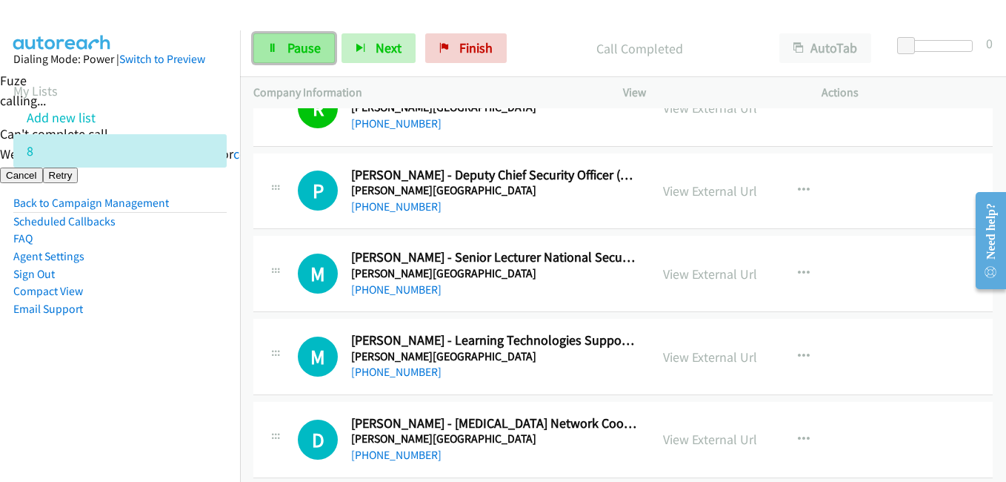
click at [314, 36] on link "Pause" at bounding box center [293, 48] width 81 height 30
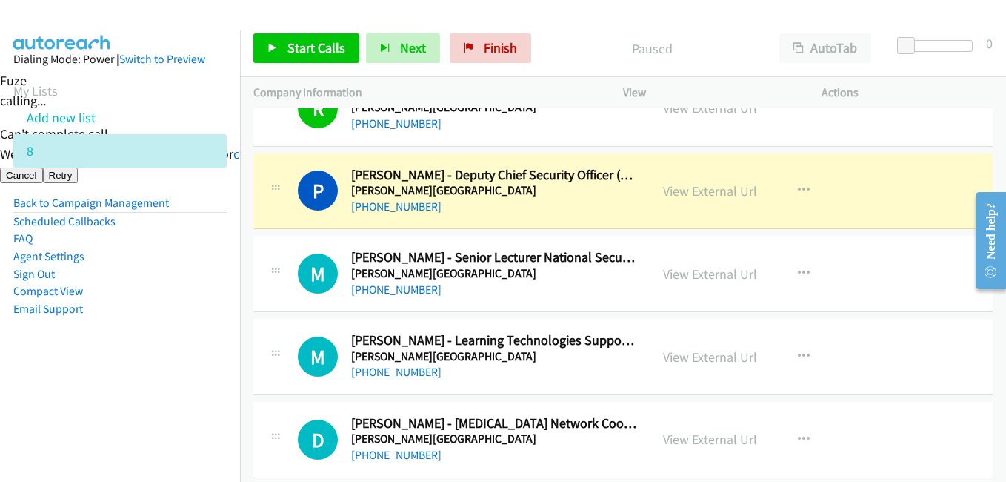
drag, startPoint x: 100, startPoint y: 367, endPoint x: 135, endPoint y: 359, distance: 35.8
click at [104, 365] on aside "Dialing Mode: Power | Switch to Preview My Lists Add new list 8 Back to Campaig…" at bounding box center [120, 207] width 240 height 354
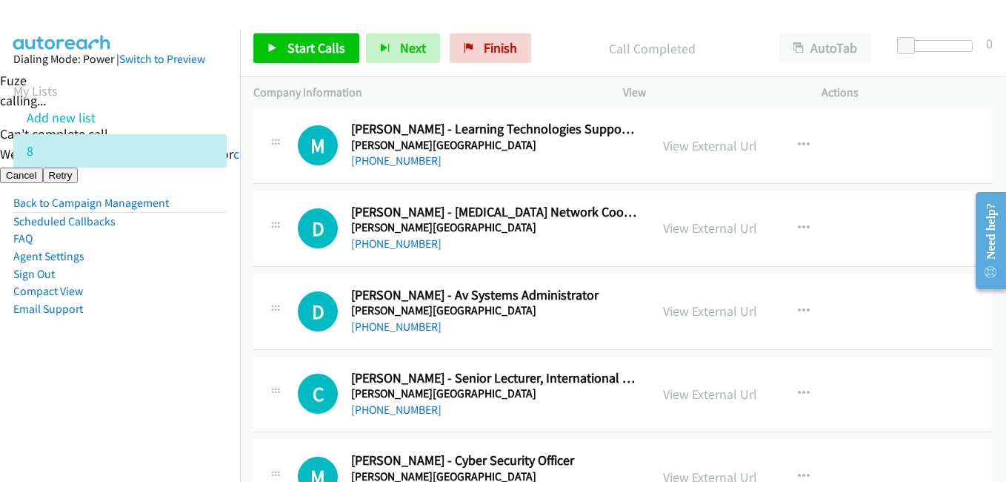
scroll to position [5334, 0]
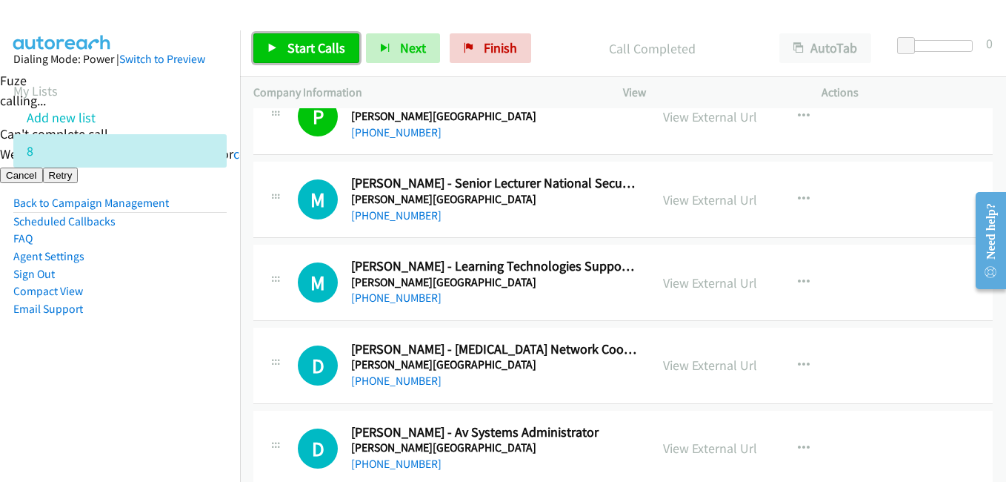
click at [327, 48] on span "Start Calls" at bounding box center [316, 47] width 58 height 17
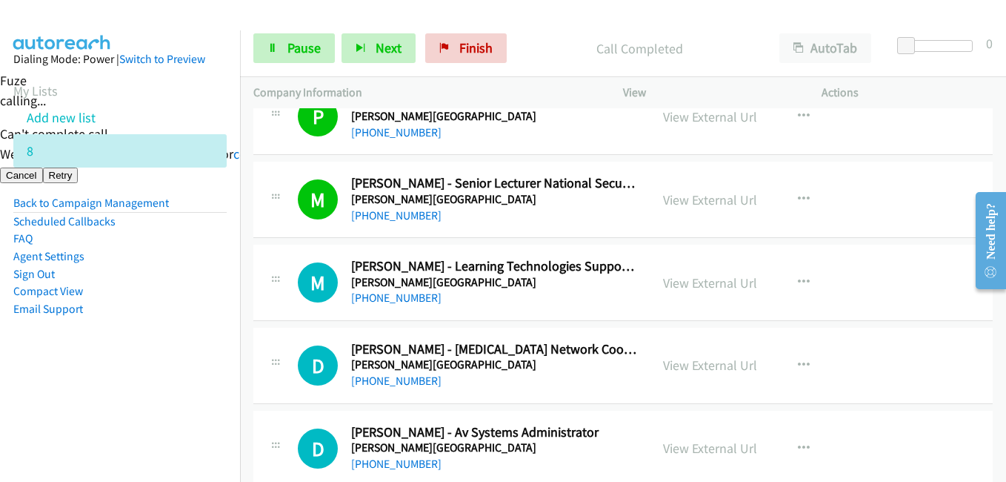
click at [173, 332] on aside "Dialing Mode: Power | Switch to Preview My Lists Add new list 8 Back to Campaig…" at bounding box center [120, 207] width 240 height 354
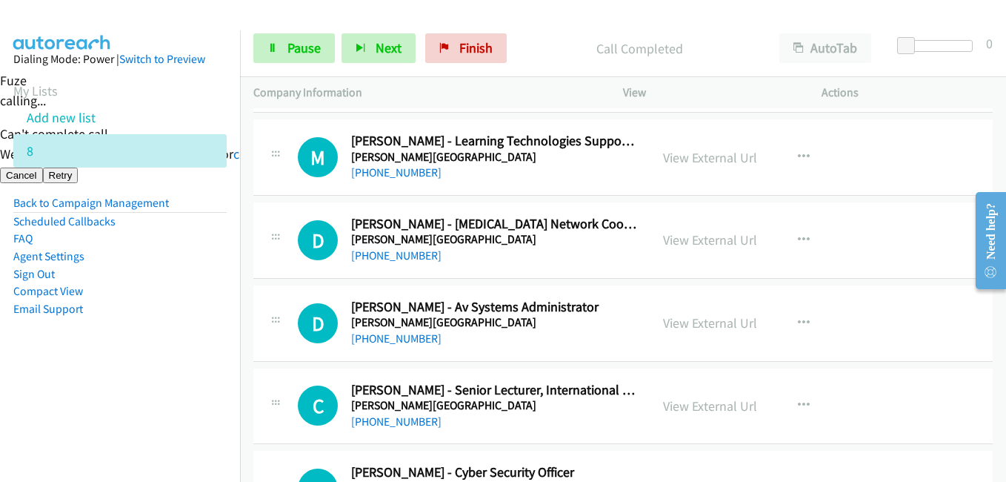
scroll to position [5483, 0]
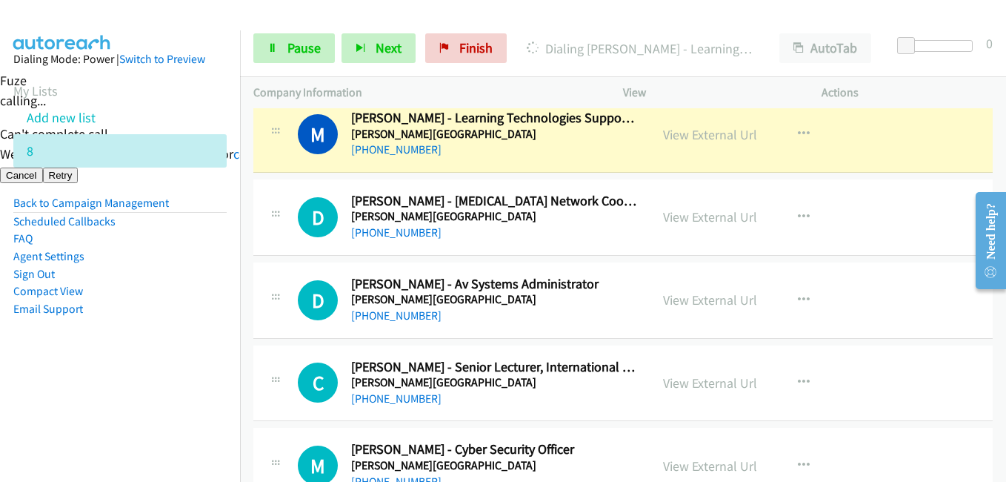
drag, startPoint x: 177, startPoint y: 353, endPoint x: 196, endPoint y: 347, distance: 20.4
click at [177, 353] on aside "Dialing Mode: Power | Switch to Preview My Lists Add new list 8 Back to Campaig…" at bounding box center [120, 207] width 240 height 354
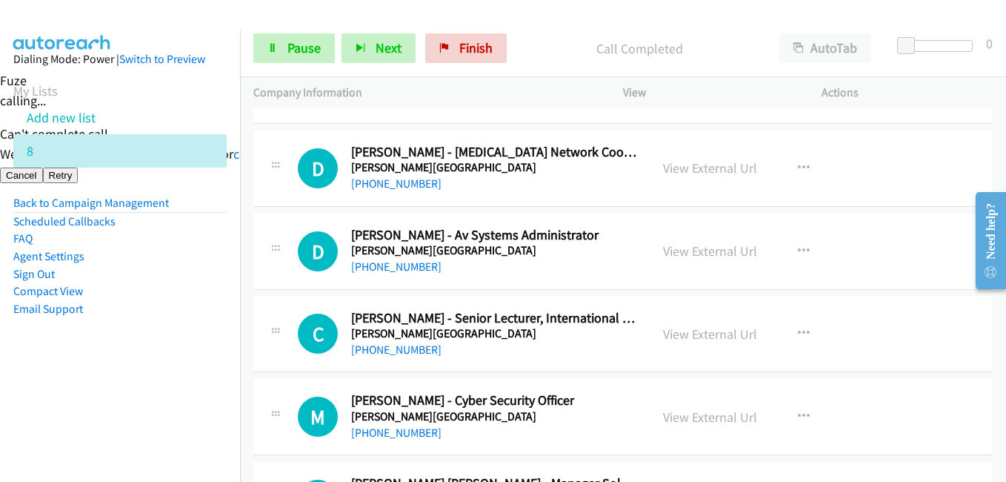
scroll to position [5557, 0]
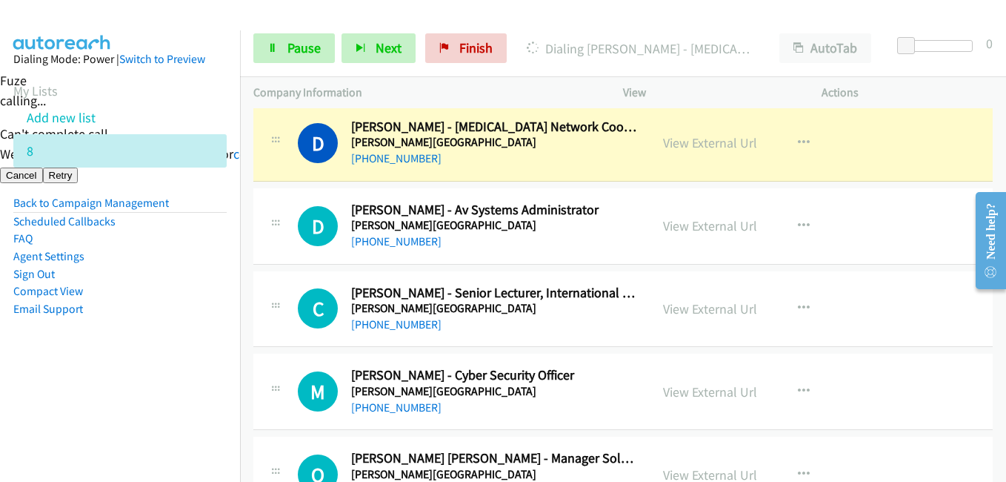
click at [212, 354] on aside "Dialing Mode: Power | Switch to Preview My Lists Add new list 8 Back to Campaig…" at bounding box center [120, 207] width 240 height 354
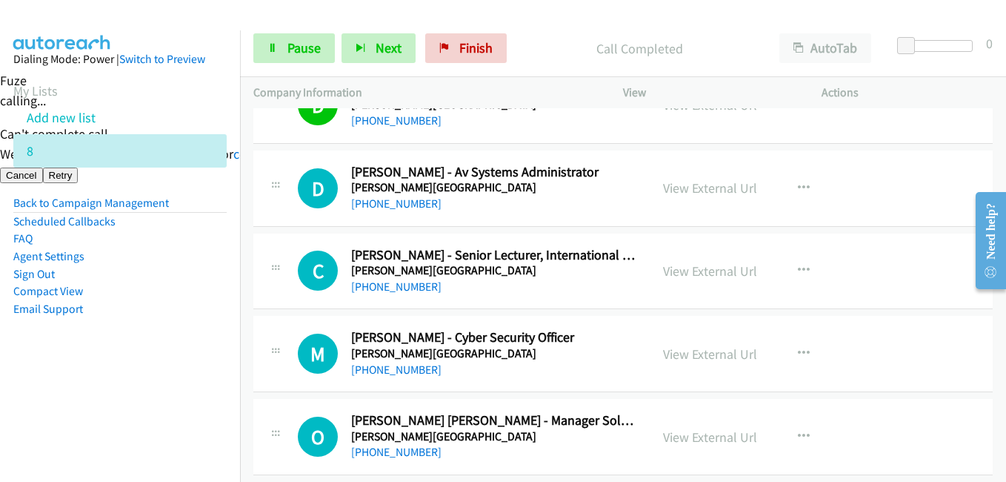
scroll to position [5631, 0]
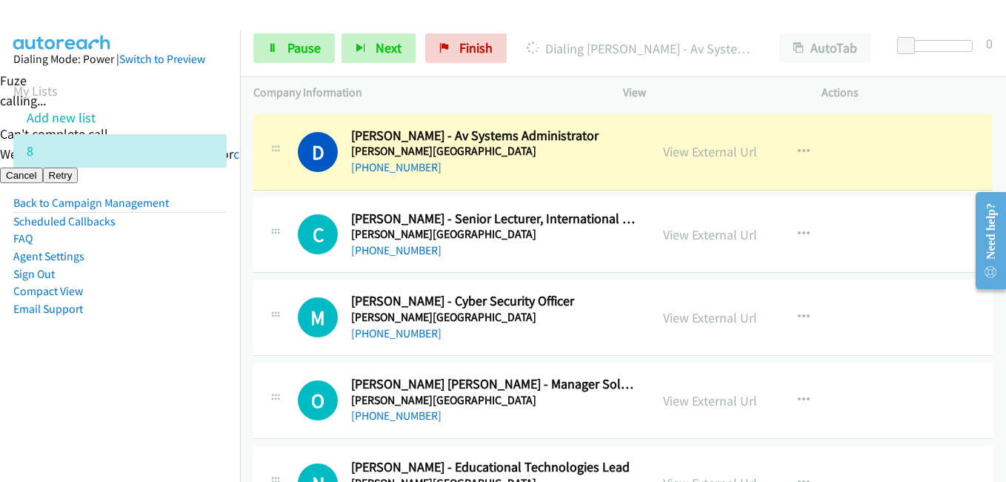
drag, startPoint x: 127, startPoint y: 373, endPoint x: 139, endPoint y: 372, distance: 11.9
click at [129, 373] on aside "Dialing Mode: Power | Switch to Preview My Lists Add new list 8 Back to Campaig…" at bounding box center [120, 207] width 240 height 354
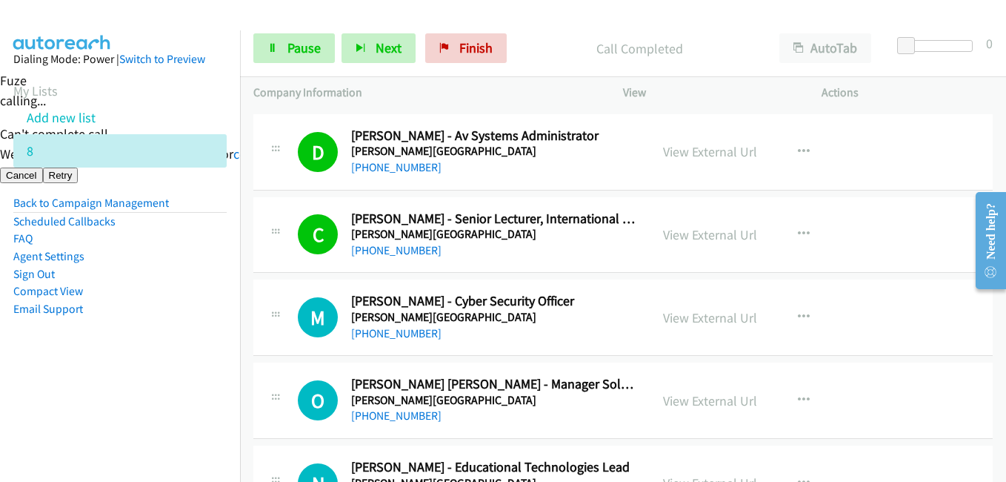
click at [213, 336] on aside "Dialing Mode: Power | Switch to Preview My Lists Add new list 8 Back to Campaig…" at bounding box center [120, 207] width 240 height 354
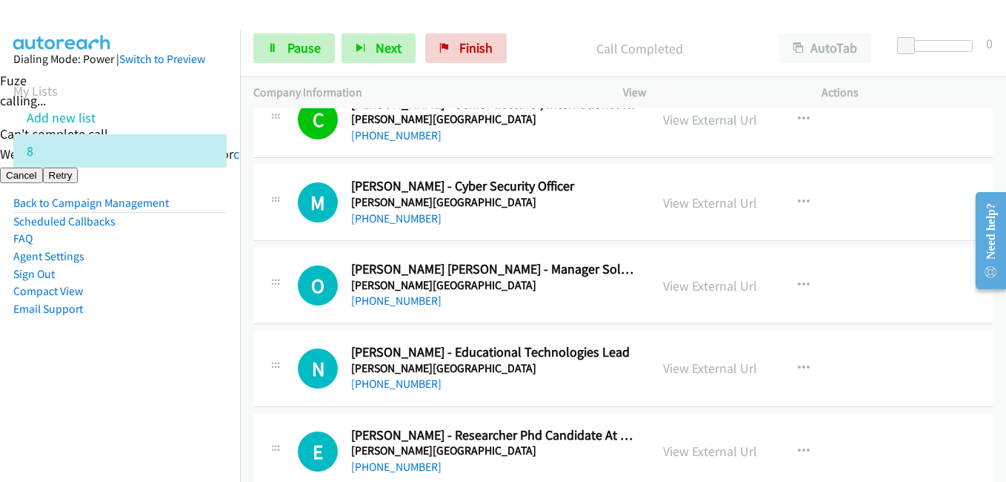
scroll to position [5779, 0]
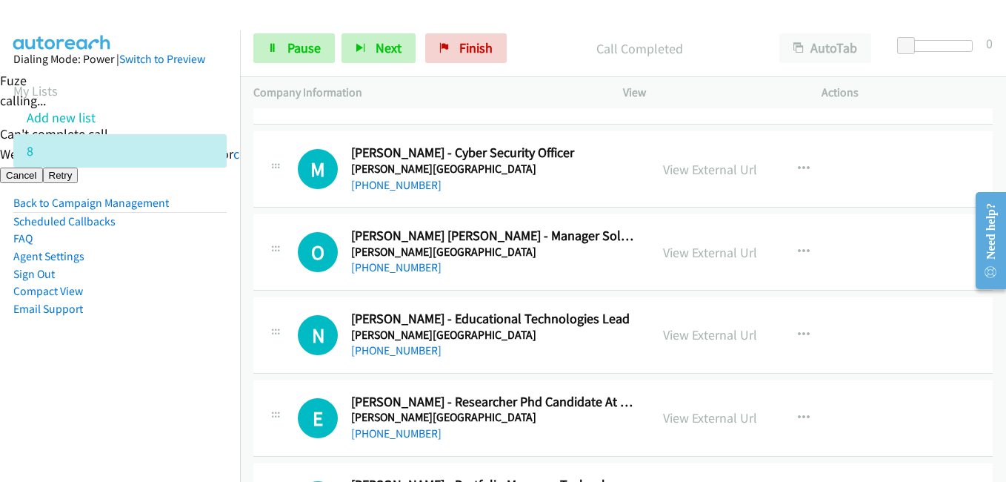
click at [159, 287] on li "Compact View" at bounding box center [119, 291] width 213 height 18
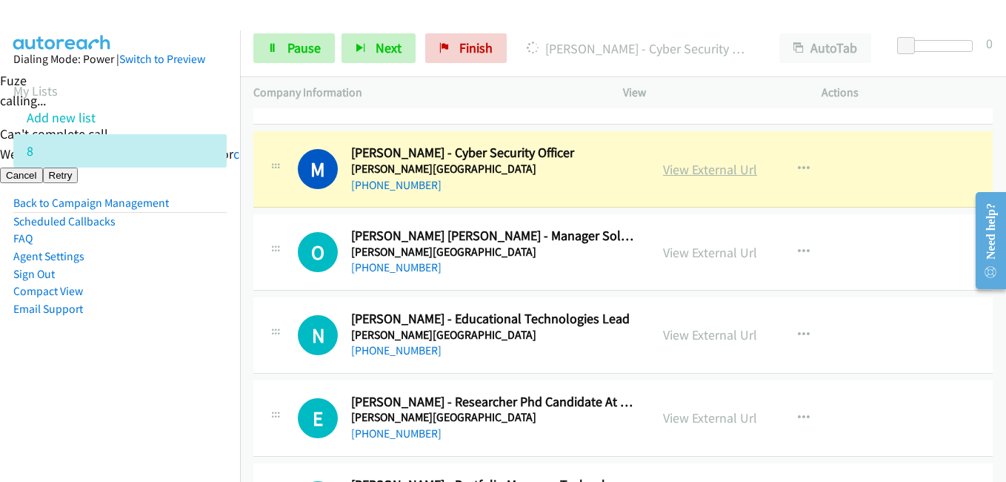
click at [732, 167] on link "View External Url" at bounding box center [710, 169] width 94 height 17
click at [317, 48] on span "Pause" at bounding box center [303, 47] width 33 height 17
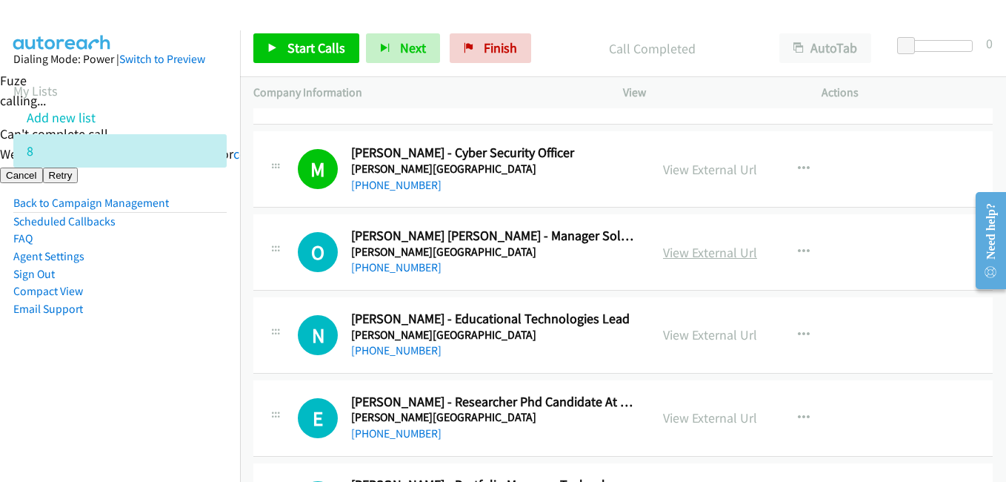
click at [710, 251] on link "View External Url" at bounding box center [710, 252] width 94 height 17
click at [320, 48] on span "Start Calls" at bounding box center [316, 47] width 58 height 17
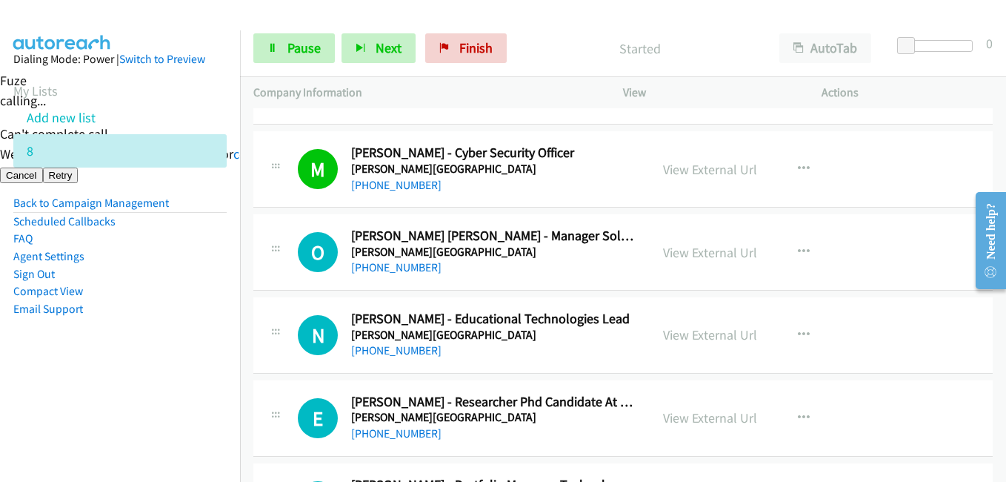
click at [176, 307] on li "Email Support" at bounding box center [119, 309] width 213 height 18
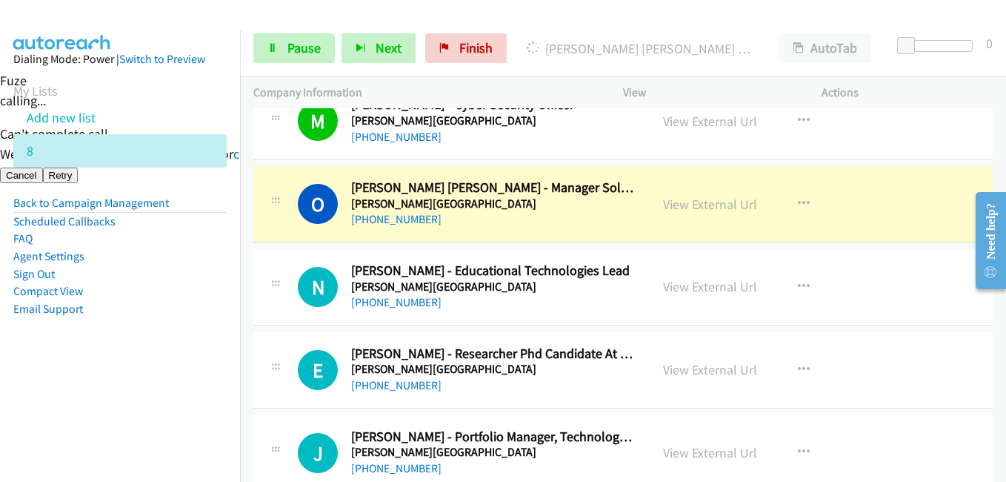
scroll to position [5853, 0]
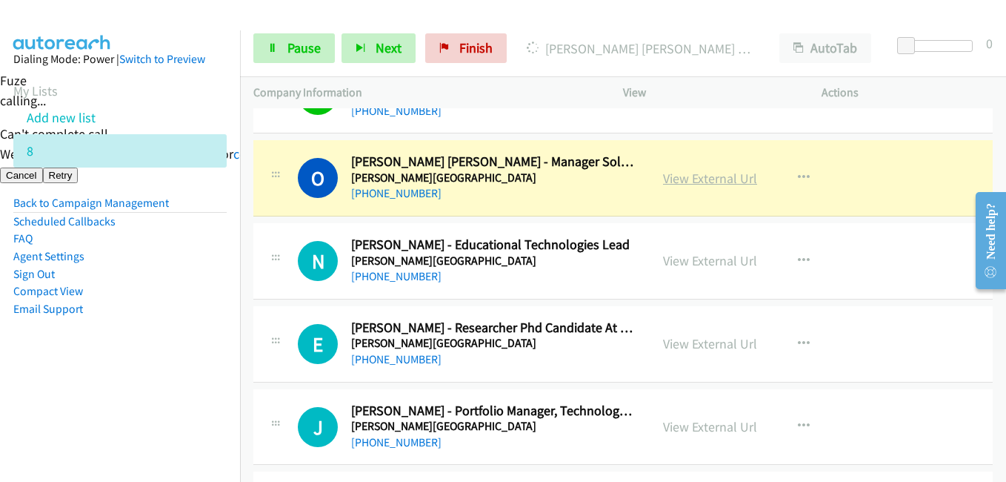
click at [723, 182] on link "View External Url" at bounding box center [710, 178] width 94 height 17
click at [293, 36] on link "Pause" at bounding box center [293, 48] width 81 height 30
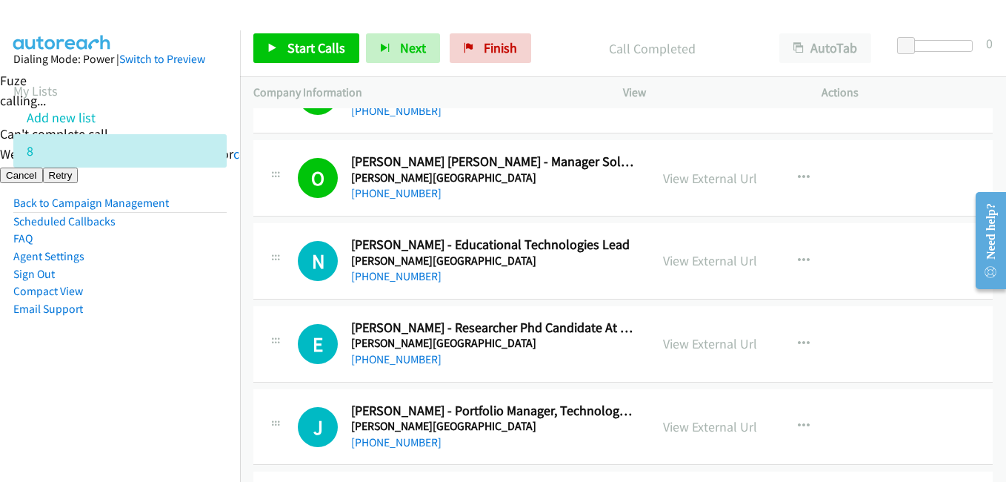
drag, startPoint x: 184, startPoint y: 296, endPoint x: 213, endPoint y: 272, distance: 36.8
click at [187, 294] on li "Compact View" at bounding box center [119, 291] width 213 height 18
click at [185, 377] on aside "Dialing Mode: Power | Switch to Preview My Lists Add new list 8 Back to Campaig…" at bounding box center [120, 207] width 240 height 354
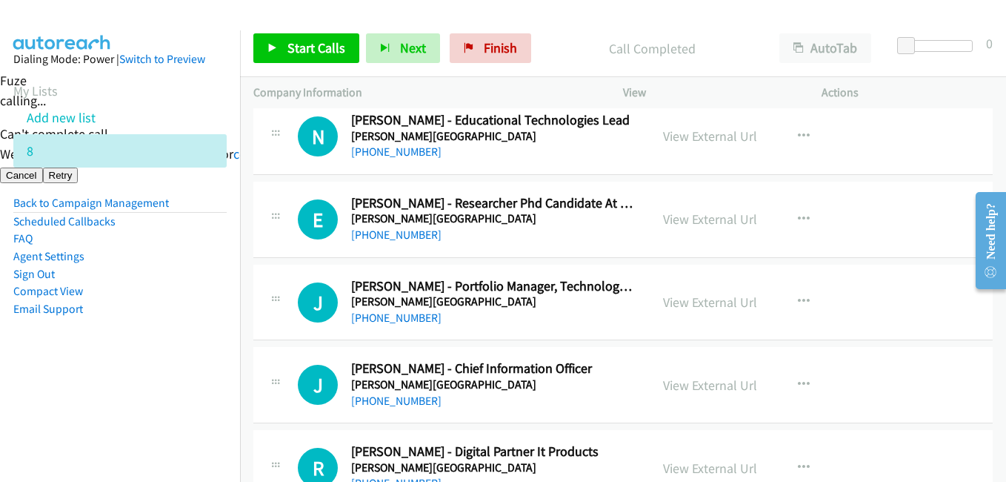
scroll to position [6001, 0]
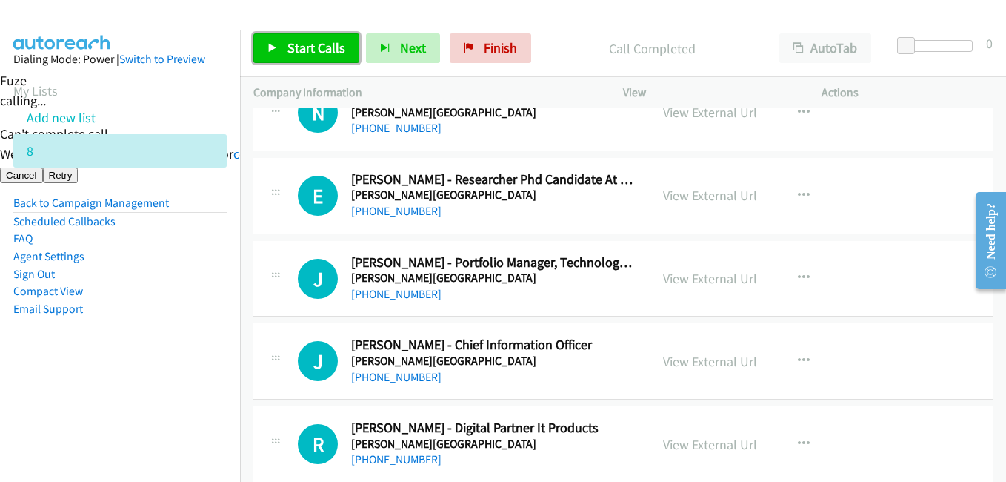
click at [322, 39] on span "Start Calls" at bounding box center [316, 47] width 58 height 17
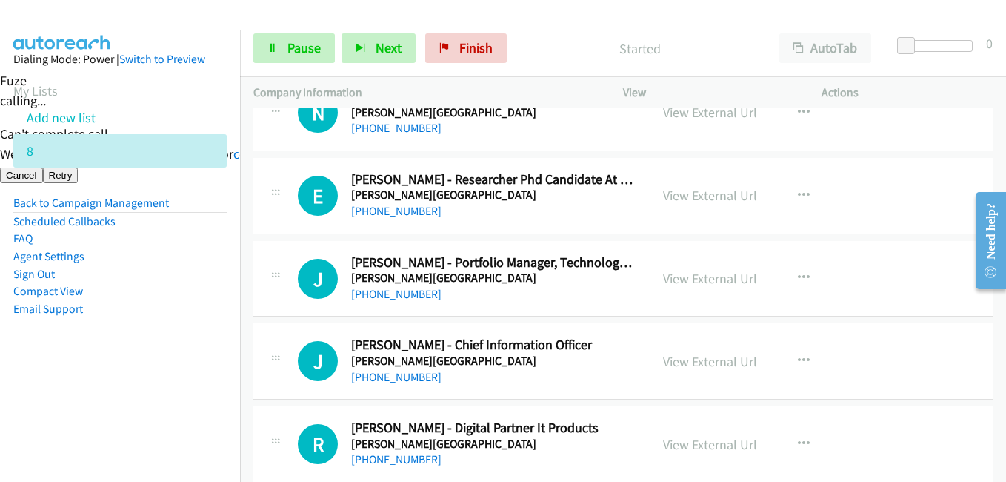
click at [217, 347] on aside "Dialing Mode: Power | Switch to Preview My Lists Add new list 8 Back to Campaig…" at bounding box center [120, 207] width 240 height 354
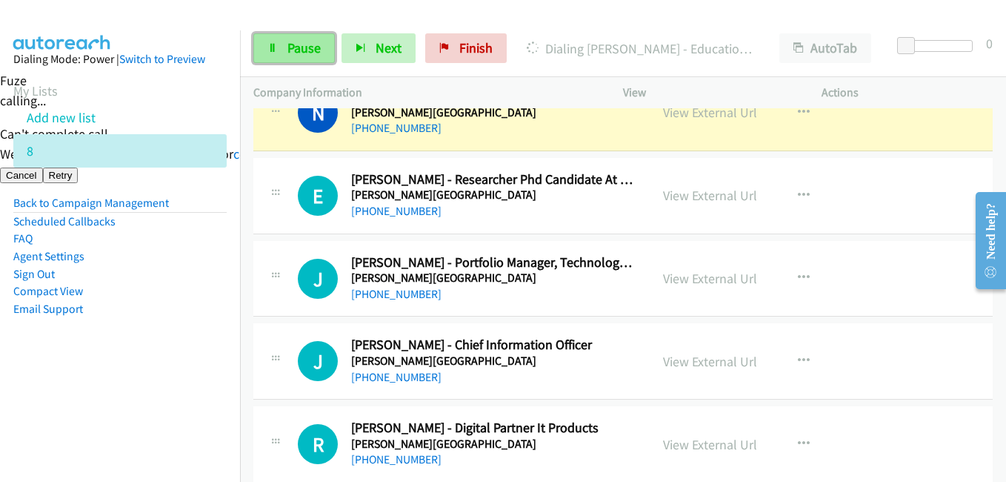
click at [307, 45] on span "Pause" at bounding box center [303, 47] width 33 height 17
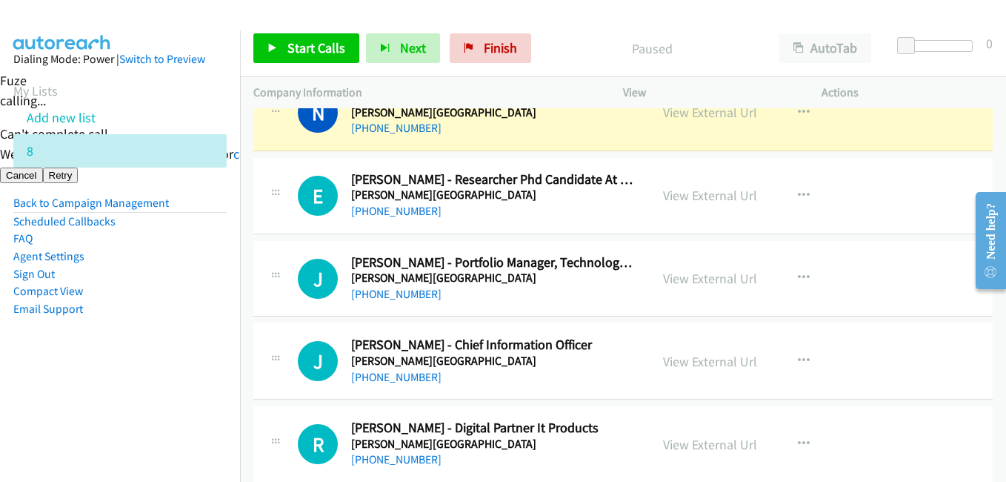
click at [143, 305] on li "Email Support" at bounding box center [119, 309] width 213 height 18
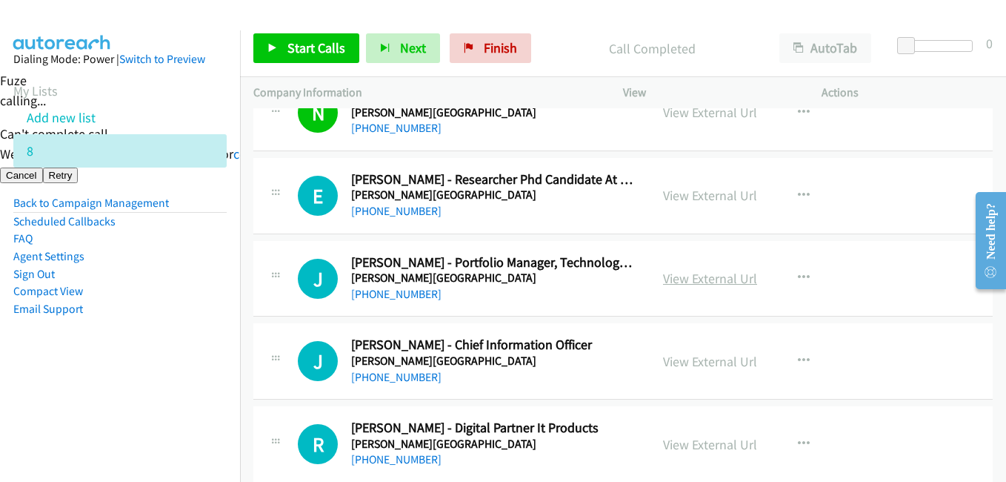
click at [722, 279] on link "View External Url" at bounding box center [710, 278] width 94 height 17
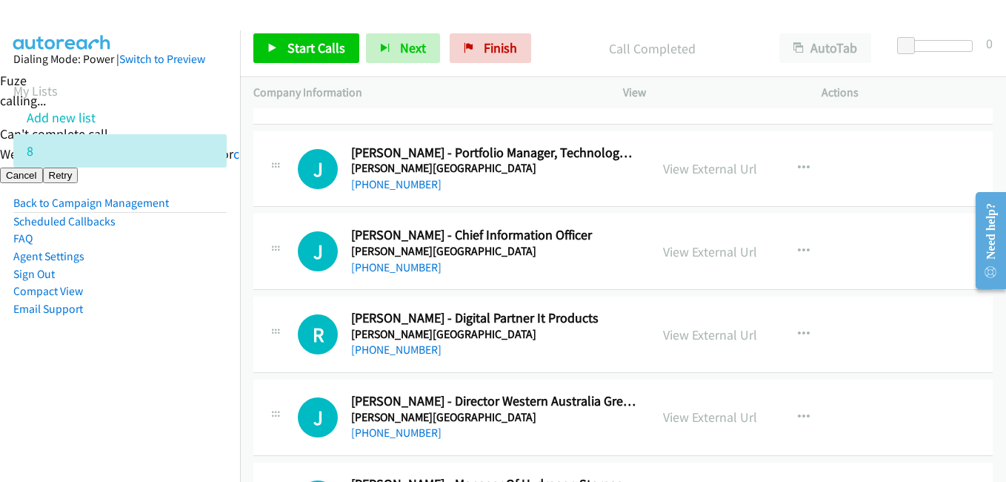
scroll to position [6224, 0]
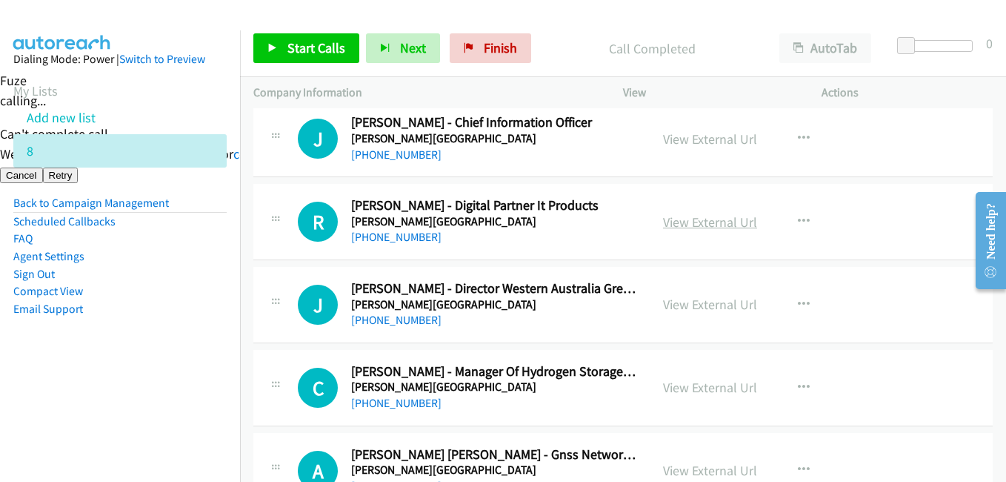
click at [722, 227] on link "View External Url" at bounding box center [710, 221] width 94 height 17
click at [335, 40] on span "Start Calls" at bounding box center [316, 47] width 58 height 17
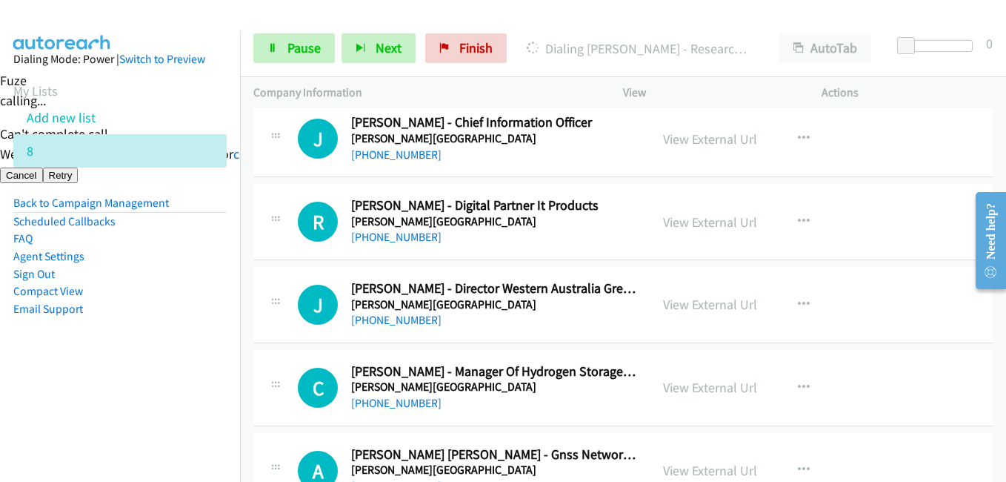
click at [187, 343] on aside "Dialing Mode: Power | Switch to Preview My Lists Add new list 8 Back to Campaig…" at bounding box center [120, 207] width 240 height 354
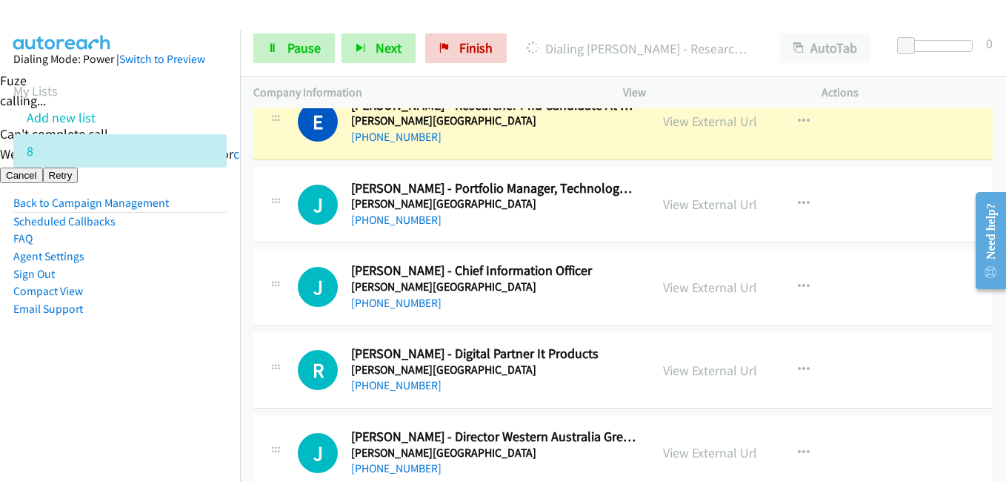
scroll to position [6001, 0]
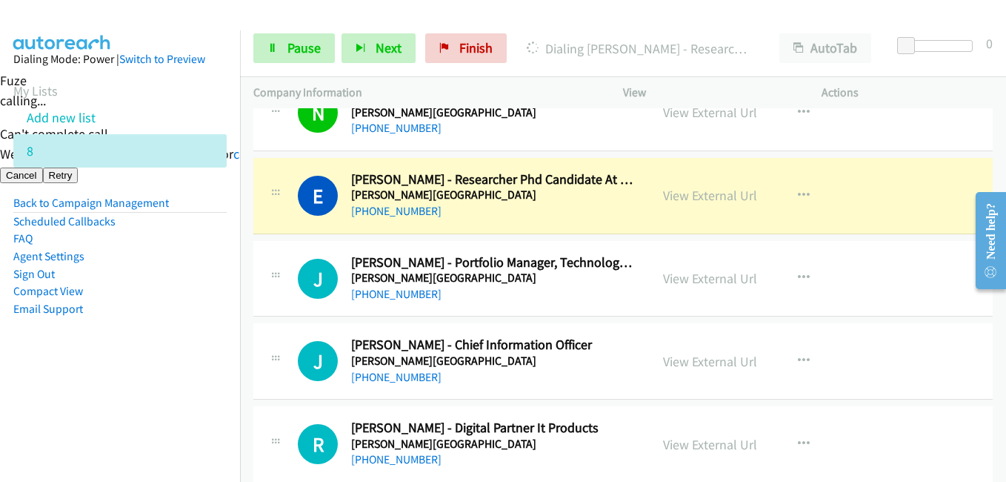
drag, startPoint x: 154, startPoint y: 372, endPoint x: 172, endPoint y: 372, distance: 17.8
click at [154, 372] on aside "Dialing Mode: Power | Switch to Preview My Lists Add new list 8 Back to Campaig…" at bounding box center [120, 207] width 240 height 354
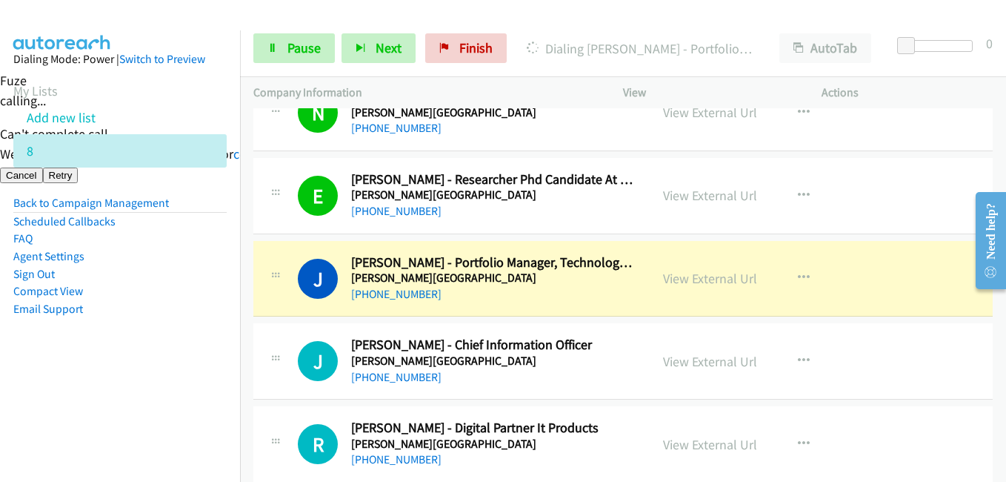
click at [196, 343] on aside "Dialing Mode: Power | Switch to Preview My Lists Add new list 8 Back to Campaig…" at bounding box center [120, 207] width 240 height 354
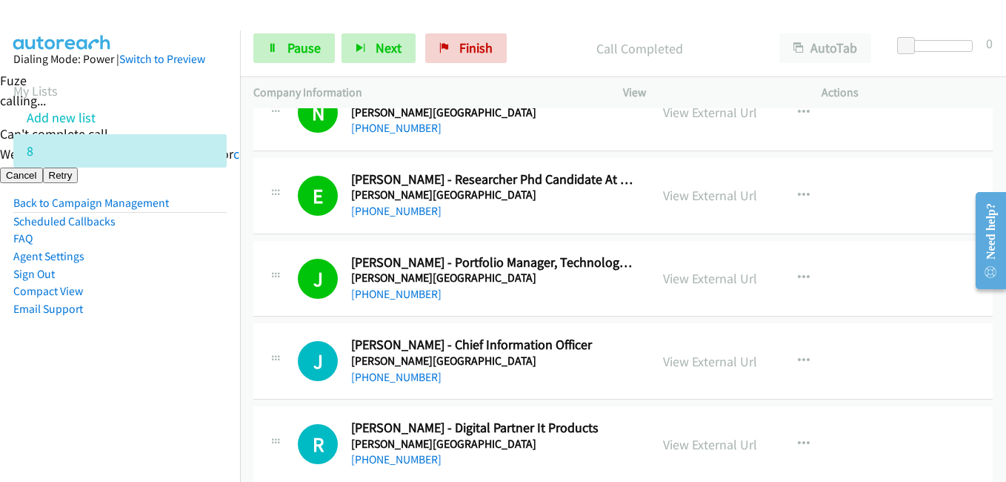
click at [200, 342] on aside "Dialing Mode: Power | Switch to Preview My Lists Add new list 8 Back to Campaig…" at bounding box center [120, 207] width 240 height 354
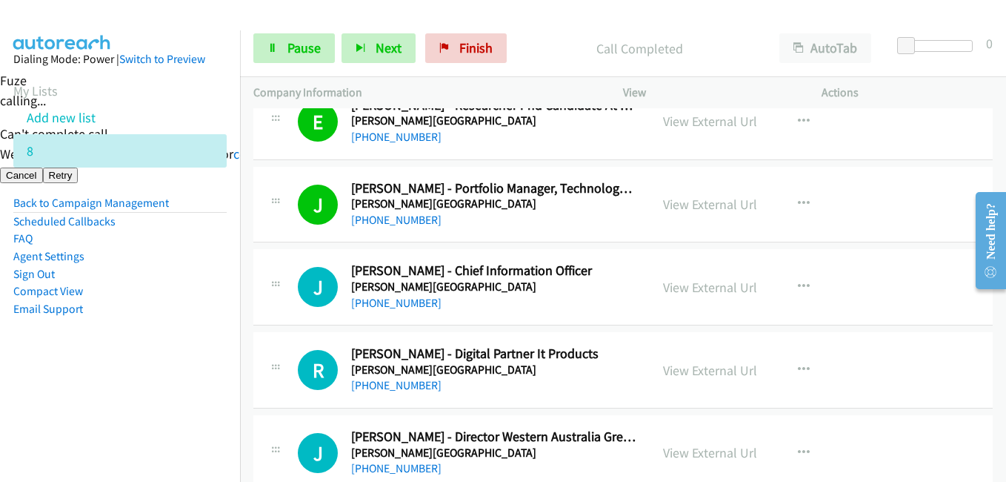
scroll to position [6224, 0]
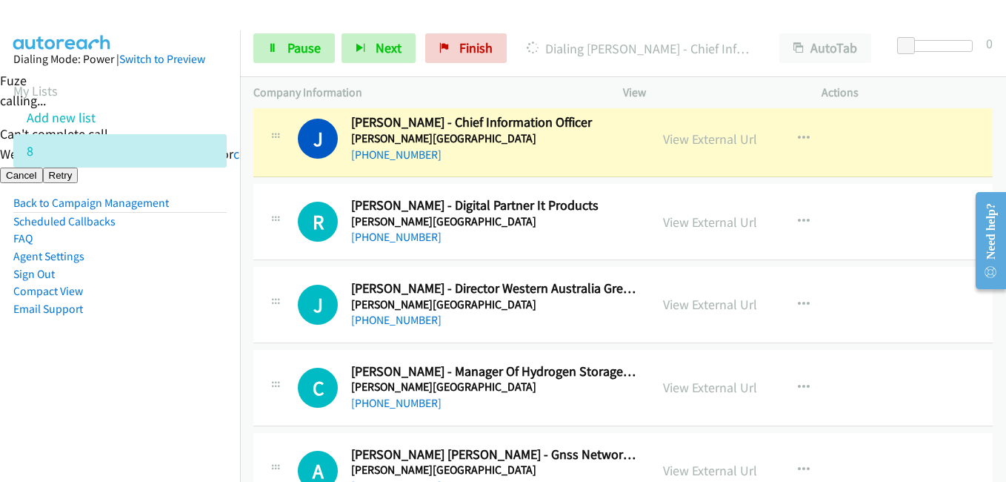
click at [146, 382] on aside "Dialing Mode: Power | Switch to Preview My Lists Add new list 8 Back to Campaig…" at bounding box center [120, 207] width 240 height 354
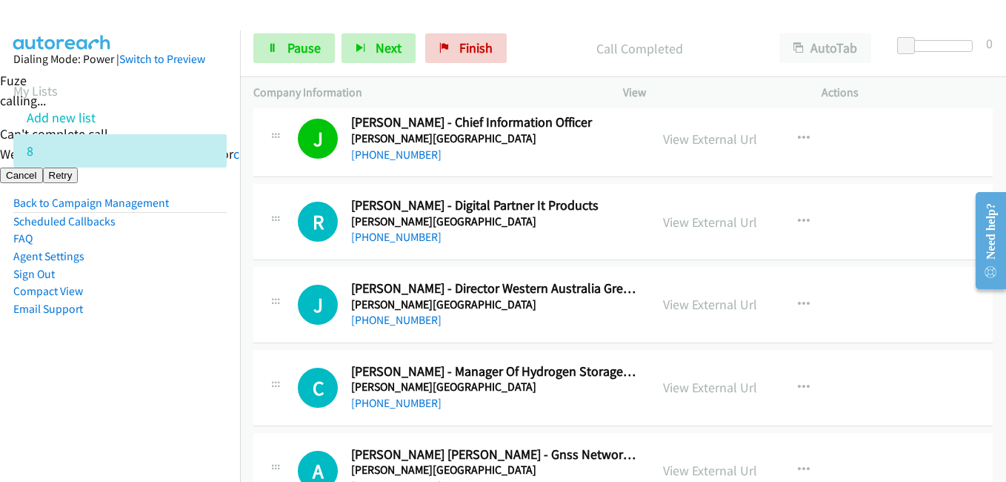
drag, startPoint x: 159, startPoint y: 338, endPoint x: 190, endPoint y: 336, distance: 31.2
click at [159, 338] on aside "Dialing Mode: Power | Switch to Preview My Lists Add new list 8 Back to Campaig…" at bounding box center [120, 207] width 240 height 354
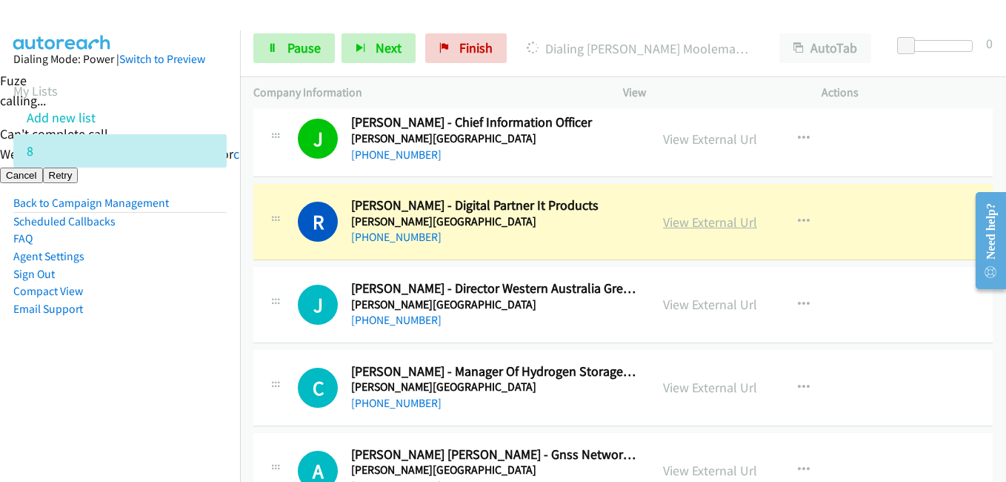
click at [694, 218] on link "View External Url" at bounding box center [710, 221] width 94 height 17
click at [705, 302] on link "View External Url" at bounding box center [710, 304] width 94 height 17
click at [290, 51] on span "Pause" at bounding box center [303, 47] width 33 height 17
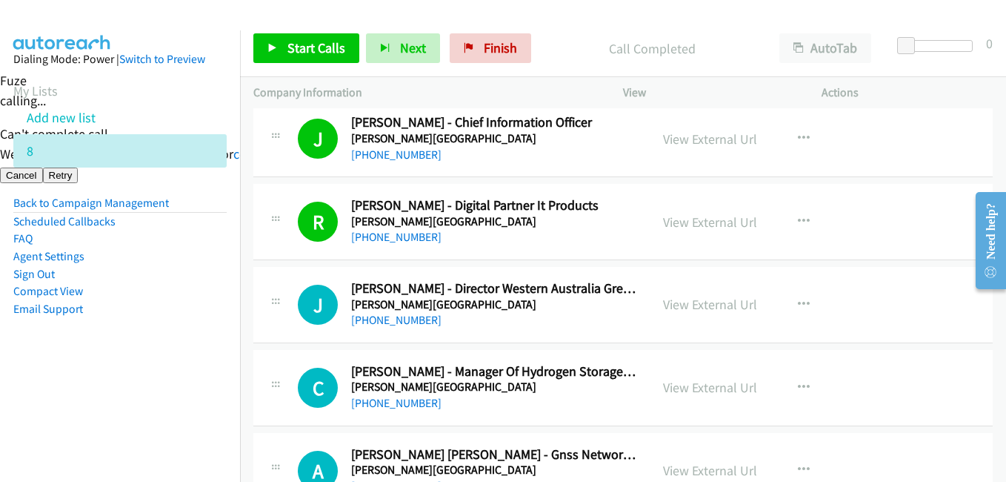
drag, startPoint x: 164, startPoint y: 356, endPoint x: 207, endPoint y: 316, distance: 58.2
click at [164, 356] on aside "Dialing Mode: Power | Switch to Preview My Lists Add new list 8 Back to Campaig…" at bounding box center [120, 207] width 240 height 354
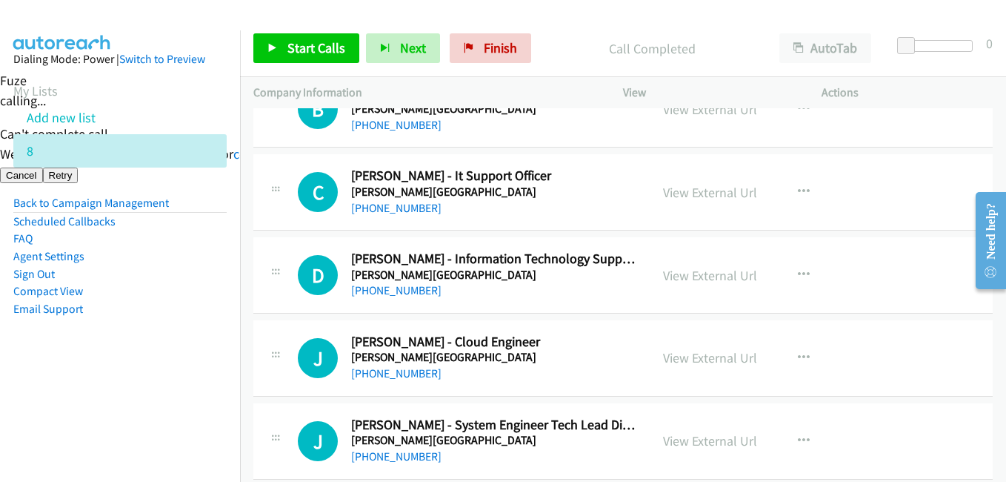
scroll to position [6668, 0]
click at [798, 188] on icon "button" at bounding box center [804, 191] width 12 height 12
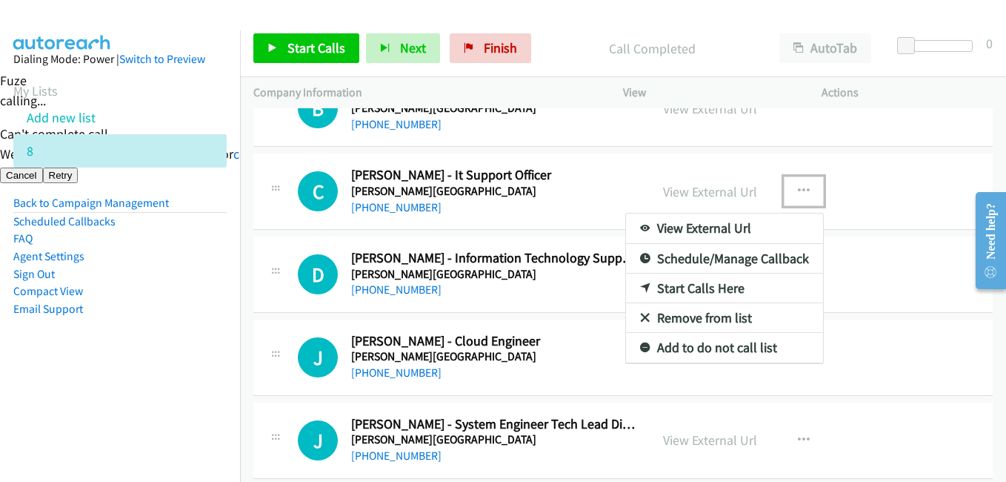
click at [711, 290] on link "Start Calls Here" at bounding box center [724, 288] width 197 height 30
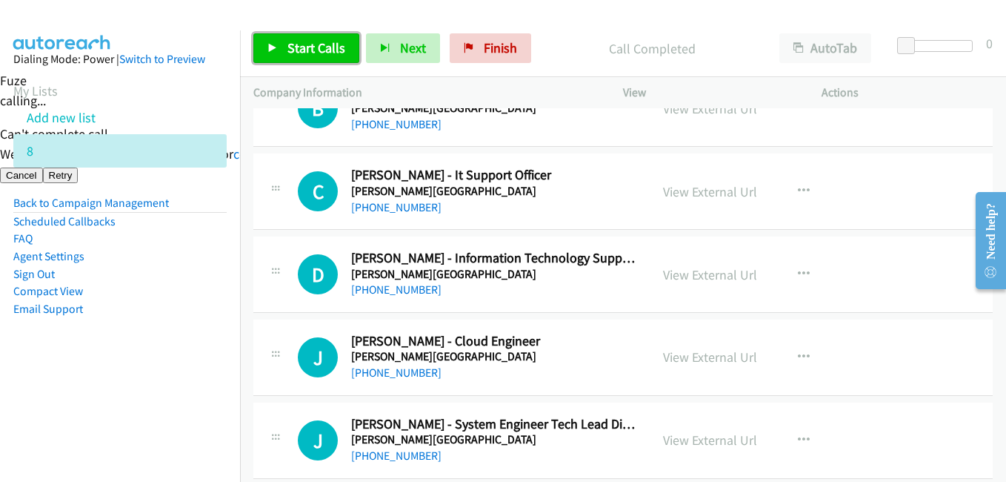
click at [337, 46] on span "Start Calls" at bounding box center [316, 47] width 58 height 17
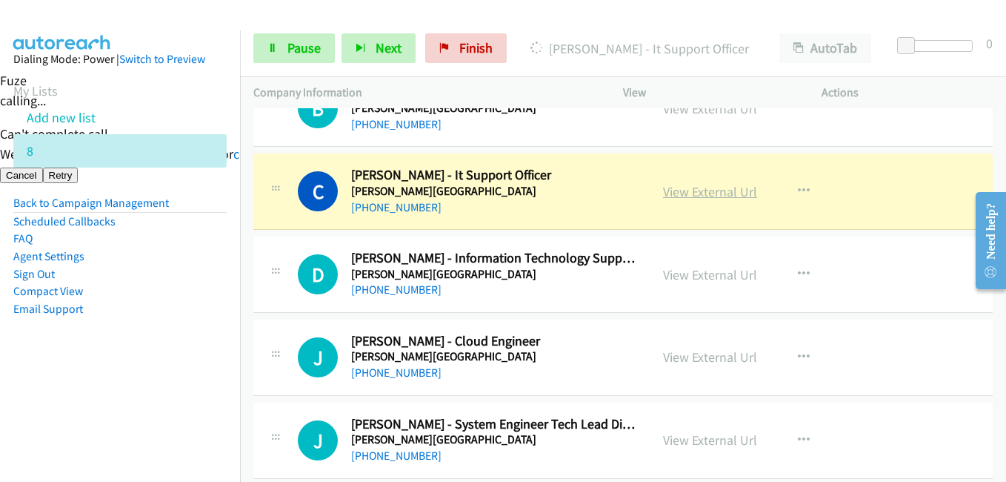
click at [733, 195] on link "View External Url" at bounding box center [710, 191] width 94 height 17
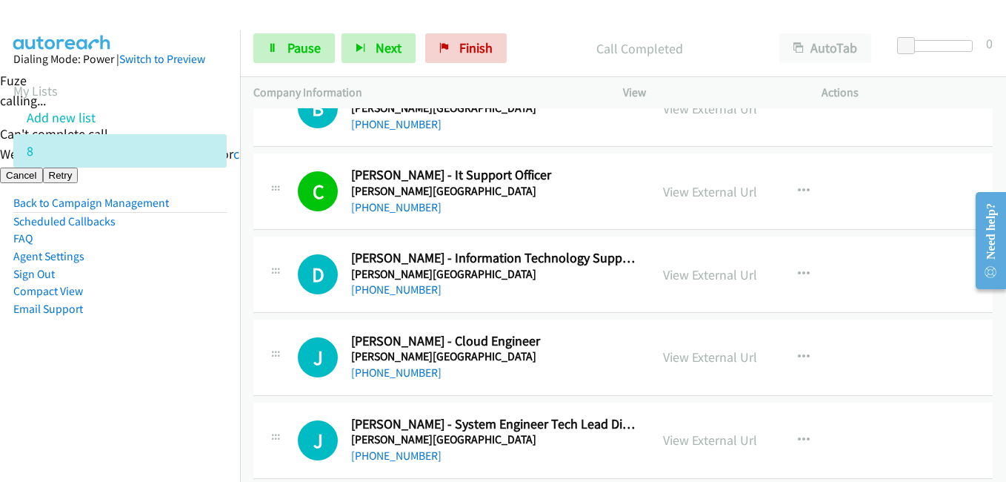
click at [182, 318] on aside "Dialing Mode: Power | Switch to Preview My Lists Add new list 8 Back to Campaig…" at bounding box center [120, 207] width 240 height 354
click at [195, 383] on aside "Dialing Mode: Power | Switch to Preview My Lists Add new list 8 Back to Campaig…" at bounding box center [120, 207] width 240 height 354
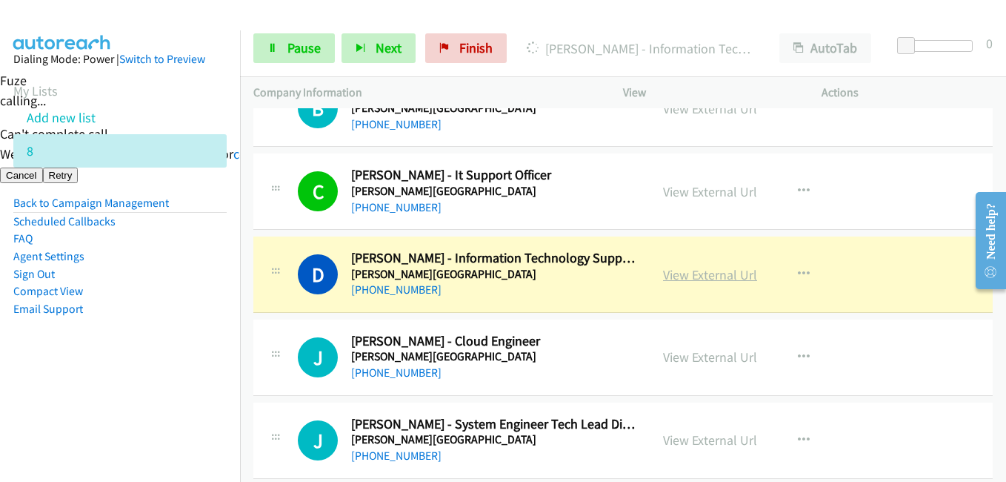
click at [719, 278] on link "View External Url" at bounding box center [710, 274] width 94 height 17
click at [219, 404] on nav "Dialing Mode: Power | Switch to Preview My Lists Add new list 8 Back to Campaig…" at bounding box center [120, 271] width 241 height 482
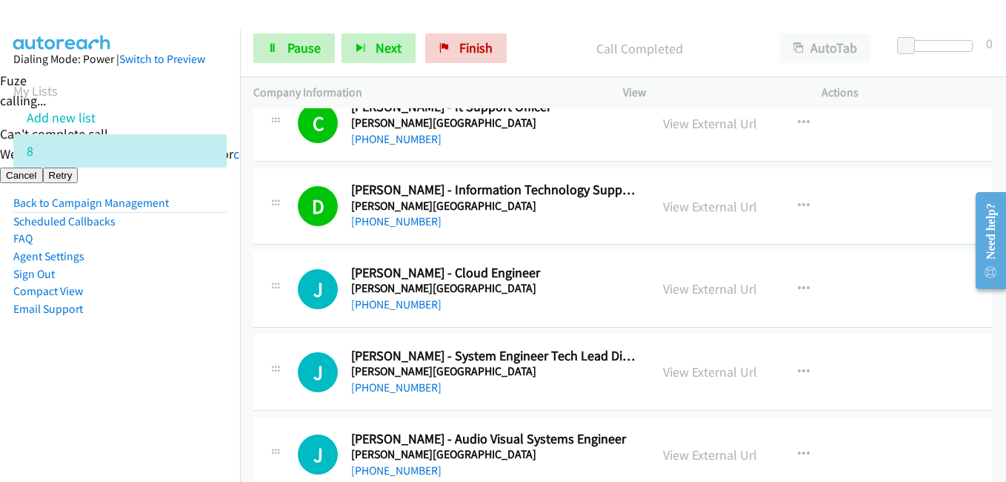
scroll to position [6816, 0]
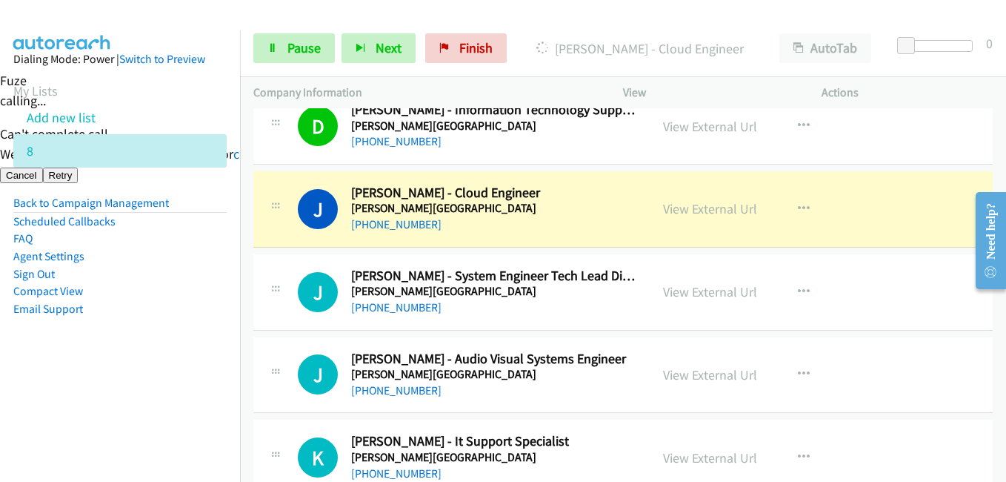
click at [167, 376] on aside "Dialing Mode: Power | Switch to Preview My Lists Add new list 8 Back to Campaig…" at bounding box center [120, 207] width 240 height 354
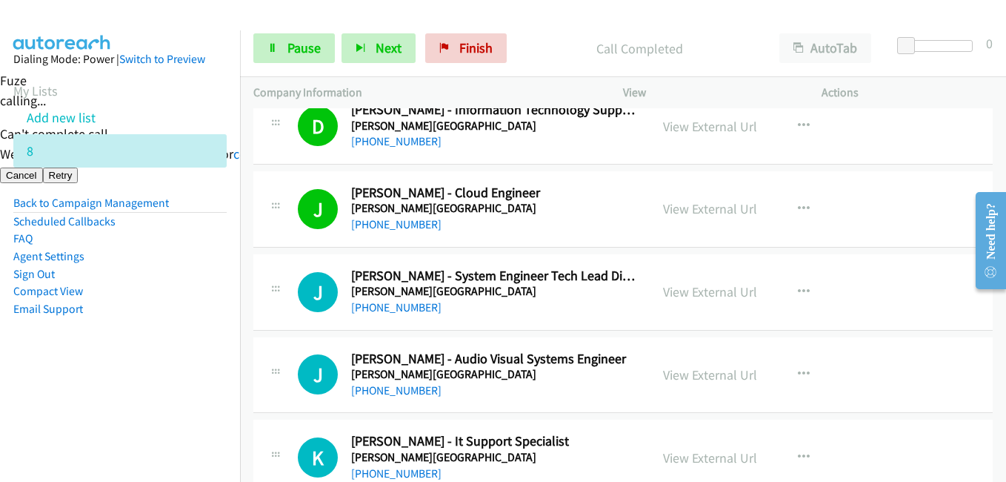
drag, startPoint x: 182, startPoint y: 325, endPoint x: 190, endPoint y: 324, distance: 8.3
click at [185, 325] on aside "Dialing Mode: Power | Switch to Preview My Lists Add new list 8 Back to Campaig…" at bounding box center [120, 207] width 240 height 354
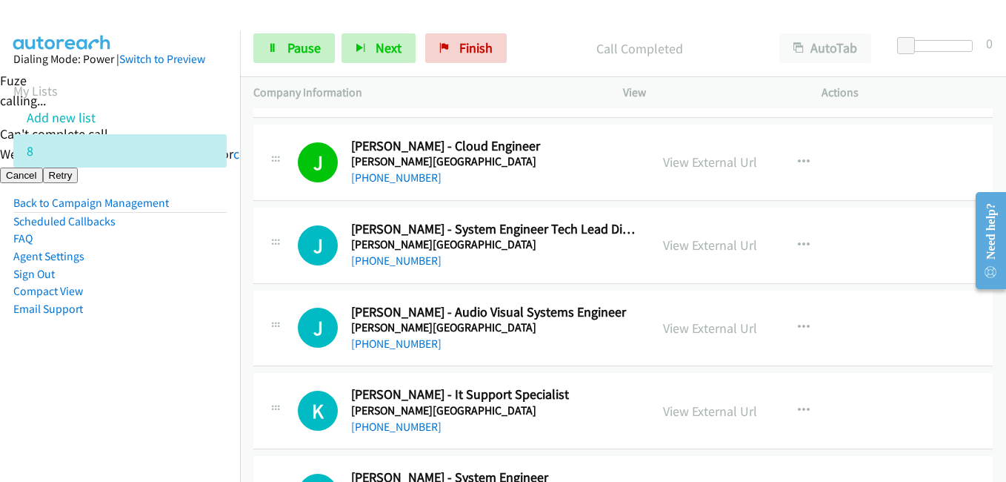
scroll to position [6964, 0]
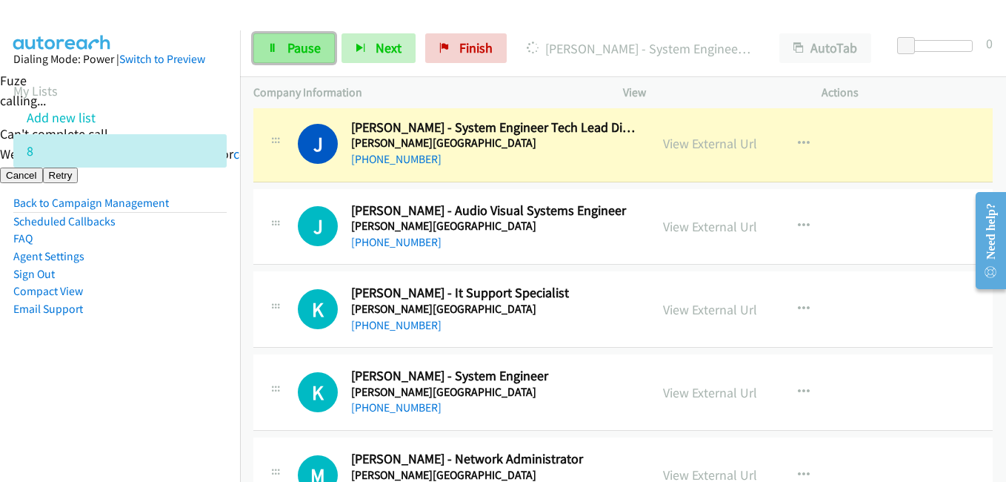
click at [315, 52] on span "Pause" at bounding box center [303, 47] width 33 height 17
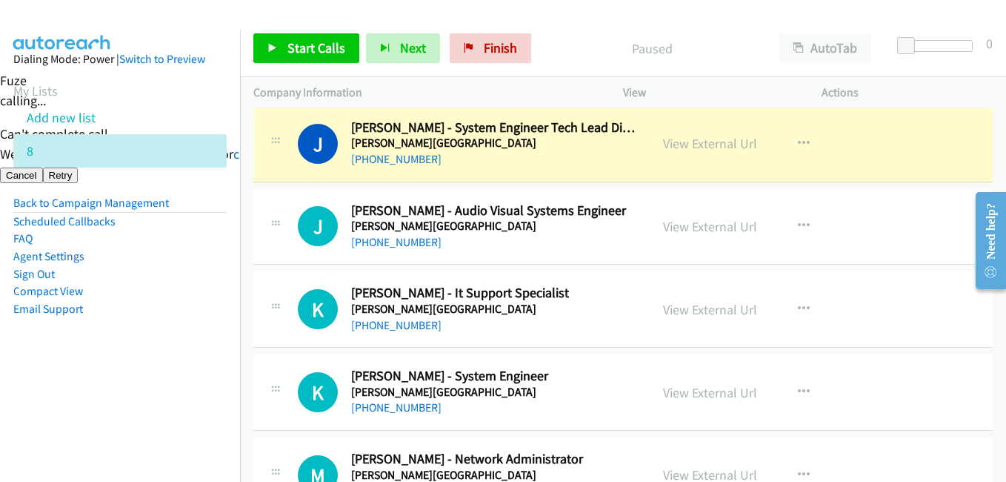
drag, startPoint x: 147, startPoint y: 384, endPoint x: 320, endPoint y: 349, distance: 176.8
click at [150, 384] on aside "Dialing Mode: Power | Switch to Preview My Lists Add new list 8 Back to Campaig…" at bounding box center [120, 207] width 240 height 354
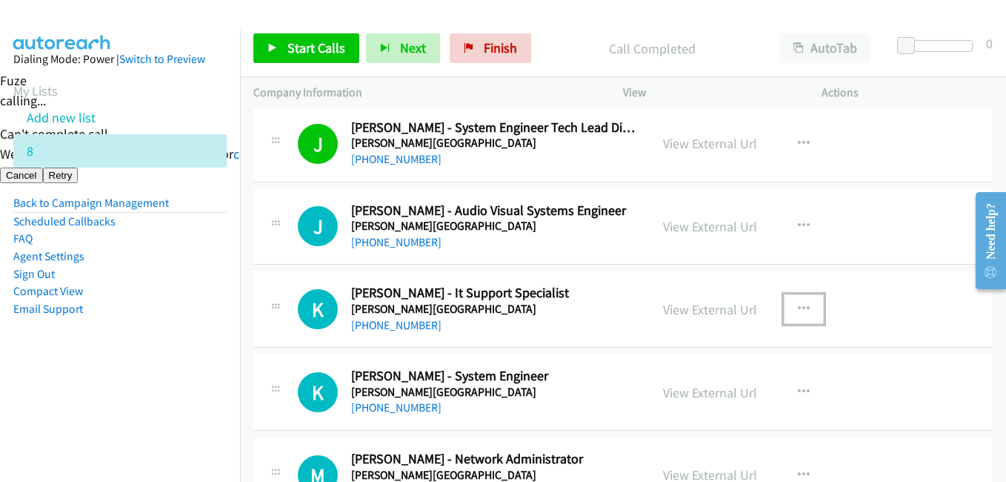
click at [798, 305] on icon "button" at bounding box center [804, 309] width 12 height 12
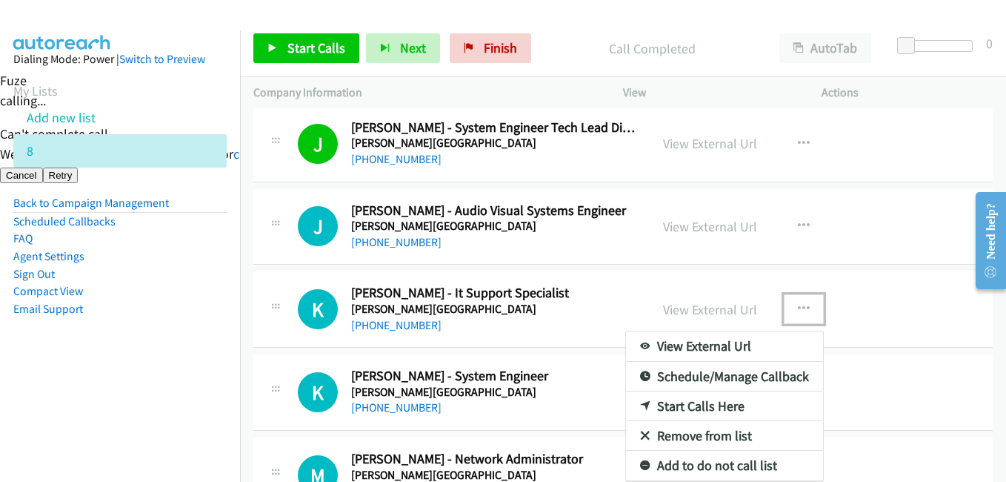
click at [678, 399] on link "Start Calls Here" at bounding box center [724, 406] width 197 height 30
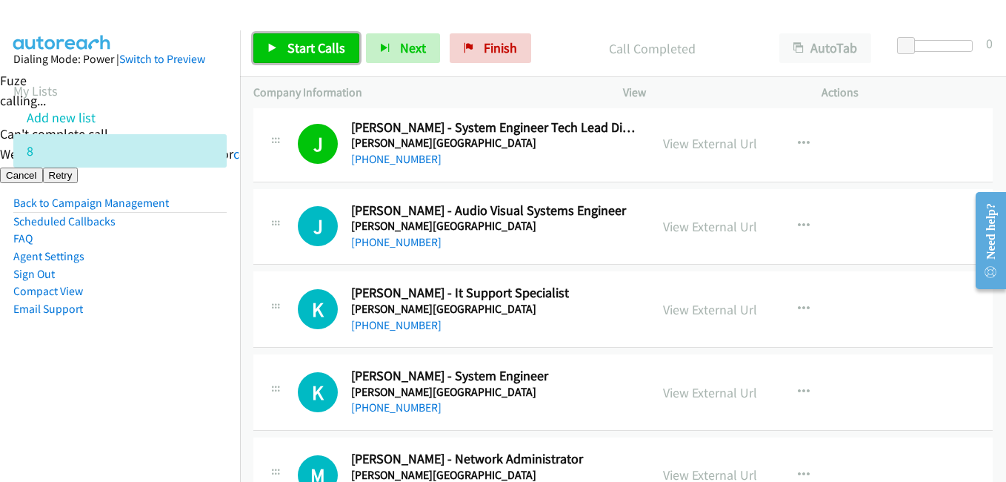
click at [327, 42] on span "Start Calls" at bounding box center [316, 47] width 58 height 17
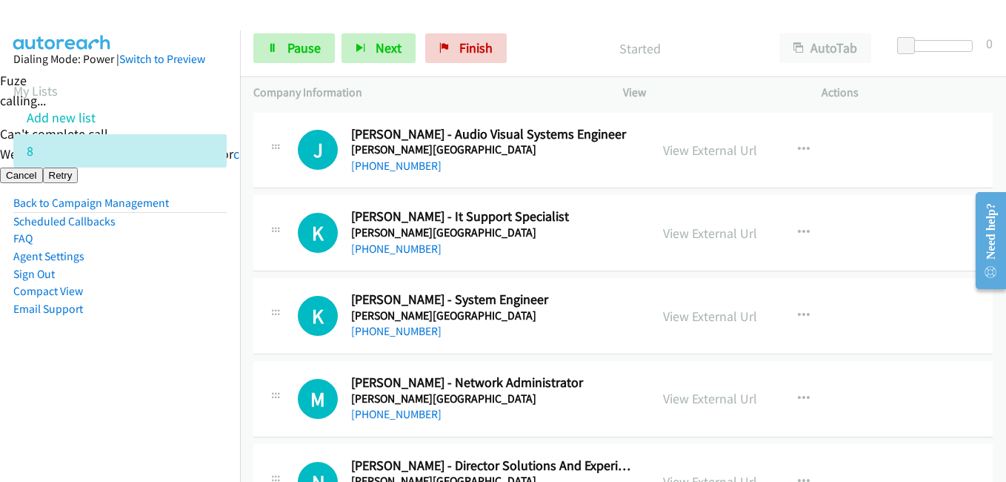
scroll to position [7113, 0]
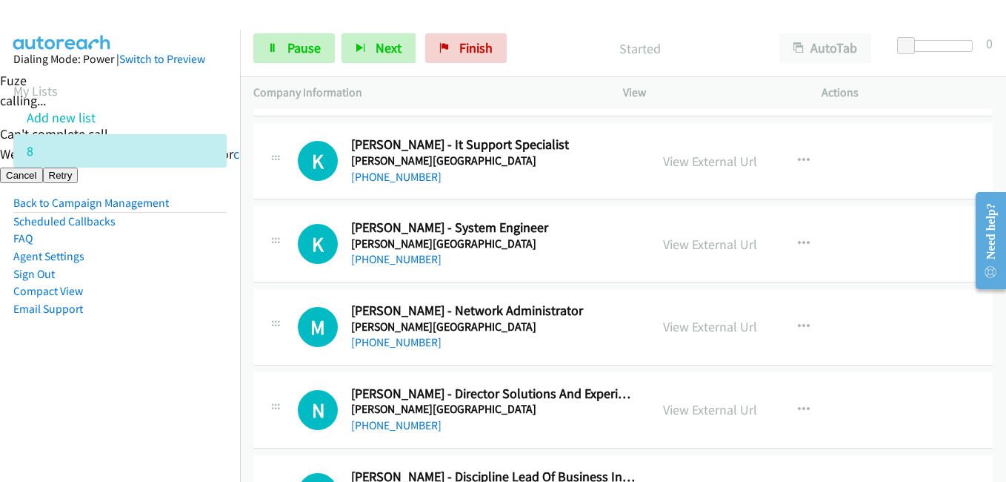
click at [189, 323] on aside "Dialing Mode: Power | Switch to Preview My Lists Add new list 8 Back to Campaig…" at bounding box center [120, 207] width 240 height 354
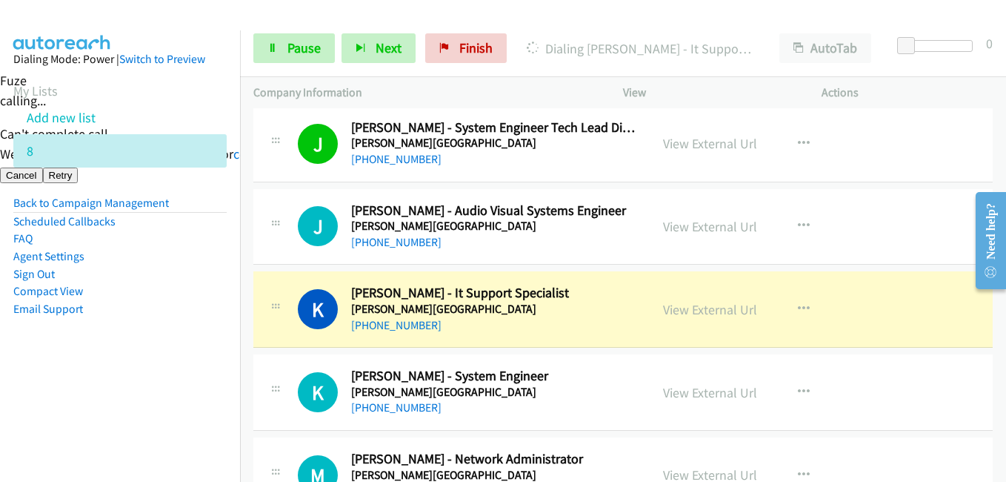
scroll to position [7039, 0]
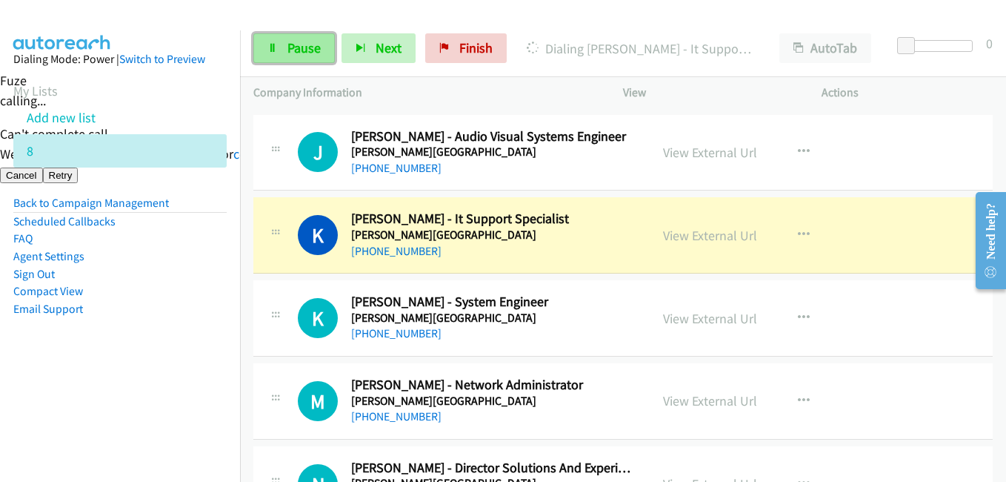
click at [297, 52] on span "Pause" at bounding box center [303, 47] width 33 height 17
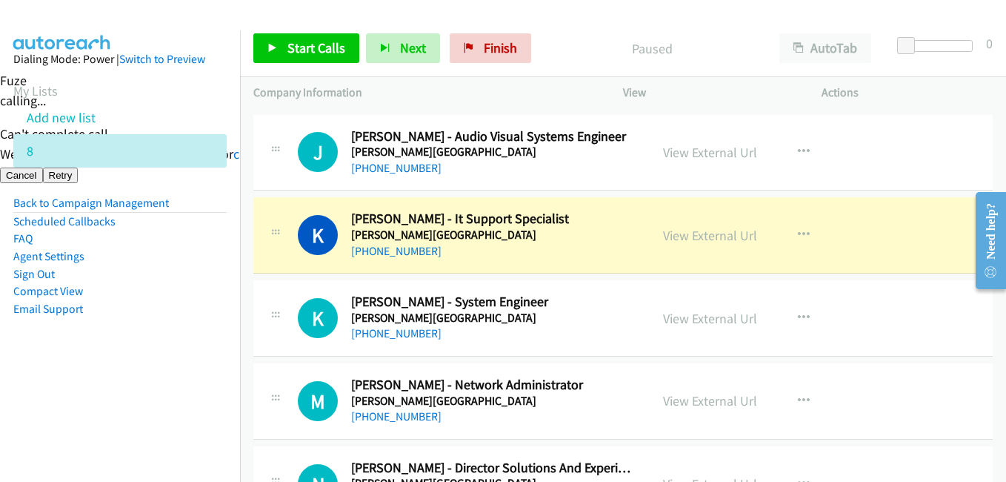
drag, startPoint x: 98, startPoint y: 359, endPoint x: 159, endPoint y: 316, distance: 74.4
click at [98, 359] on aside "Dialing Mode: Power | Switch to Preview My Lists Add new list 8 Back to Campaig…" at bounding box center [120, 207] width 240 height 354
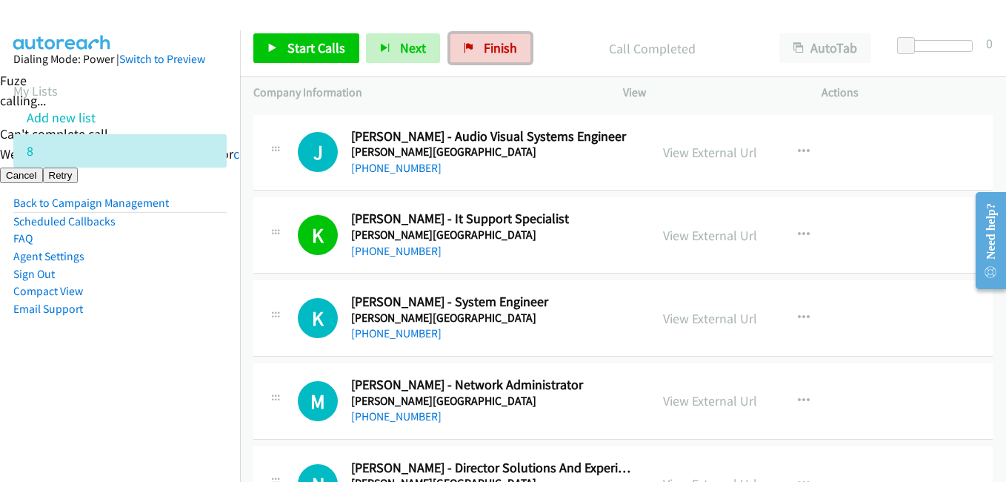
drag, startPoint x: 482, startPoint y: 47, endPoint x: 583, endPoint y: 61, distance: 101.8
click at [484, 47] on span "Finish" at bounding box center [500, 47] width 33 height 17
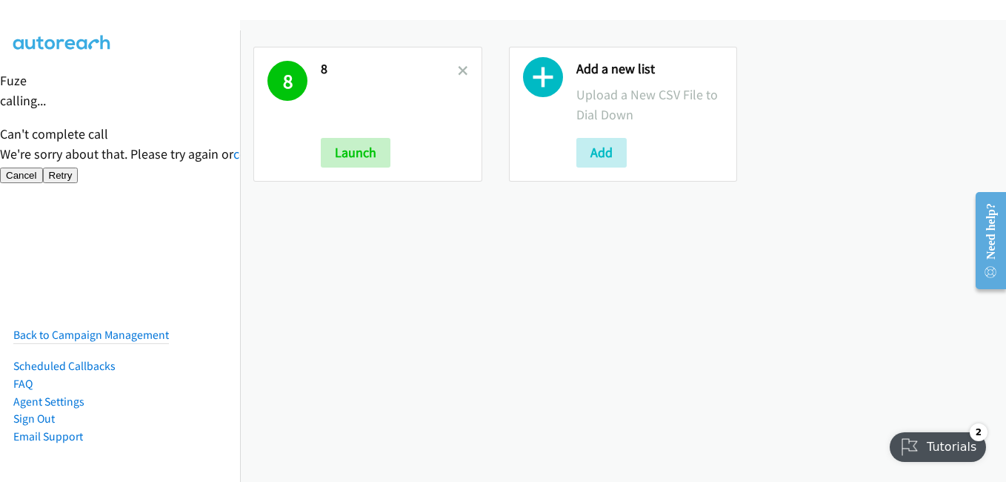
click at [459, 67] on icon at bounding box center [463, 72] width 10 height 10
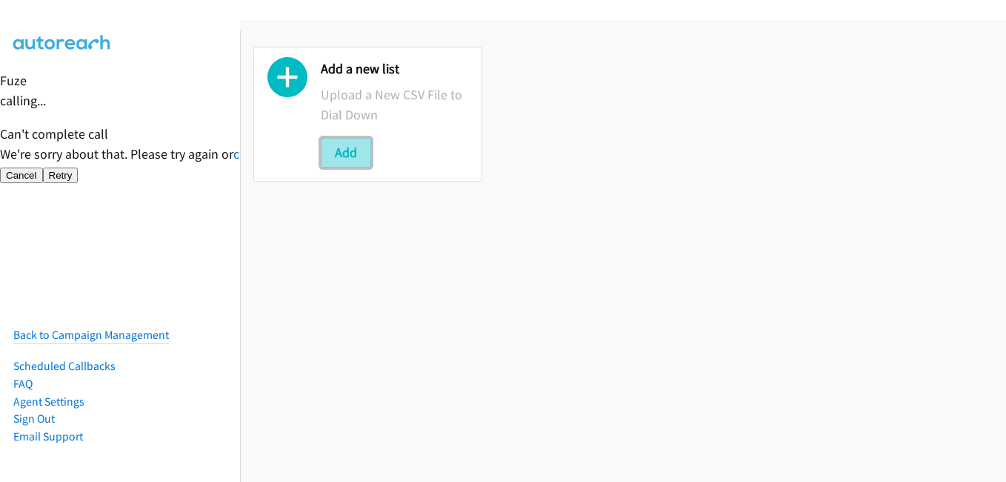
click at [351, 151] on button "Add" at bounding box center [346, 153] width 50 height 30
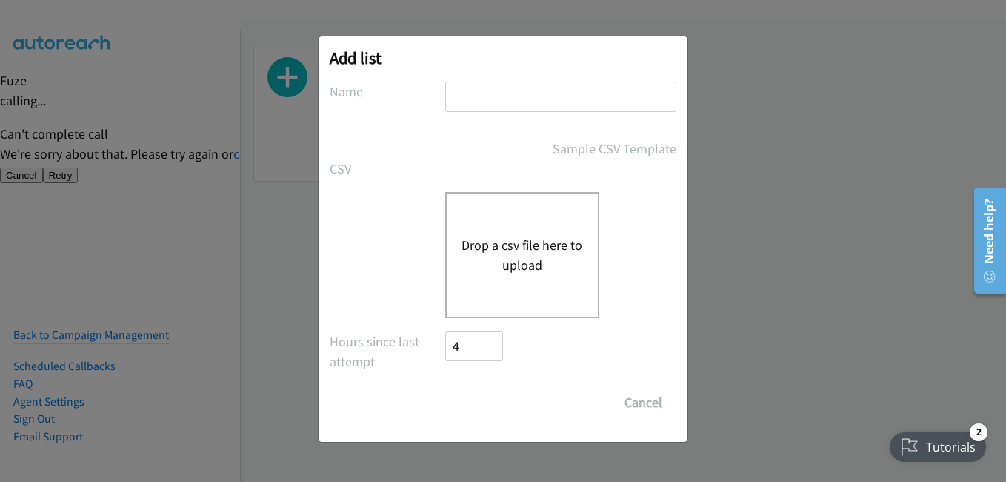
click at [530, 105] on input "text" at bounding box center [560, 96] width 231 height 30
type input "13"
click at [544, 248] on button "Drop a csv file here to upload" at bounding box center [523, 255] width 122 height 40
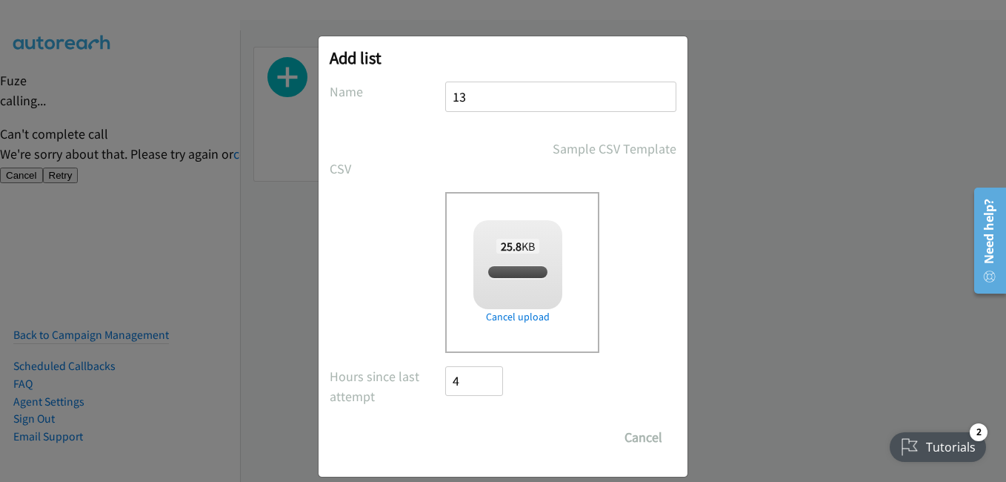
checkbox input "true"
click at [474, 439] on input "Save List" at bounding box center [484, 437] width 78 height 30
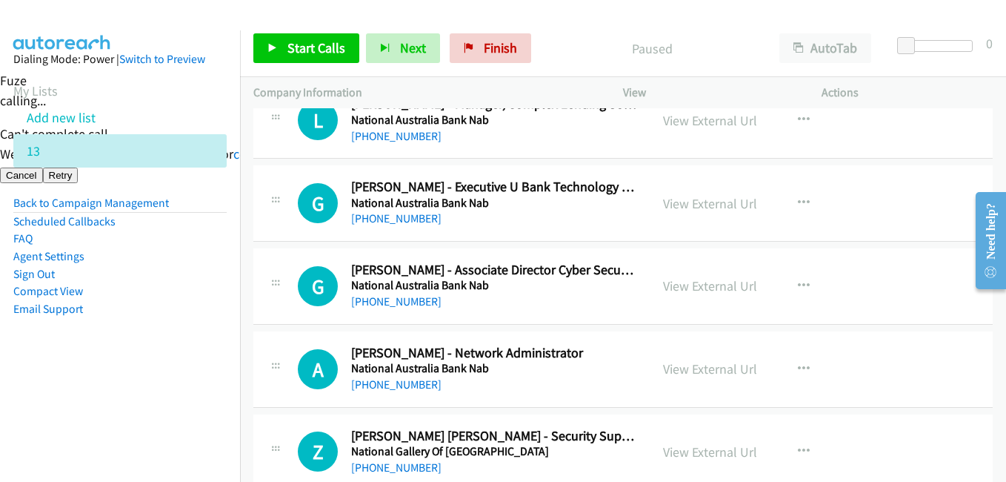
scroll to position [2890, 0]
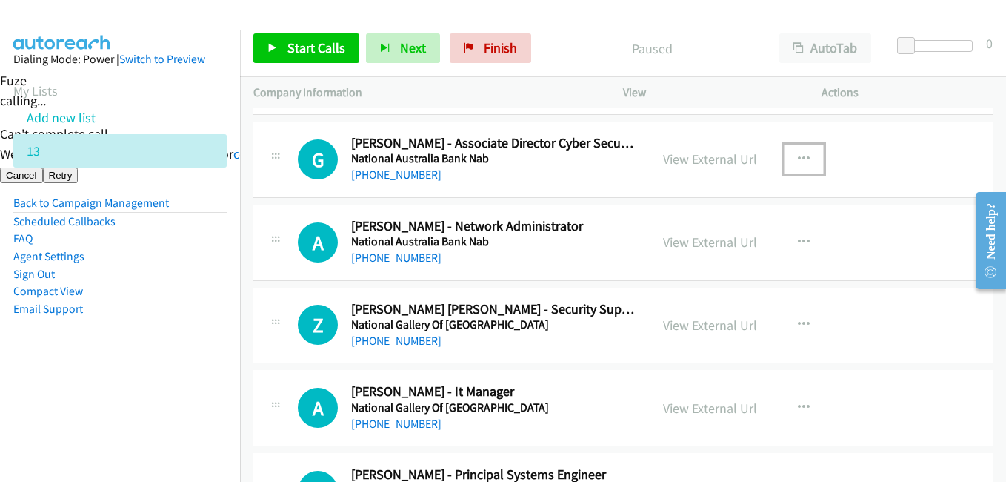
click at [799, 154] on icon "button" at bounding box center [804, 159] width 12 height 12
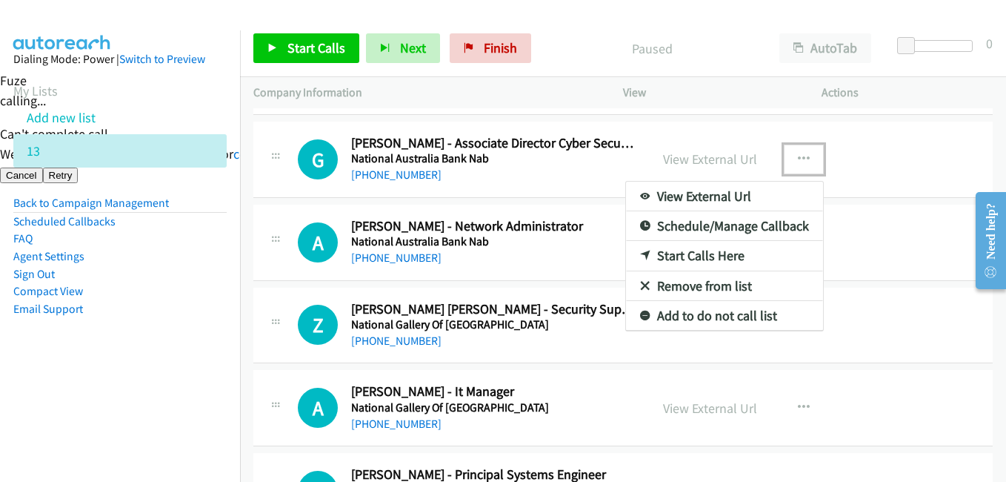
click at [693, 250] on link "Start Calls Here" at bounding box center [724, 256] width 197 height 30
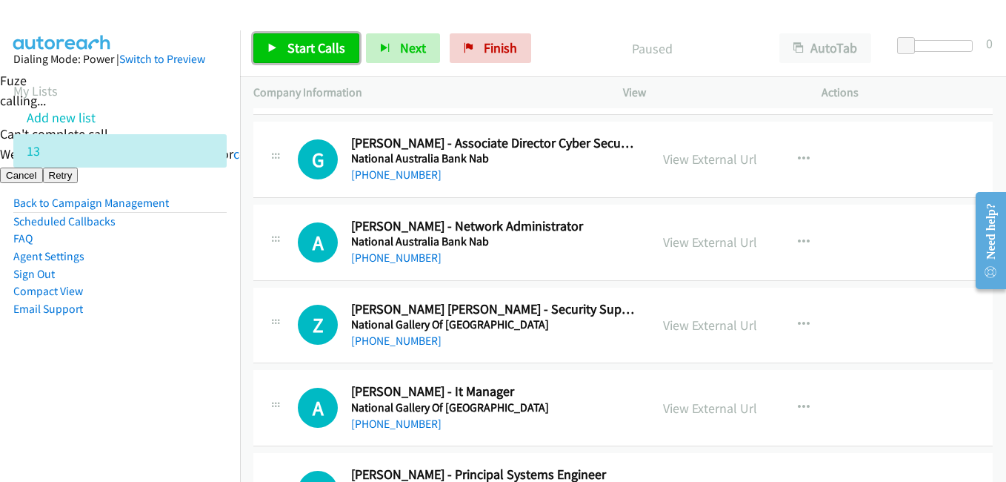
click at [305, 45] on span "Start Calls" at bounding box center [316, 47] width 58 height 17
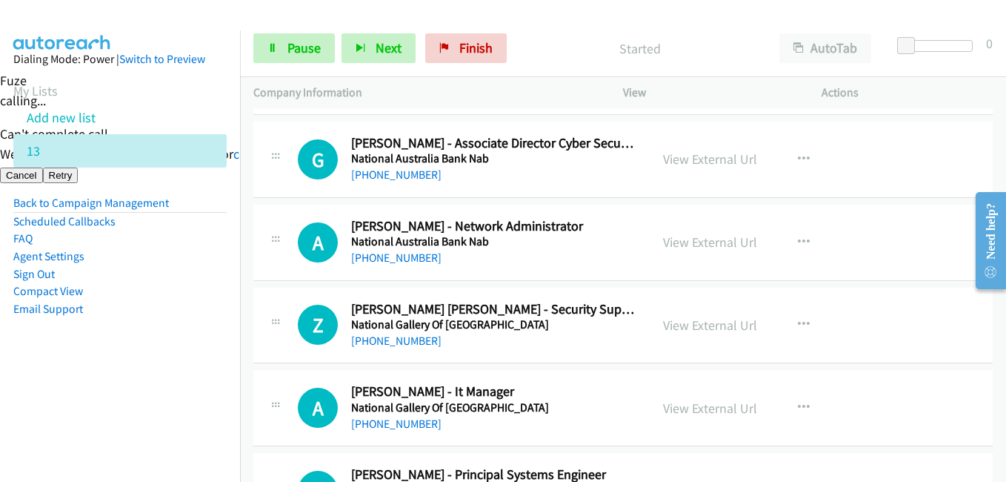
click at [150, 370] on aside "Dialing Mode: Power | Switch to Preview My Lists Add new list 13 Back to Campai…" at bounding box center [120, 207] width 240 height 354
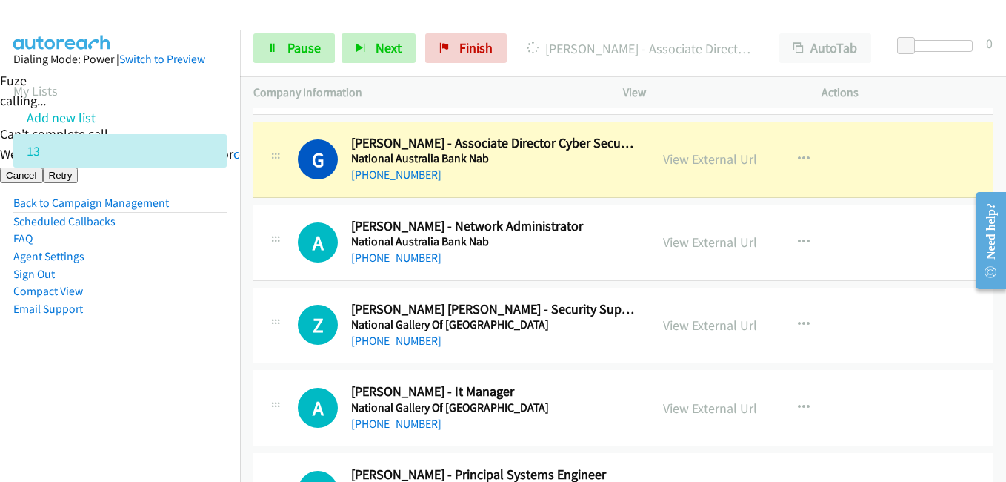
click at [711, 158] on link "View External Url" at bounding box center [710, 158] width 94 height 17
click at [299, 41] on span "Pause" at bounding box center [303, 47] width 33 height 17
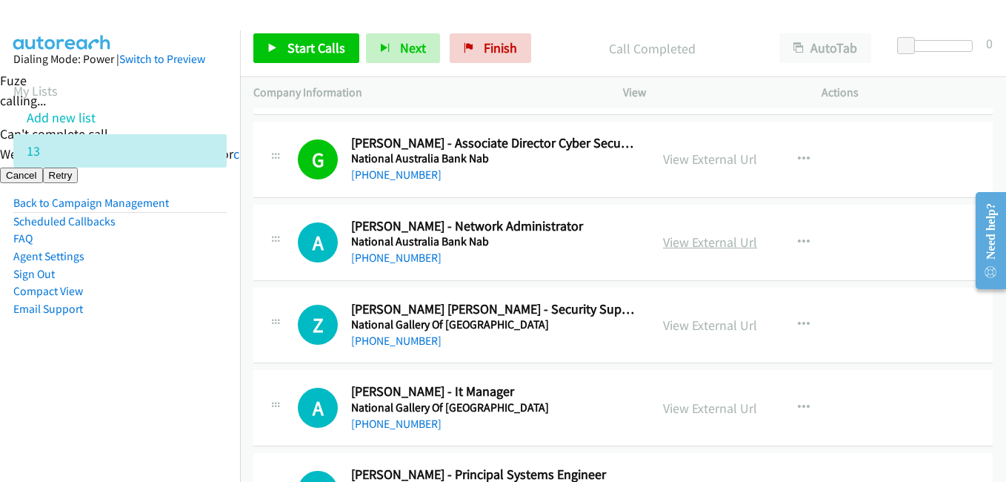
click at [733, 236] on link "View External Url" at bounding box center [710, 241] width 94 height 17
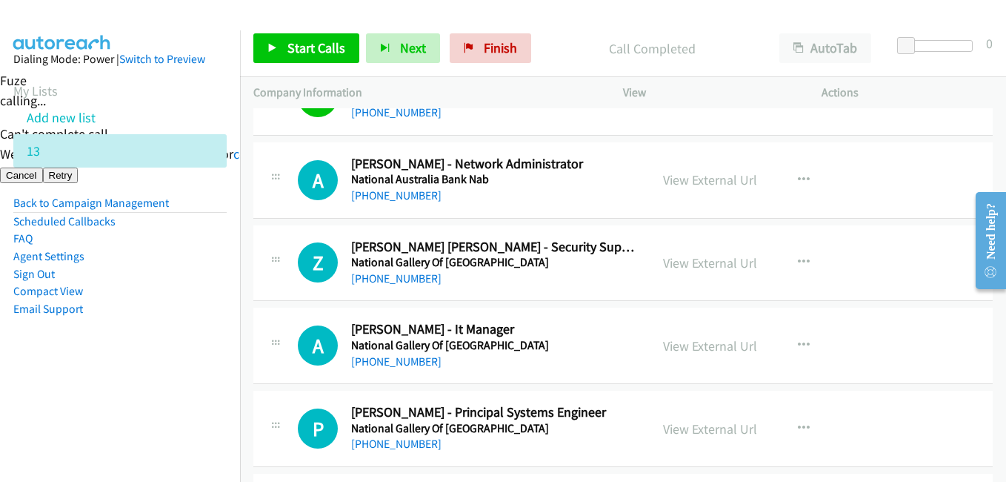
scroll to position [3038, 0]
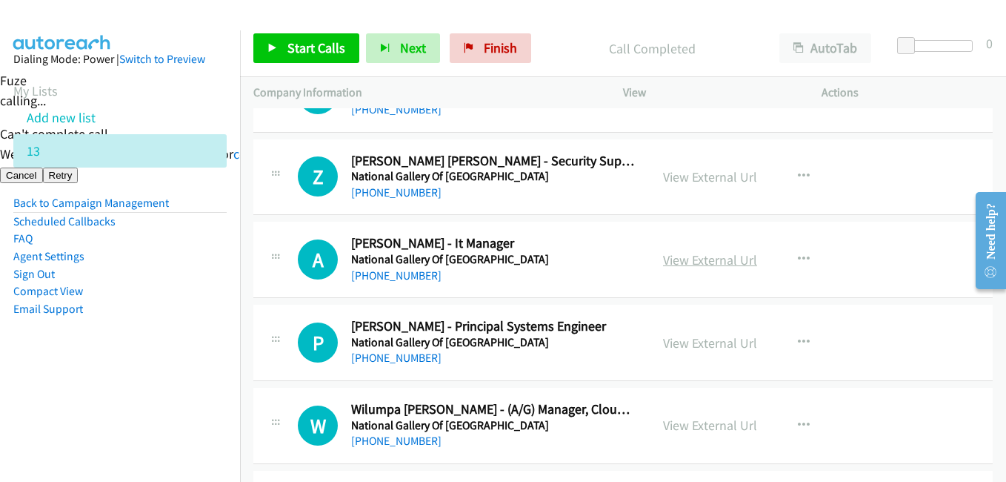
click at [716, 255] on link "View External Url" at bounding box center [710, 259] width 94 height 17
click at [340, 49] on span "Start Calls" at bounding box center [316, 47] width 58 height 17
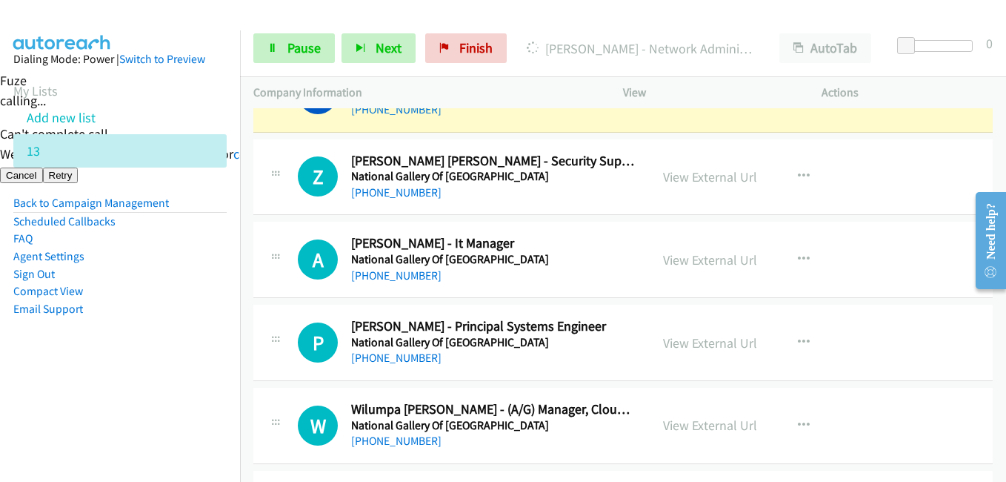
click at [160, 424] on nav "Dialing Mode: Power | Switch to Preview My Lists Add new list 13 Back to Campai…" at bounding box center [120, 271] width 241 height 482
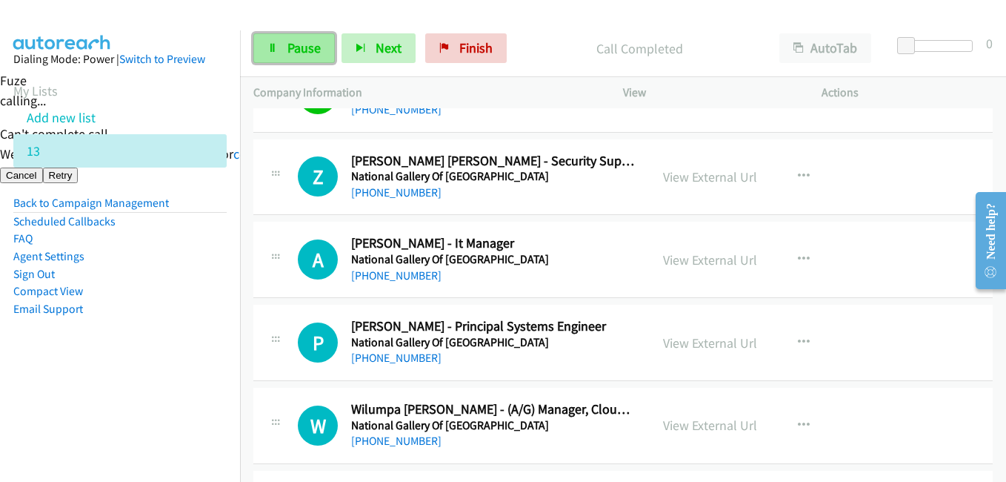
click at [304, 49] on span "Pause" at bounding box center [303, 47] width 33 height 17
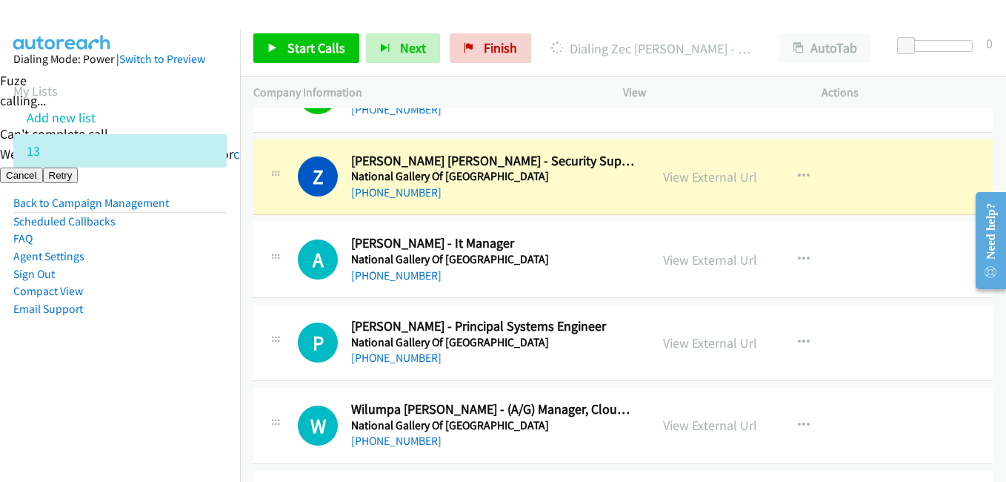
click at [148, 374] on aside "Dialing Mode: Power | Switch to Preview My Lists Add new list 13 Back to Campai…" at bounding box center [120, 207] width 240 height 354
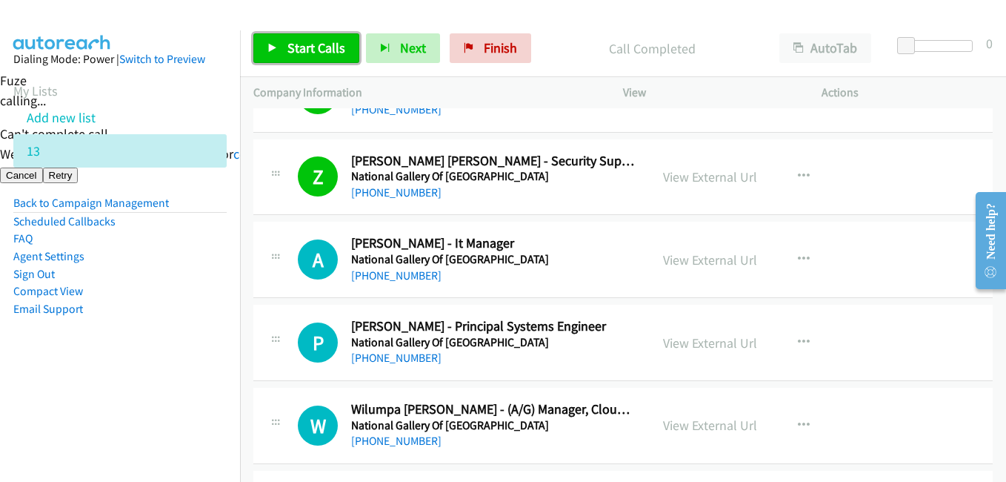
click at [322, 39] on link "Start Calls" at bounding box center [306, 48] width 106 height 30
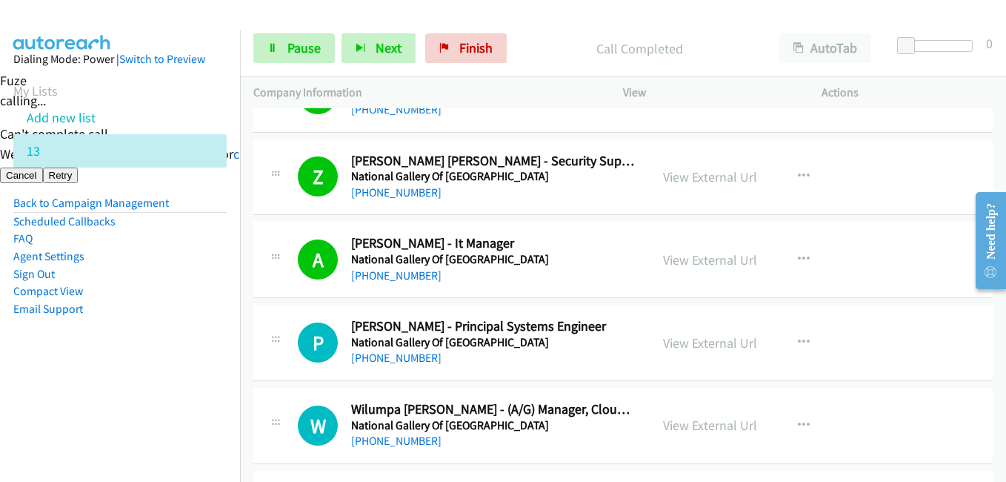
click at [206, 357] on aside "Dialing Mode: Power | Switch to Preview My Lists Add new list 13 Back to Campai…" at bounding box center [120, 207] width 240 height 354
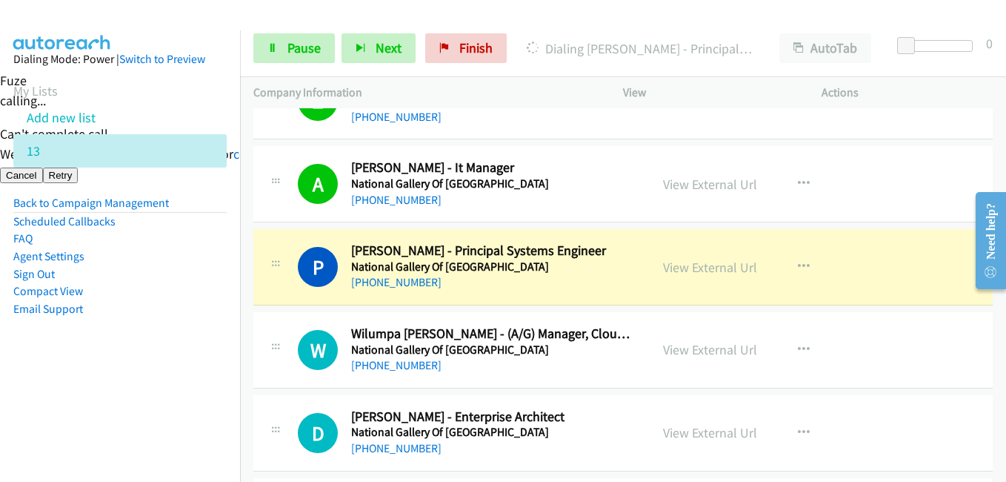
scroll to position [3186, 0]
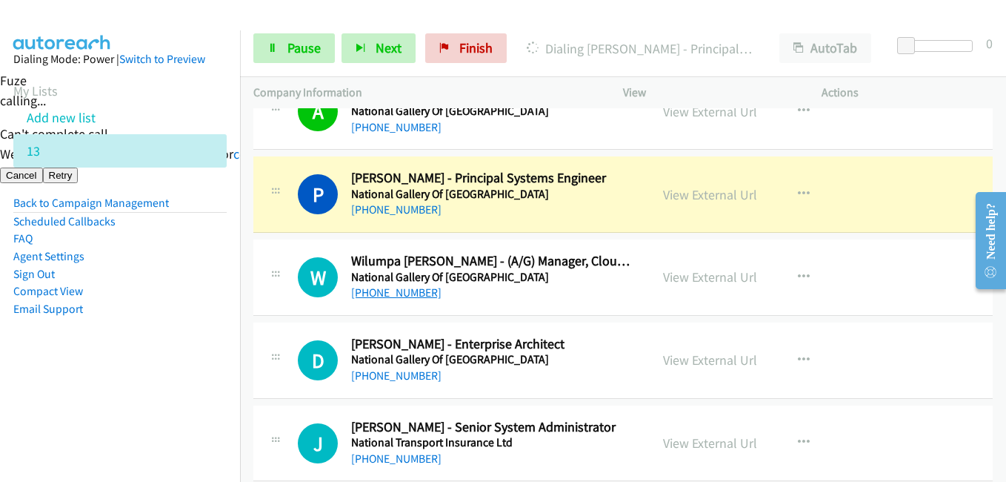
click at [170, 379] on aside "Dialing Mode: Power | Switch to Preview My Lists Add new list 13 Back to Campai…" at bounding box center [120, 207] width 240 height 354
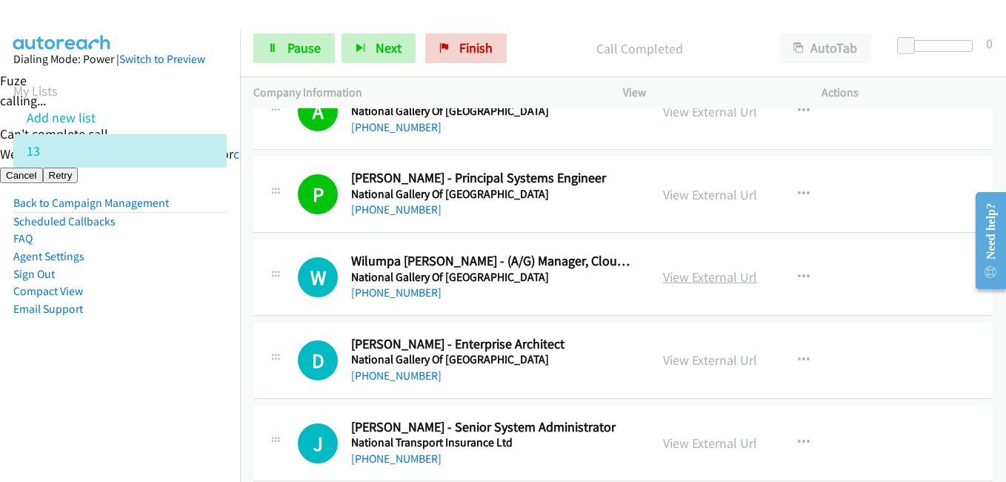
click at [717, 278] on link "View External Url" at bounding box center [710, 276] width 94 height 17
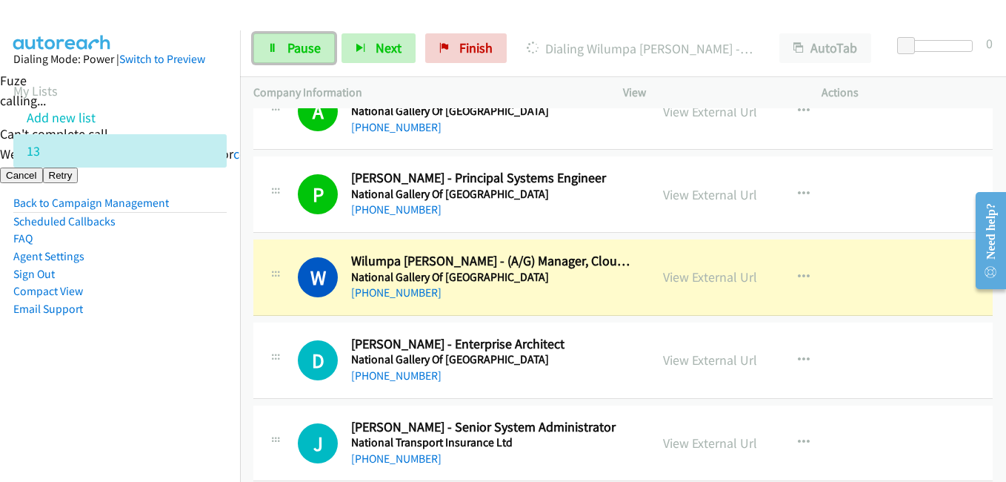
drag, startPoint x: 302, startPoint y: 53, endPoint x: 336, endPoint y: 87, distance: 48.2
click at [302, 53] on span "Pause" at bounding box center [303, 47] width 33 height 17
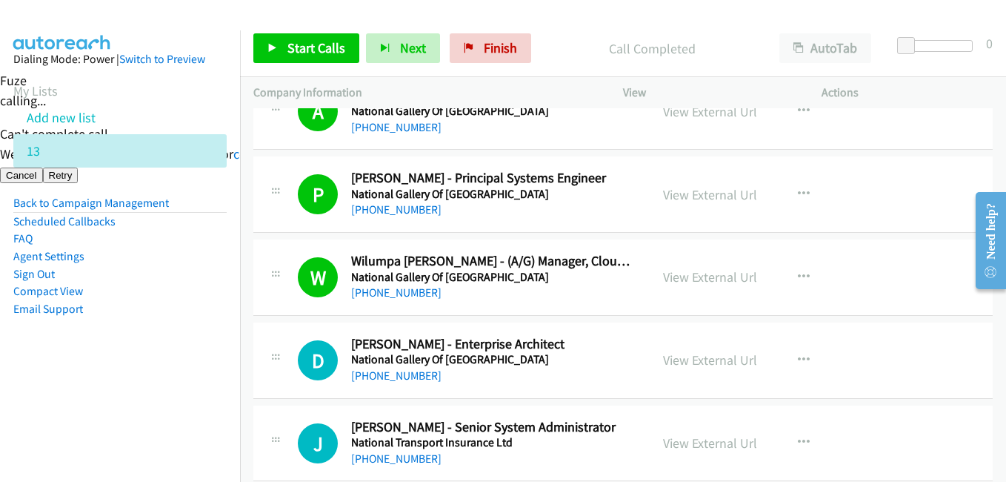
click at [144, 387] on nav "Dialing Mode: Power | Switch to Preview My Lists Add new list 13 Back to Campai…" at bounding box center [120, 271] width 241 height 482
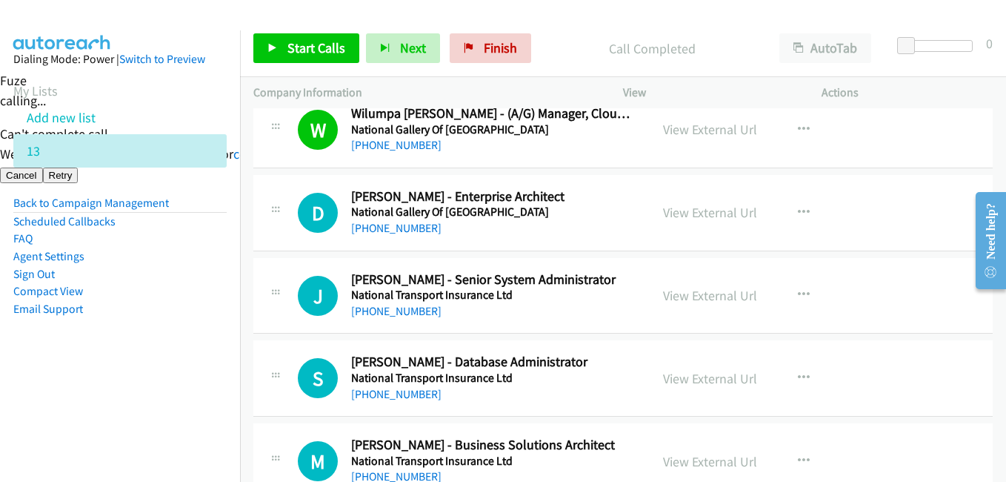
scroll to position [3334, 0]
click at [310, 47] on span "Start Calls" at bounding box center [316, 47] width 58 height 17
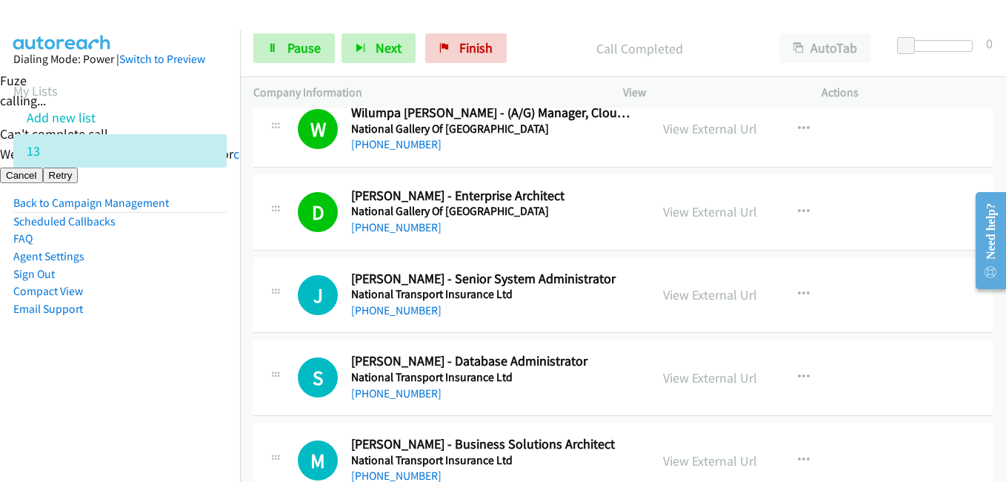
drag, startPoint x: 164, startPoint y: 316, endPoint x: 276, endPoint y: 299, distance: 113.8
click at [164, 316] on li "Email Support" at bounding box center [119, 309] width 213 height 18
drag, startPoint x: 166, startPoint y: 327, endPoint x: 179, endPoint y: 325, distance: 12.9
click at [166, 327] on aside "Dialing Mode: Power | Switch to Preview My Lists Add new list 13 Back to Campai…" at bounding box center [120, 207] width 240 height 354
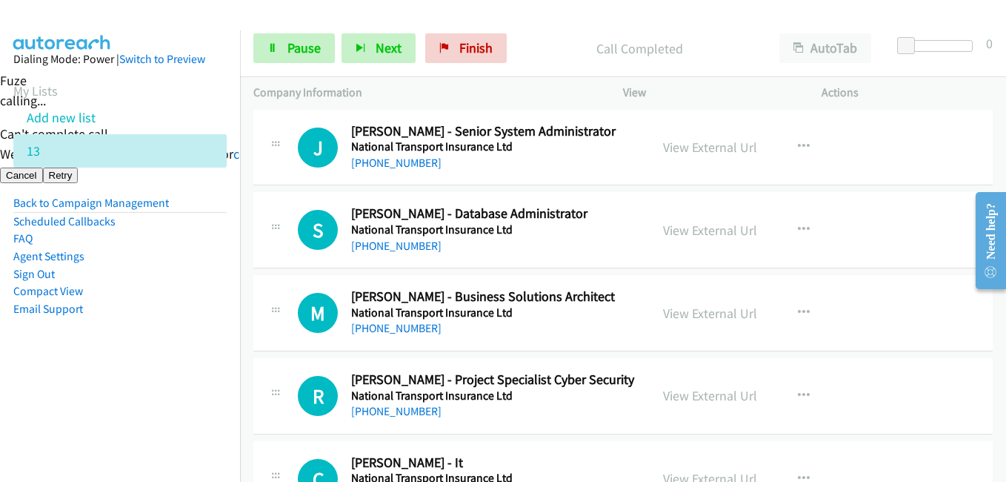
scroll to position [3482, 0]
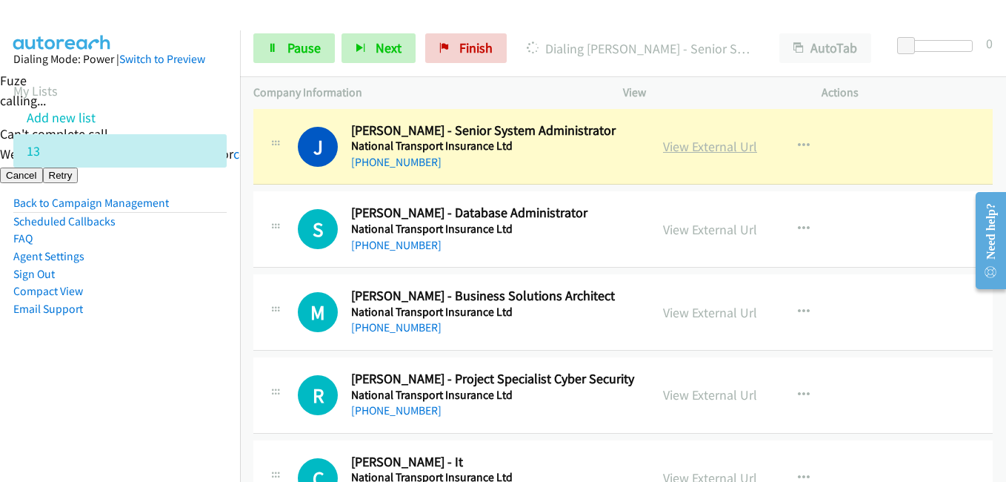
click at [698, 142] on link "View External Url" at bounding box center [710, 146] width 94 height 17
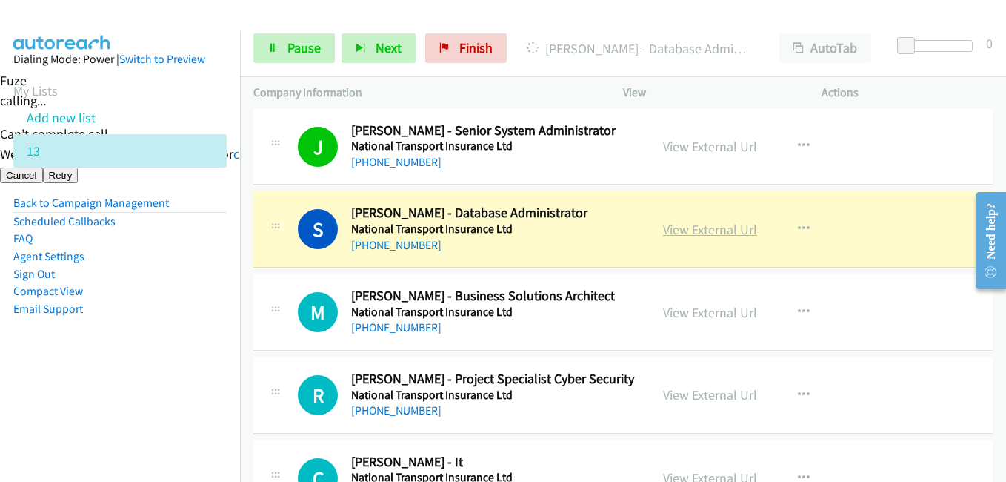
click at [725, 227] on link "View External Url" at bounding box center [710, 229] width 94 height 17
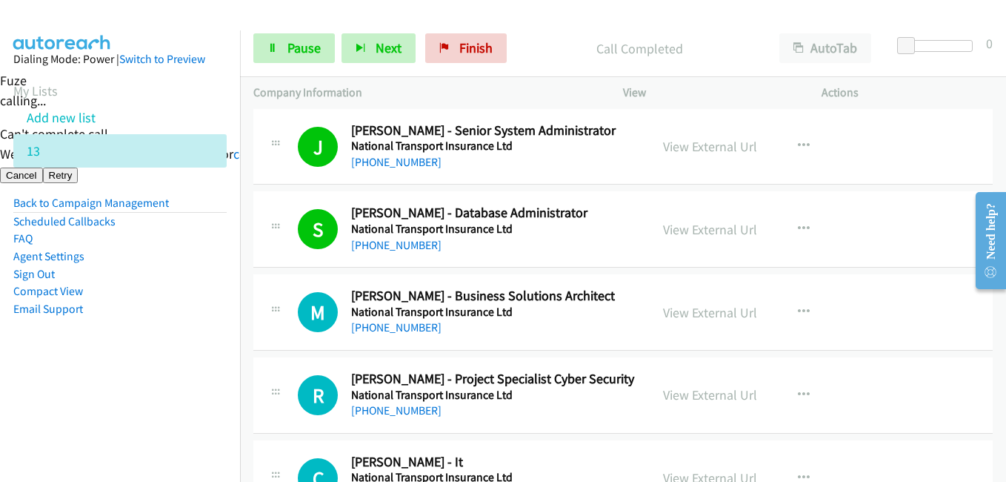
drag, startPoint x: 172, startPoint y: 325, endPoint x: 419, endPoint y: 281, distance: 250.6
click at [172, 323] on aside "Dialing Mode: Power | Switch to Preview My Lists Add new list 13 Back to Campai…" at bounding box center [120, 207] width 240 height 354
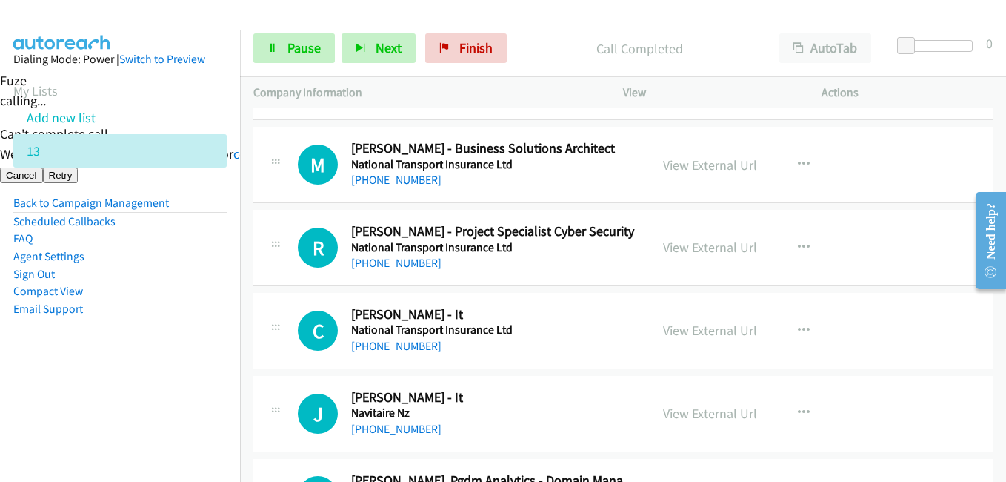
scroll to position [3630, 0]
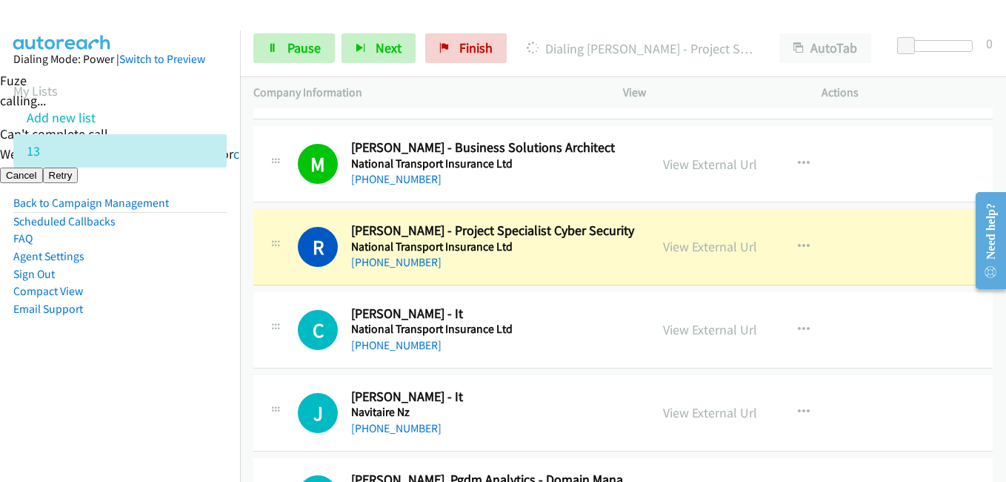
click at [186, 309] on li "Email Support" at bounding box center [119, 309] width 213 height 18
click at [724, 245] on link "View External Url" at bounding box center [710, 246] width 94 height 17
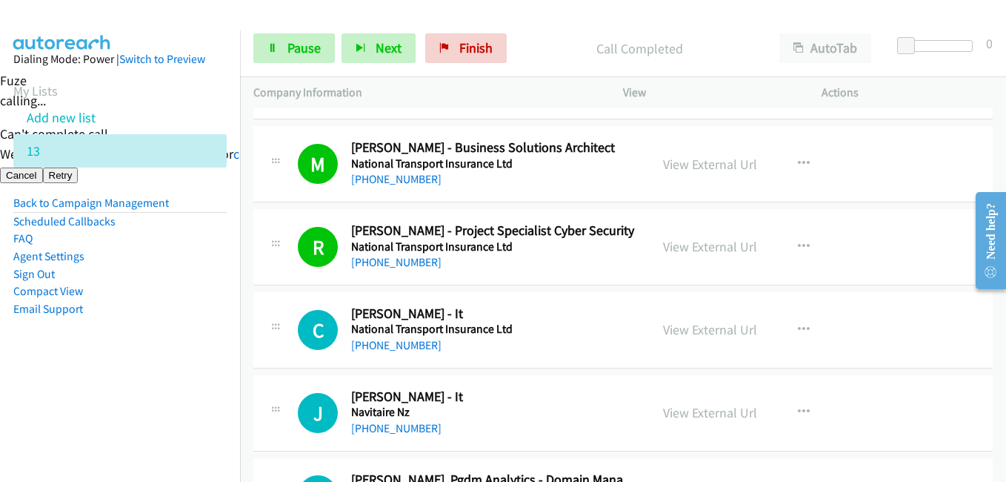
drag, startPoint x: 189, startPoint y: 292, endPoint x: 362, endPoint y: 279, distance: 173.1
click at [194, 295] on li "Compact View" at bounding box center [119, 291] width 213 height 18
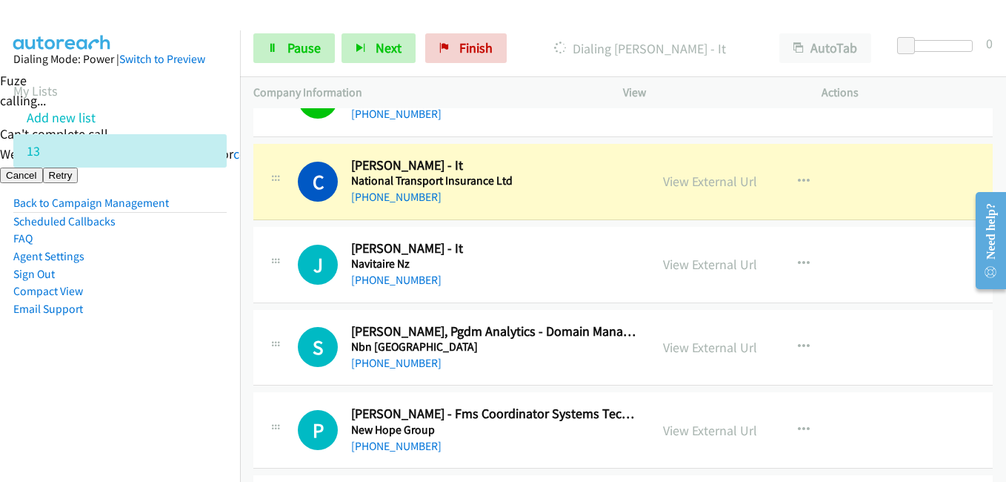
scroll to position [3927, 0]
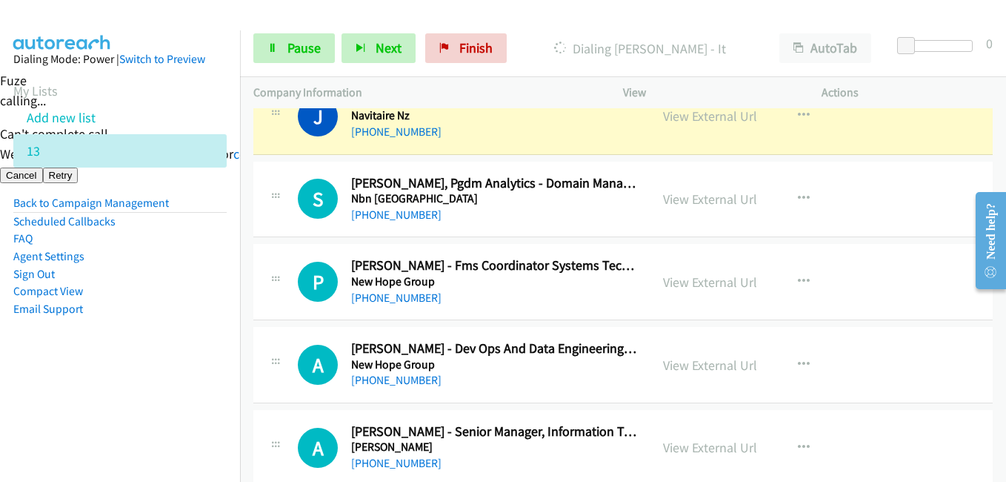
click at [127, 362] on aside "Dialing Mode: Power | Switch to Preview My Lists Add new list 13 Back to Campai…" at bounding box center [120, 207] width 240 height 354
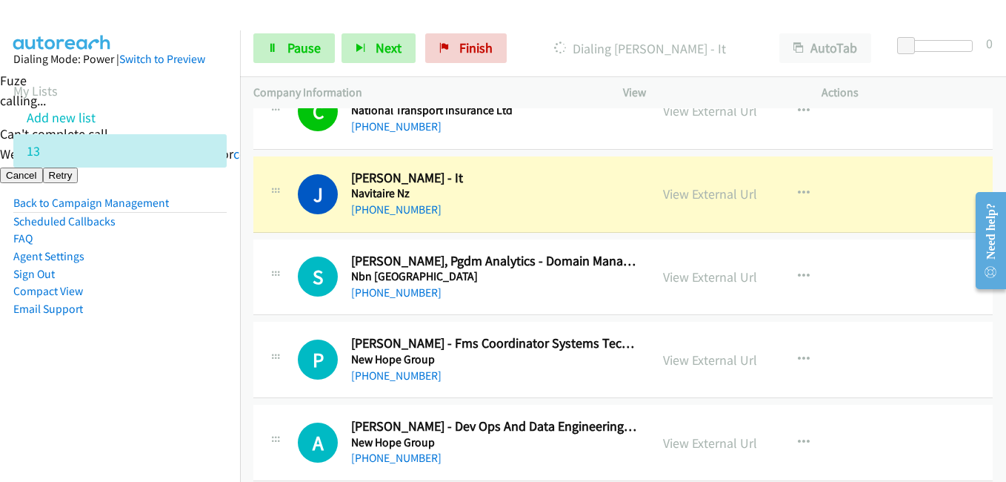
scroll to position [3779, 0]
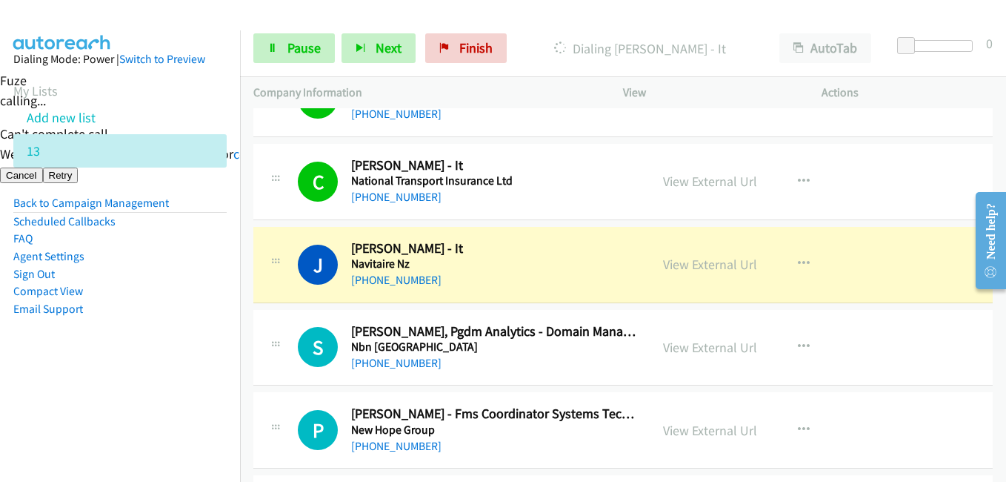
drag, startPoint x: 203, startPoint y: 369, endPoint x: 294, endPoint y: 356, distance: 92.1
click at [205, 369] on aside "Dialing Mode: Power | Switch to Preview My Lists Add new list 13 Back to Campai…" at bounding box center [120, 207] width 240 height 354
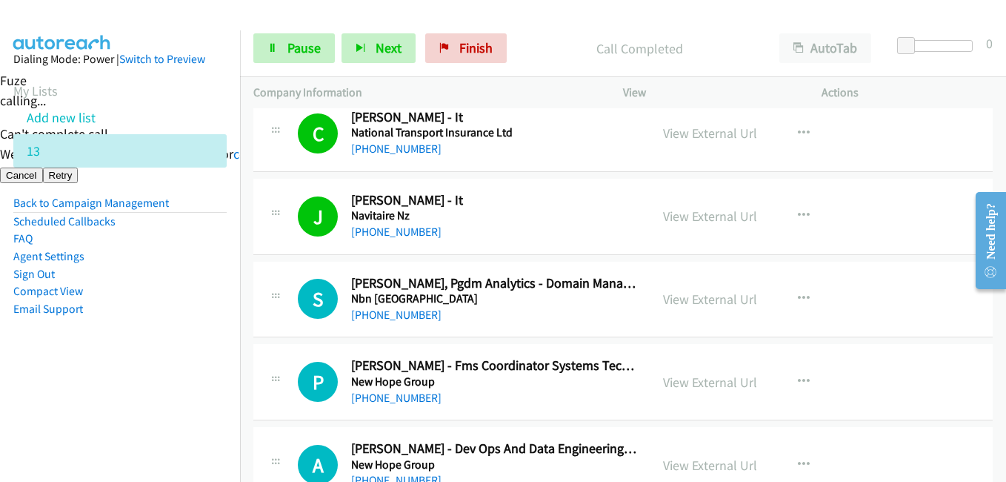
scroll to position [3853, 0]
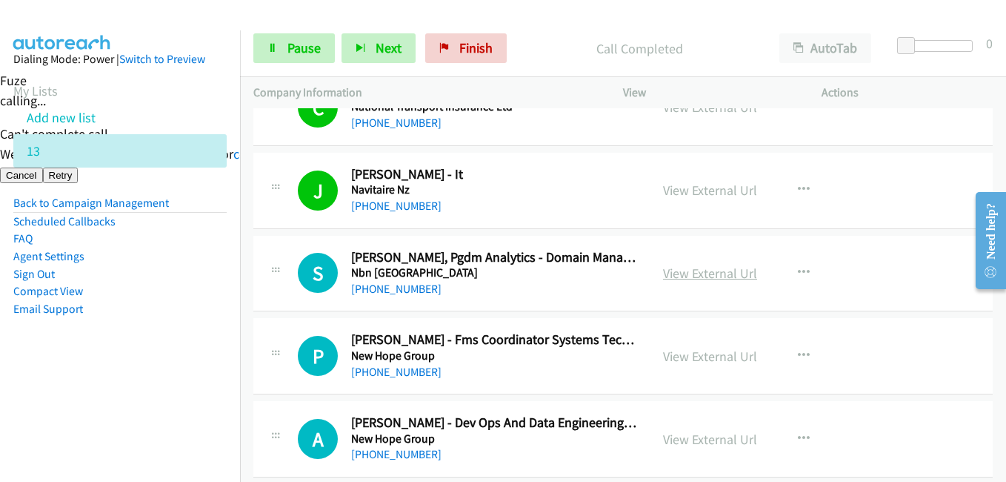
click at [715, 275] on link "View External Url" at bounding box center [710, 273] width 94 height 17
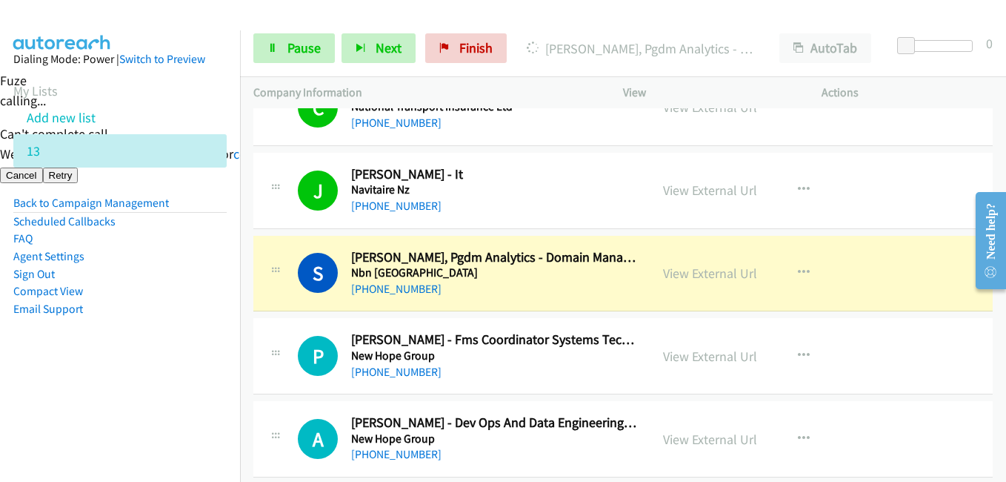
click at [220, 267] on aside "Dialing Mode: Power | Switch to Preview My Lists Add new list 13 Back to Campai…" at bounding box center [120, 207] width 240 height 354
click at [297, 47] on span "Pause" at bounding box center [303, 47] width 33 height 17
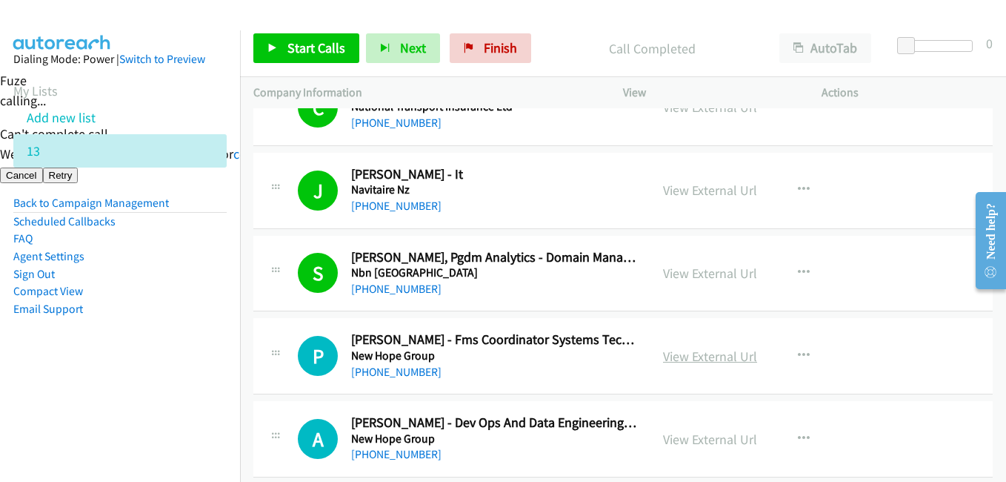
click at [726, 359] on link "View External Url" at bounding box center [710, 355] width 94 height 17
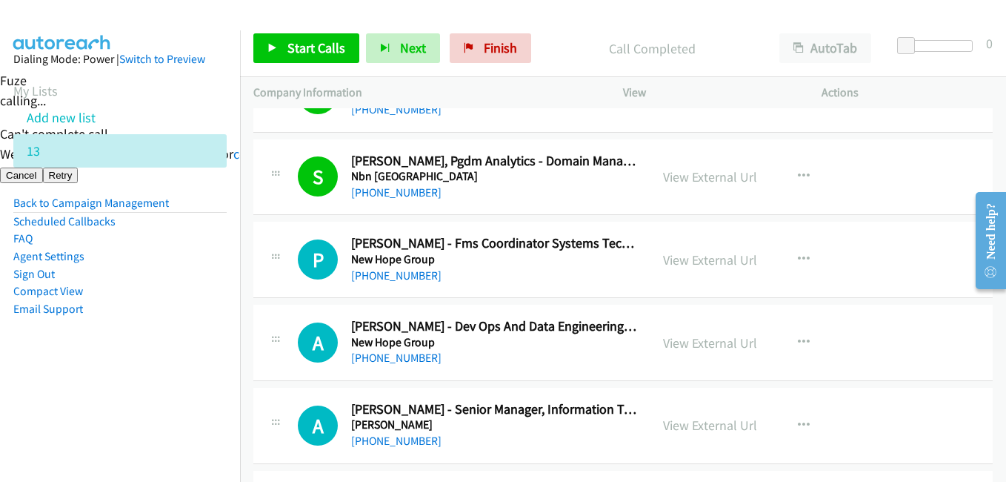
scroll to position [4075, 0]
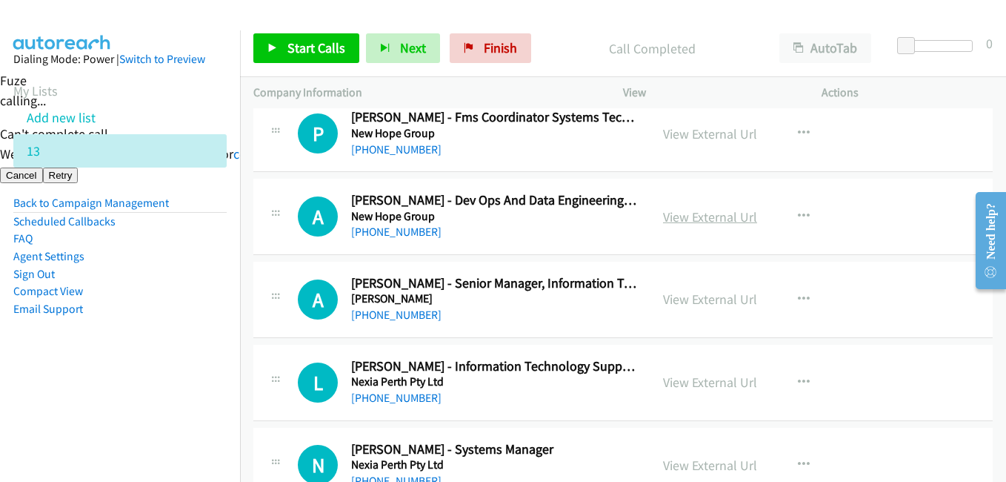
click at [735, 213] on link "View External Url" at bounding box center [710, 216] width 94 height 17
click at [326, 40] on span "Start Calls" at bounding box center [316, 47] width 58 height 17
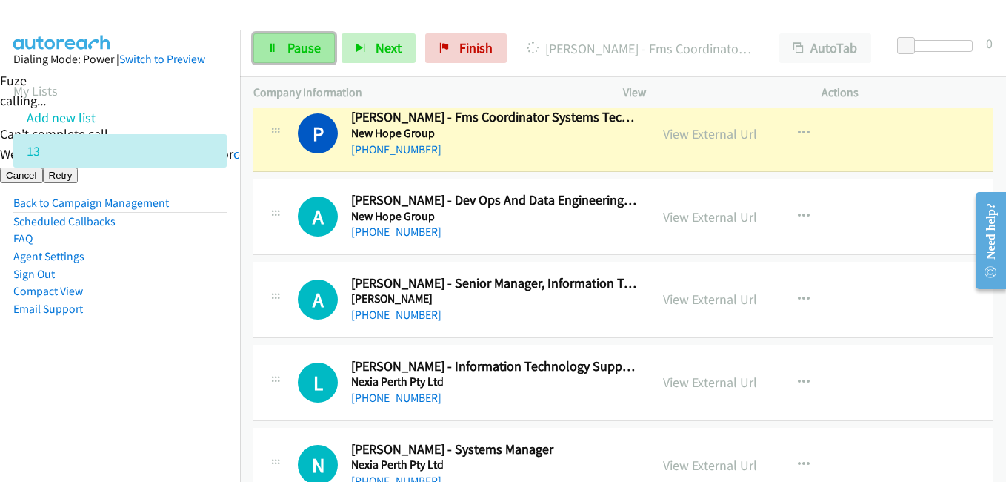
click at [313, 52] on span "Pause" at bounding box center [303, 47] width 33 height 17
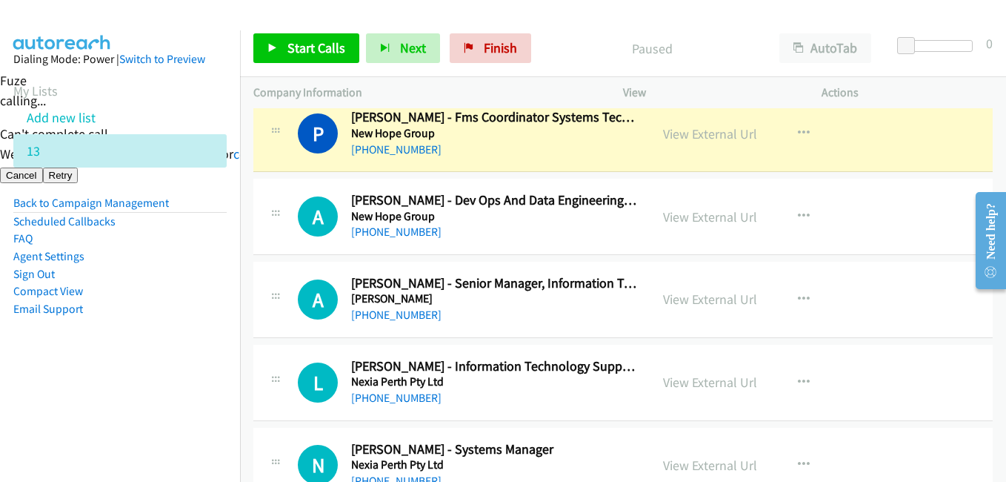
drag, startPoint x: 184, startPoint y: 386, endPoint x: 408, endPoint y: 193, distance: 295.3
click at [184, 385] on nav "Dialing Mode: Power | Switch to Preview My Lists Add new list 13 Back to Campai…" at bounding box center [120, 271] width 241 height 482
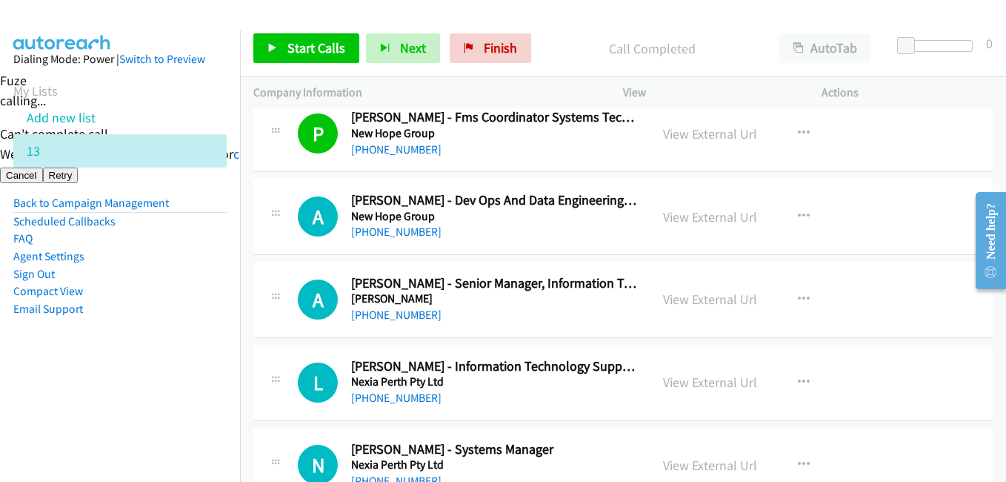
click at [125, 362] on aside "Dialing Mode: Power | Switch to Preview My Lists Add new list 13 Back to Campai…" at bounding box center [120, 207] width 240 height 354
drag, startPoint x: 307, startPoint y: 46, endPoint x: 370, endPoint y: 13, distance: 70.9
click at [308, 47] on span "Start Calls" at bounding box center [316, 47] width 58 height 17
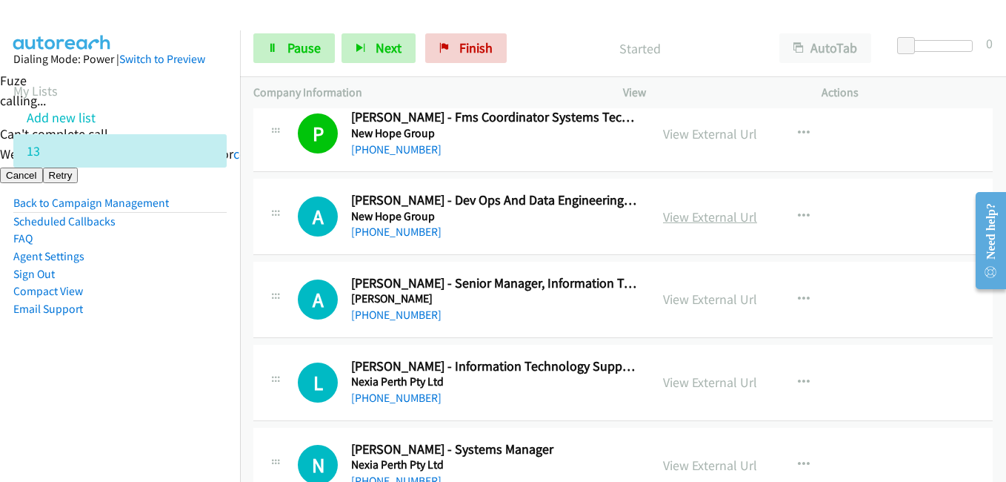
click at [717, 215] on link "View External Url" at bounding box center [710, 216] width 94 height 17
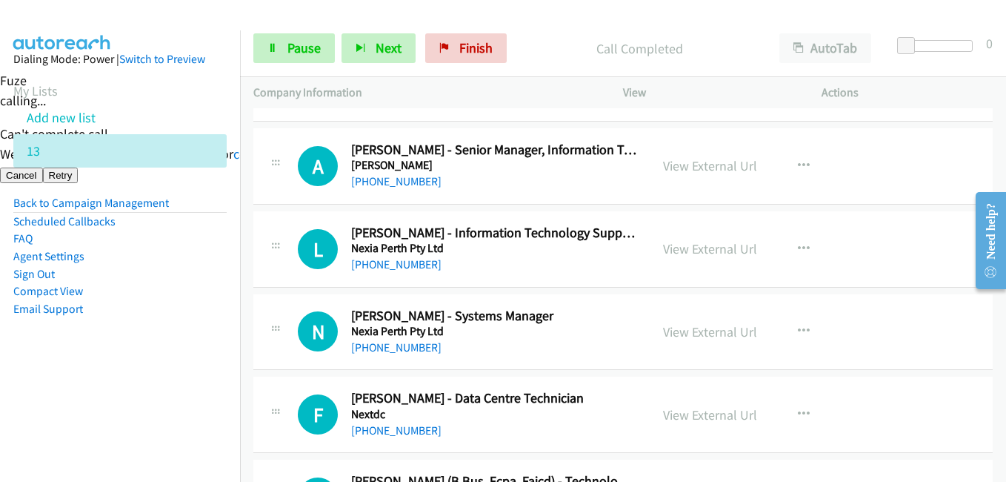
scroll to position [4223, 0]
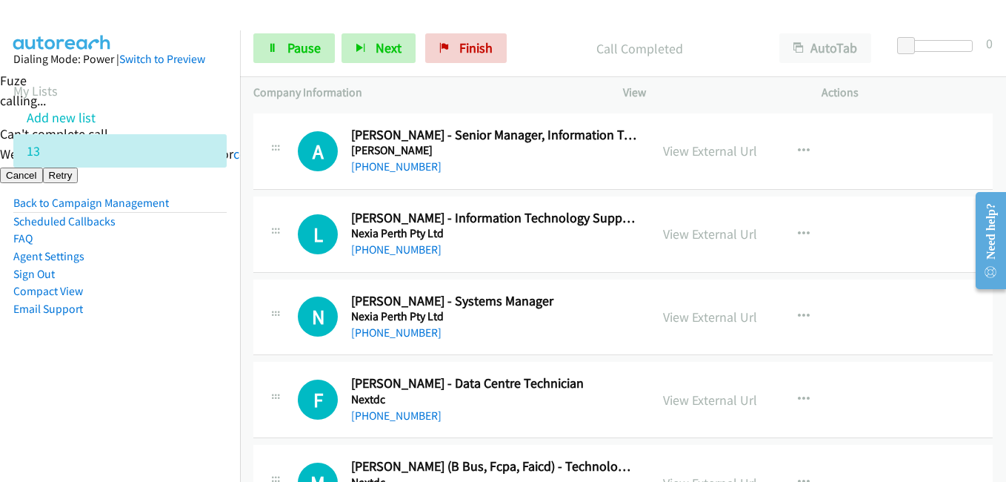
click at [207, 287] on li "Compact View" at bounding box center [119, 291] width 213 height 18
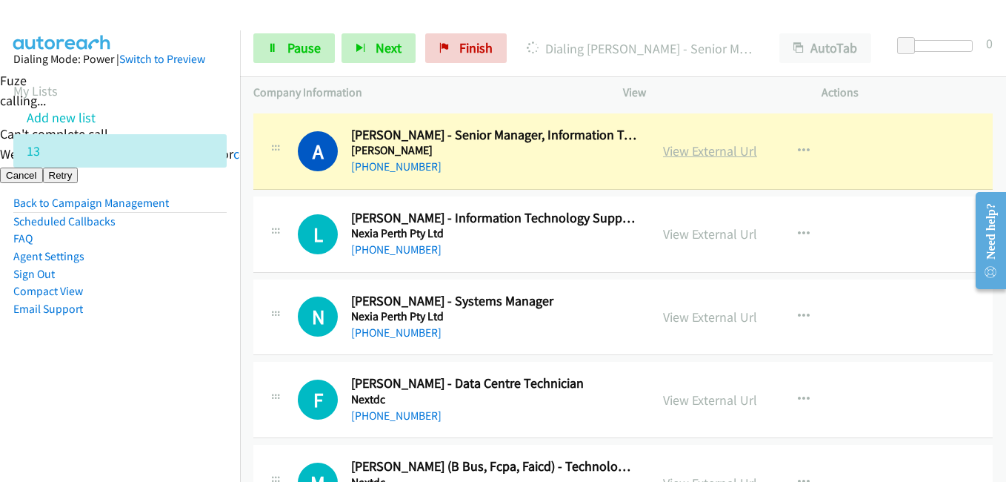
click at [709, 147] on link "View External Url" at bounding box center [710, 150] width 94 height 17
click at [314, 39] on span "Pause" at bounding box center [303, 47] width 33 height 17
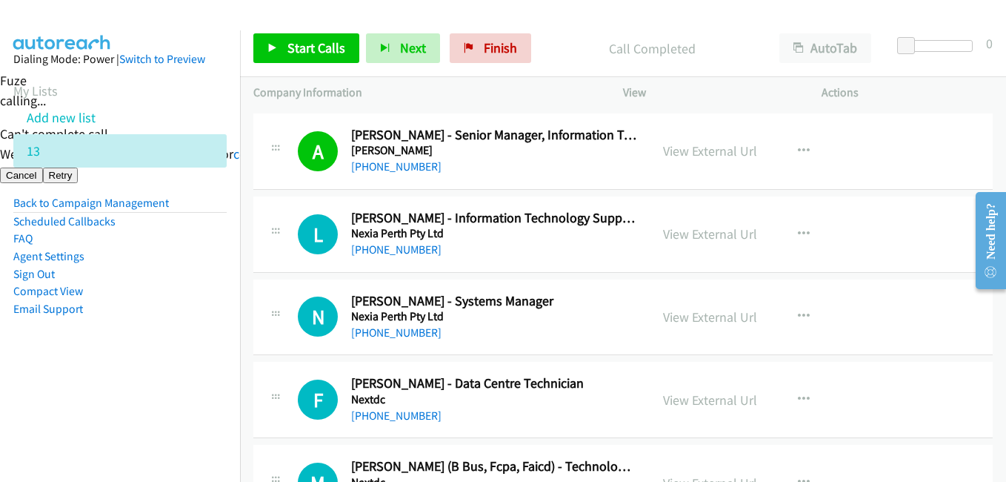
drag, startPoint x: 169, startPoint y: 312, endPoint x: 184, endPoint y: 296, distance: 21.5
click at [170, 312] on li "Email Support" at bounding box center [119, 309] width 213 height 18
click at [324, 48] on span "Start Calls" at bounding box center [316, 47] width 58 height 17
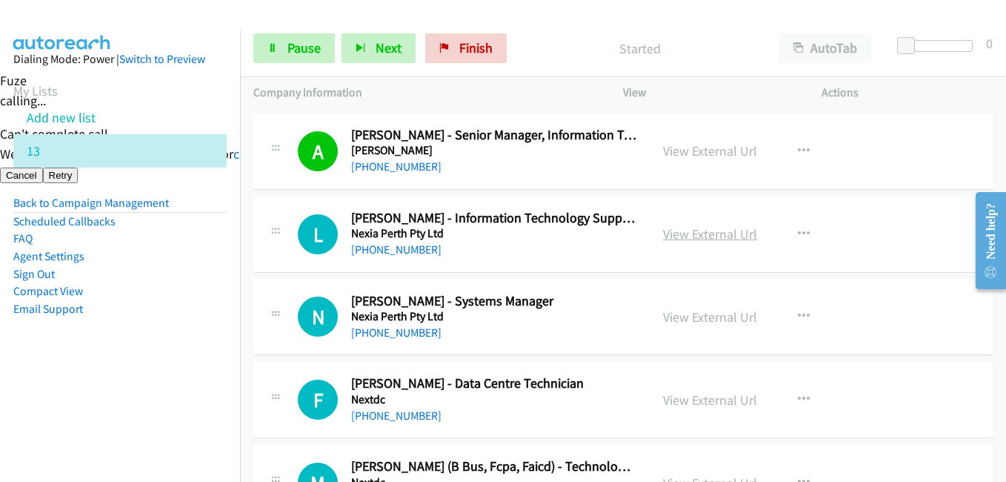
click at [711, 235] on link "View External Url" at bounding box center [710, 233] width 94 height 17
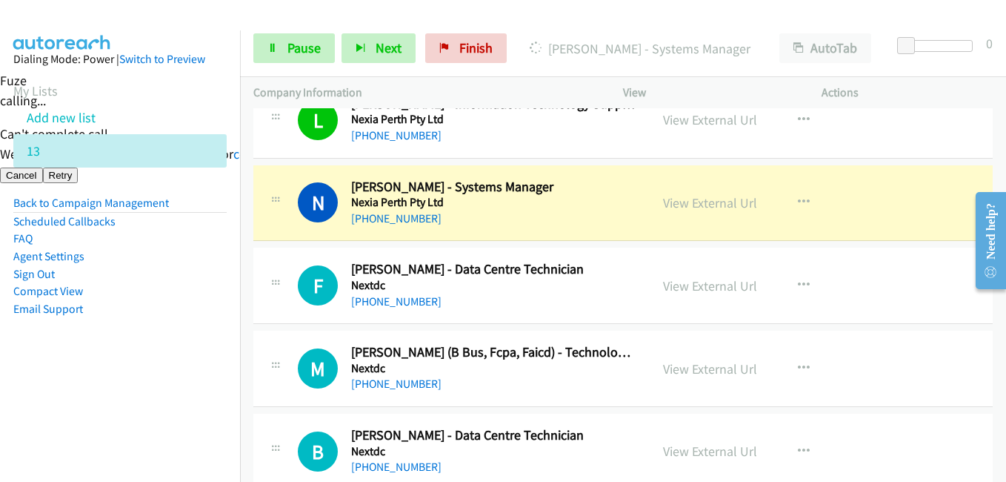
scroll to position [4371, 0]
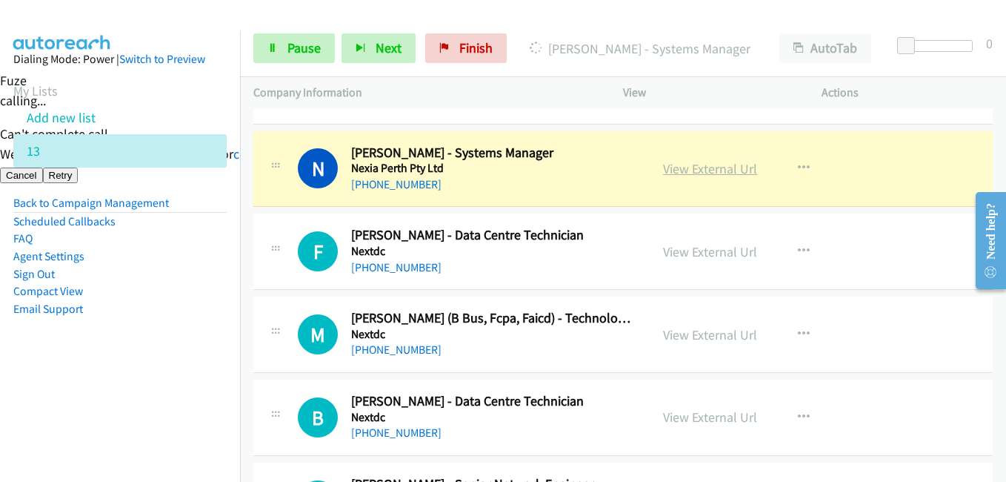
click at [703, 168] on link "View External Url" at bounding box center [710, 168] width 94 height 17
click at [313, 43] on span "Pause" at bounding box center [303, 47] width 33 height 17
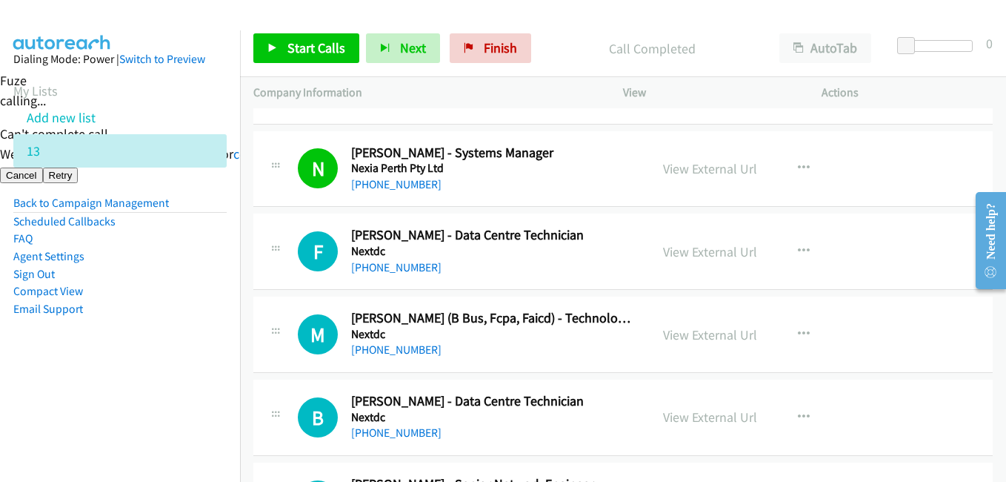
click at [191, 353] on aside "Dialing Mode: Power | Switch to Preview My Lists Add new list 13 Back to Campai…" at bounding box center [120, 207] width 240 height 354
click at [323, 53] on span "Start Calls" at bounding box center [316, 47] width 58 height 17
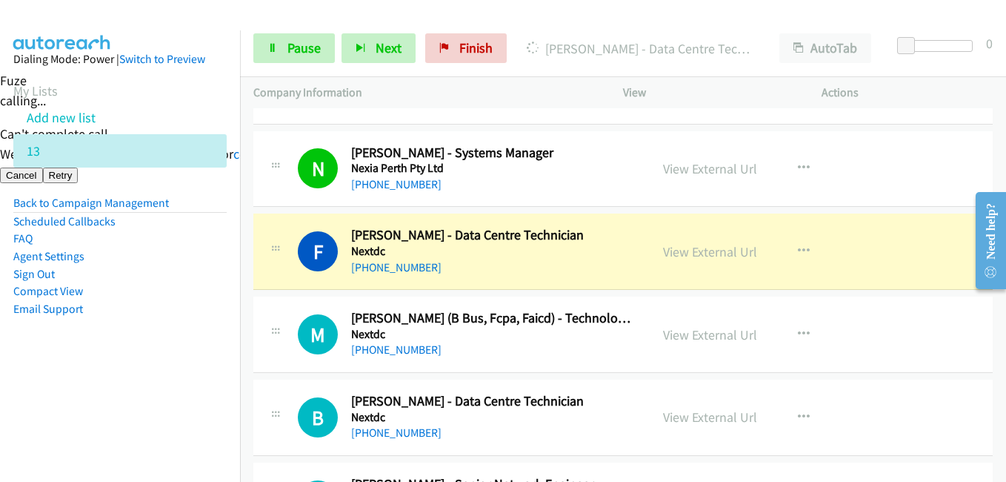
click at [210, 369] on aside "Dialing Mode: Power | Switch to Preview My Lists Add new list 13 Back to Campai…" at bounding box center [120, 207] width 240 height 354
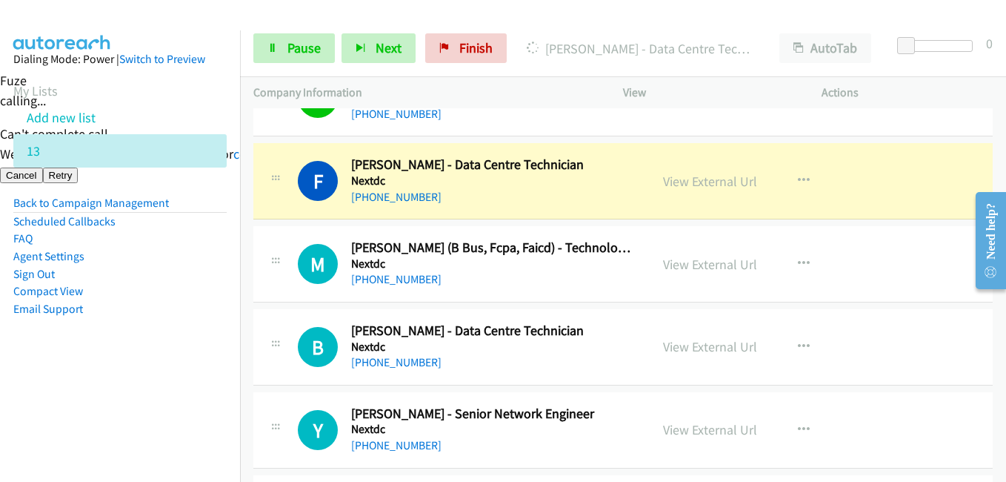
scroll to position [4519, 0]
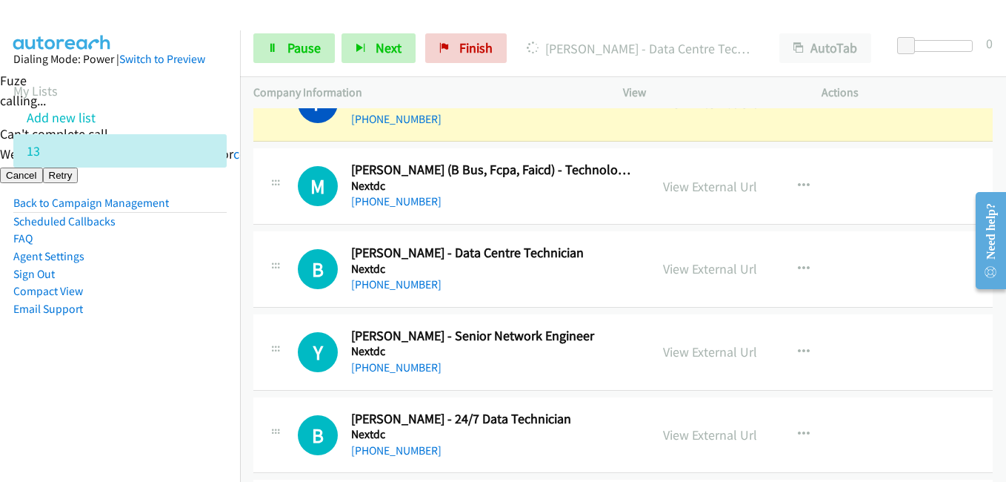
drag, startPoint x: 221, startPoint y: 390, endPoint x: 294, endPoint y: 347, distance: 84.6
click at [222, 389] on nav "Dialing Mode: Power | Switch to Preview My Lists Add new list 13 Back to Campai…" at bounding box center [120, 271] width 241 height 482
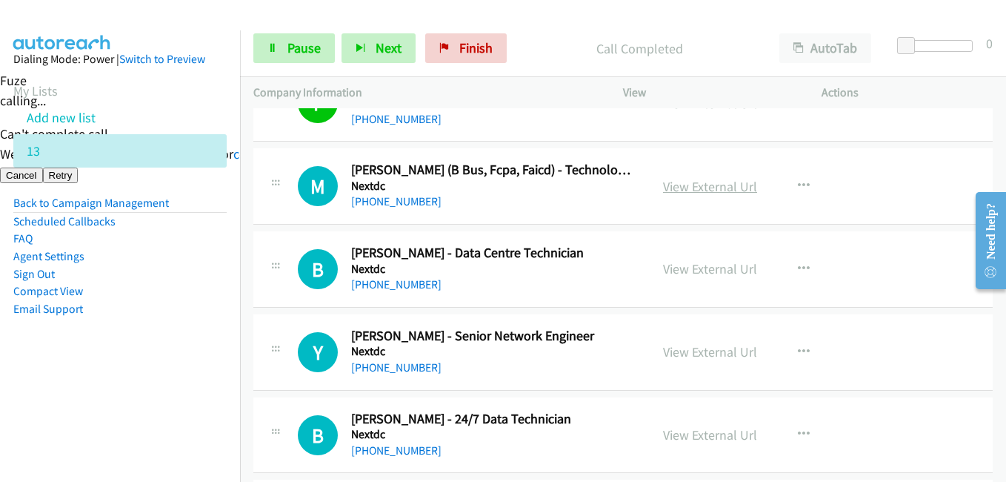
click at [729, 182] on link "View External Url" at bounding box center [710, 186] width 94 height 17
click at [219, 309] on aside "Dialing Mode: Power | Switch to Preview My Lists Add new list 13 Back to Campai…" at bounding box center [120, 207] width 240 height 354
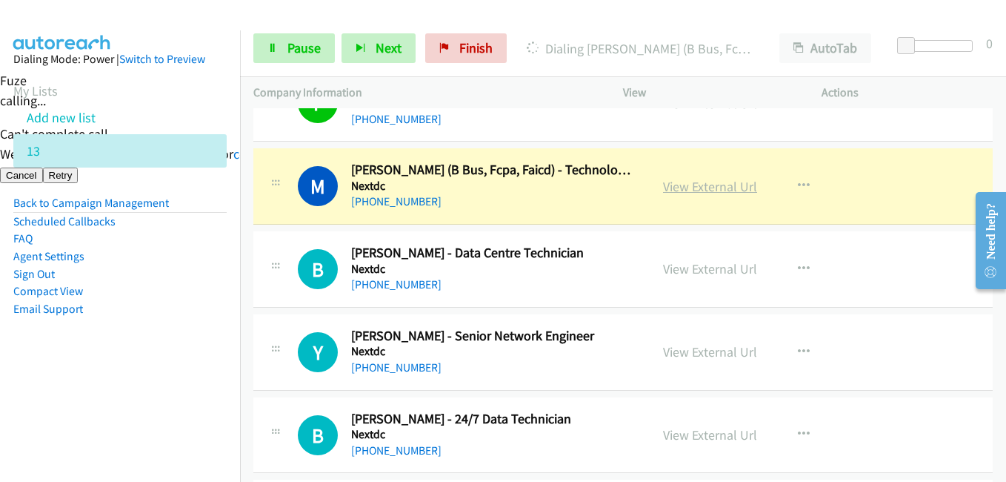
click at [716, 188] on link "View External Url" at bounding box center [710, 186] width 94 height 17
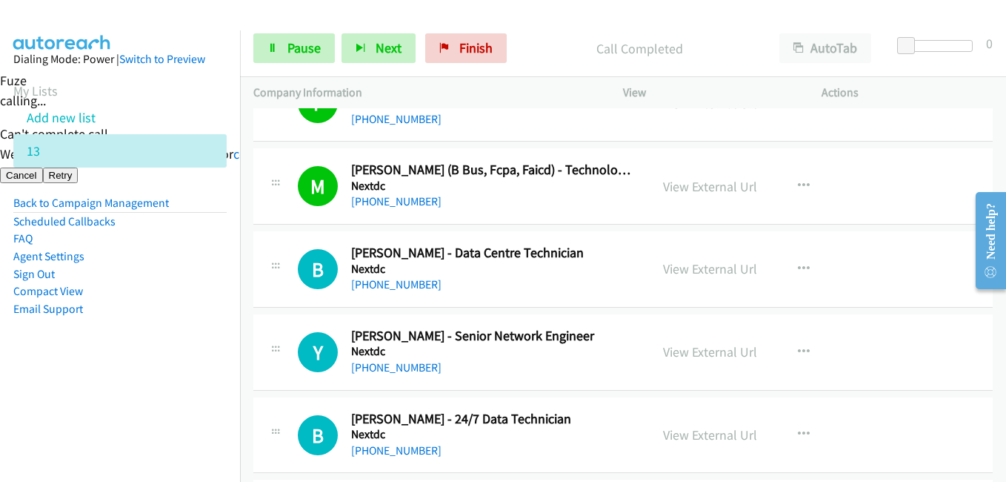
click at [193, 350] on aside "Dialing Mode: Power | Switch to Preview My Lists Add new list 13 Back to Campai…" at bounding box center [120, 207] width 240 height 354
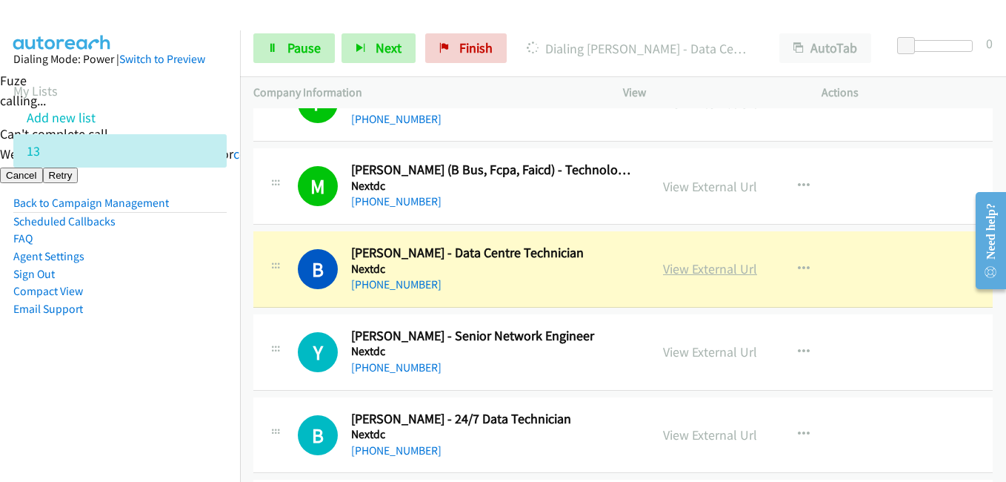
click at [717, 268] on link "View External Url" at bounding box center [710, 268] width 94 height 17
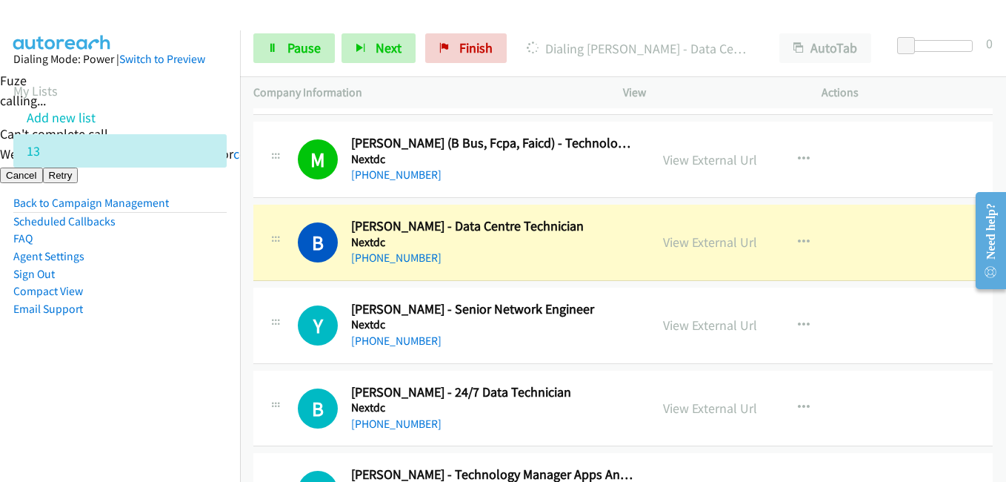
scroll to position [4594, 0]
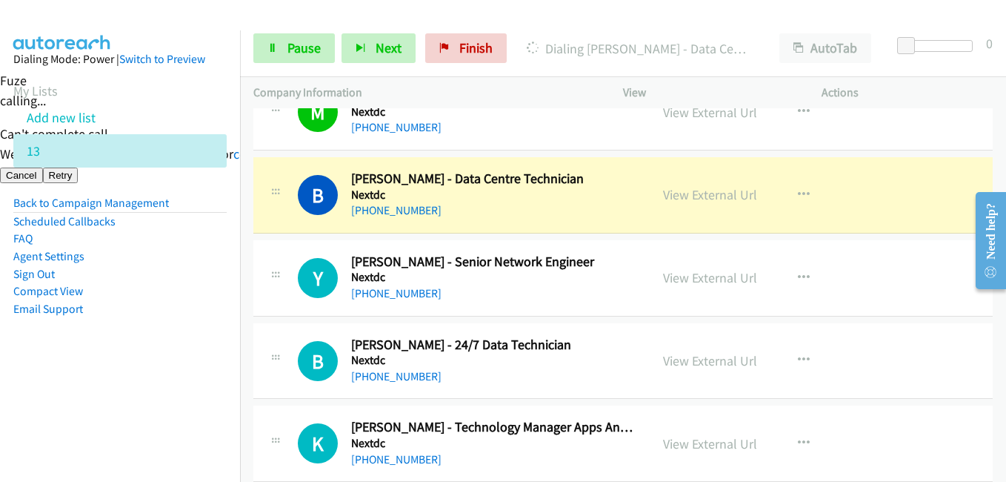
click at [222, 386] on nav "Dialing Mode: Power | Switch to Preview My Lists Add new list 13 Back to Campai…" at bounding box center [120, 271] width 241 height 482
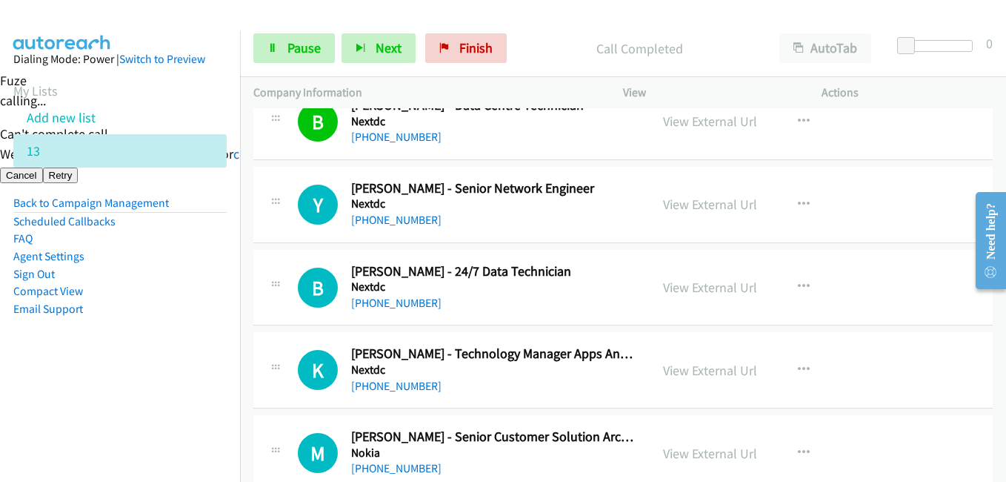
scroll to position [4668, 0]
click at [725, 202] on link "View External Url" at bounding box center [710, 203] width 94 height 17
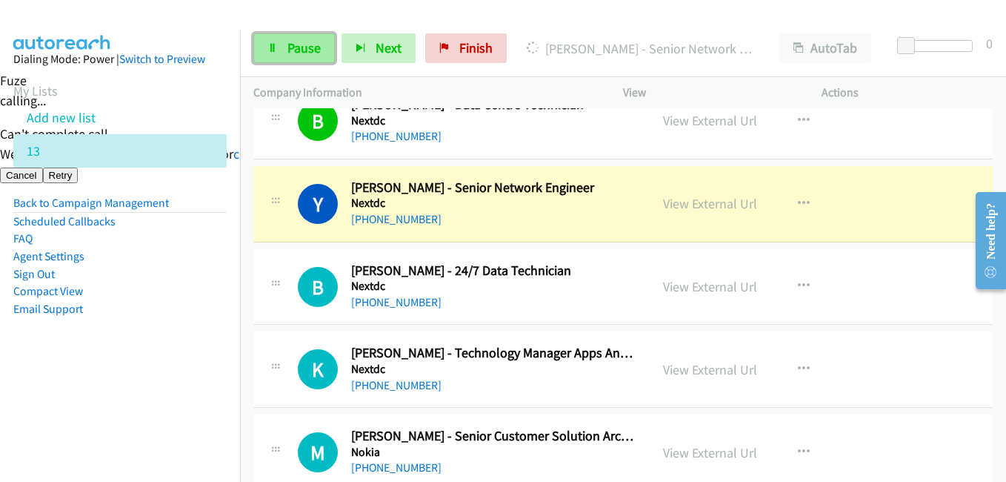
click at [299, 43] on span "Pause" at bounding box center [303, 47] width 33 height 17
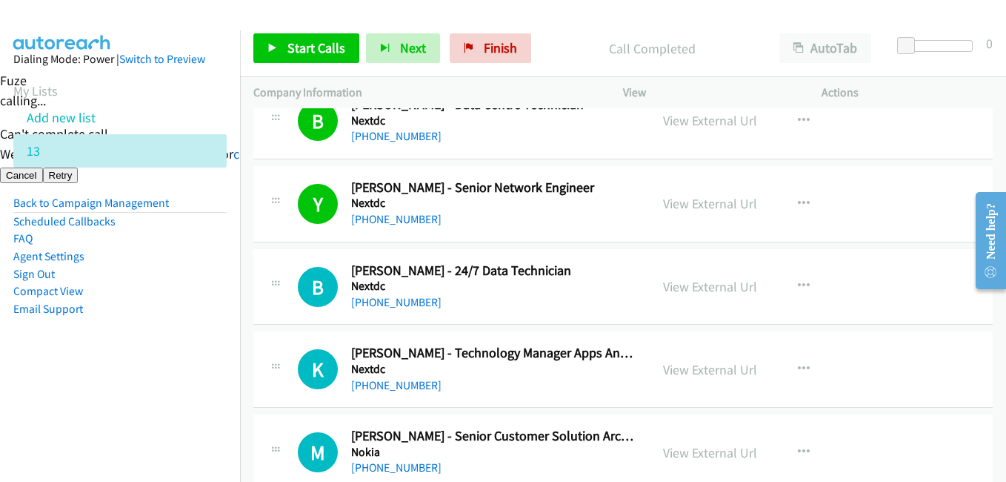
click at [193, 389] on nav "Dialing Mode: Power | Switch to Preview My Lists Add new list 13 Back to Campai…" at bounding box center [120, 271] width 241 height 482
